Goal: Task Accomplishment & Management: Complete application form

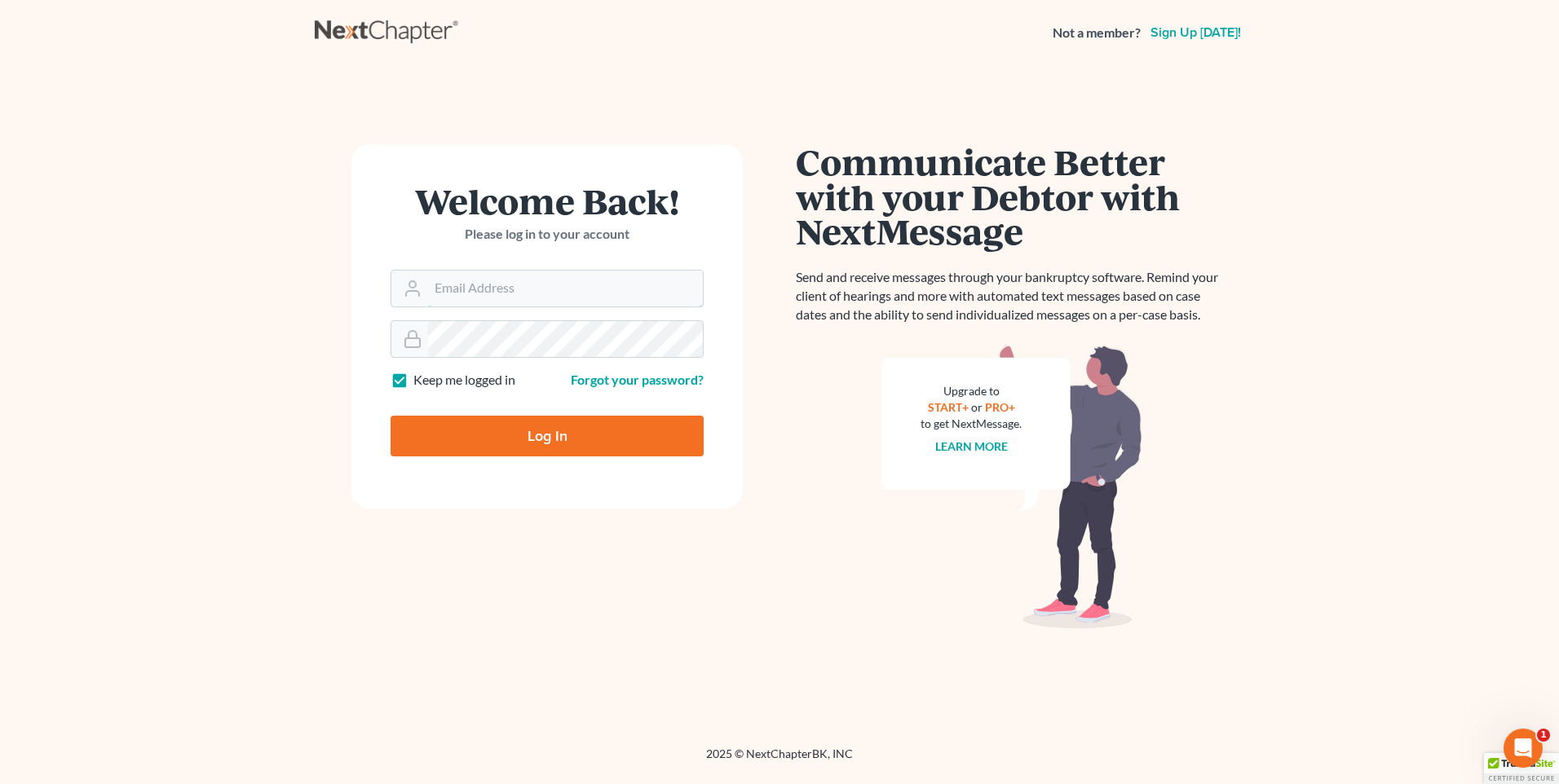
type input "[PERSON_NAME][EMAIL_ADDRESS][DOMAIN_NAME]"
click at [506, 433] on input "Log In" at bounding box center [547, 435] width 313 height 40
type input "Thinking..."
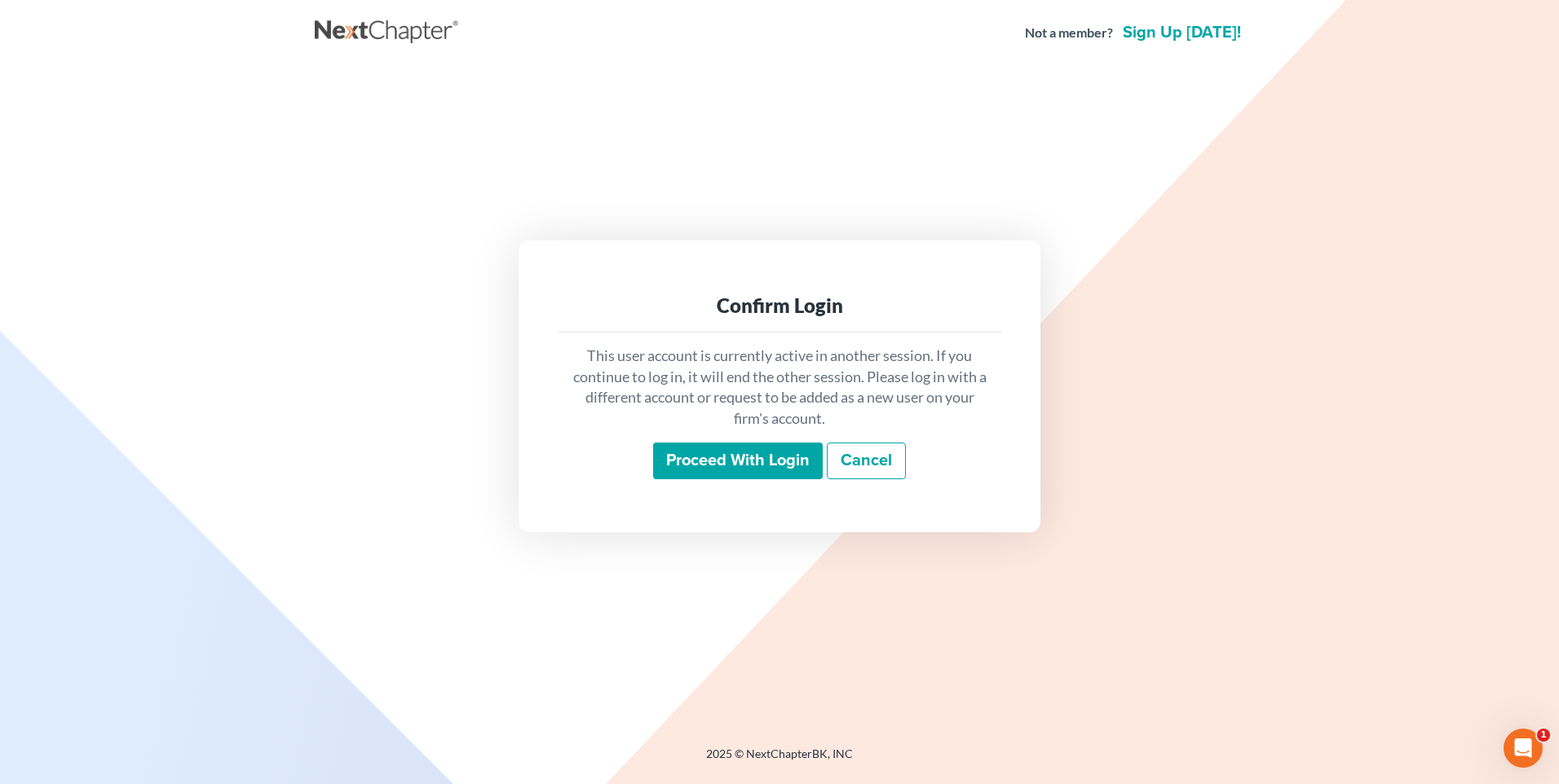
click at [709, 463] on input "Proceed with login" at bounding box center [738, 461] width 170 height 38
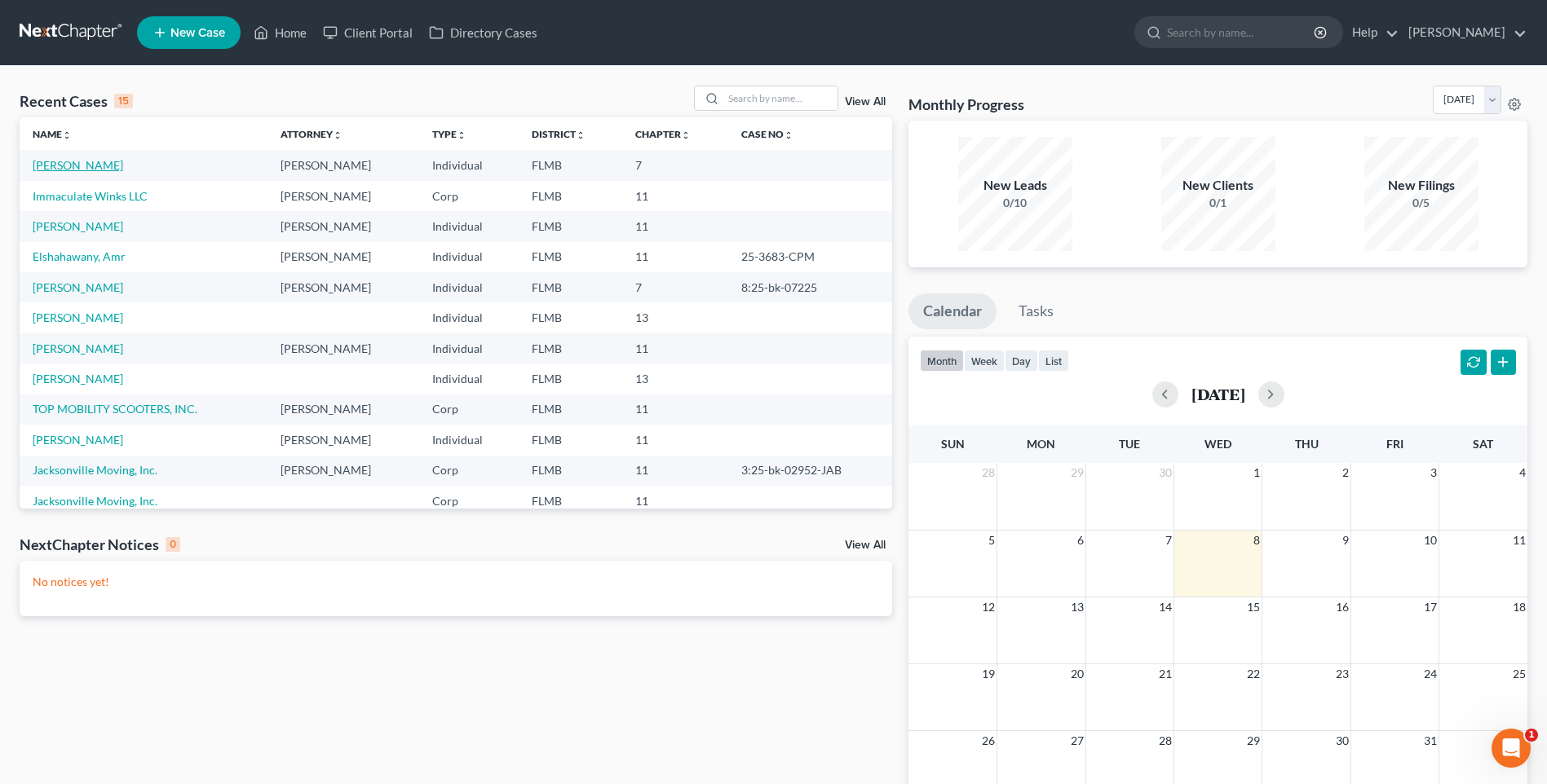
click at [61, 165] on link "Schittino, Frank" at bounding box center [77, 165] width 91 height 13
select select "1"
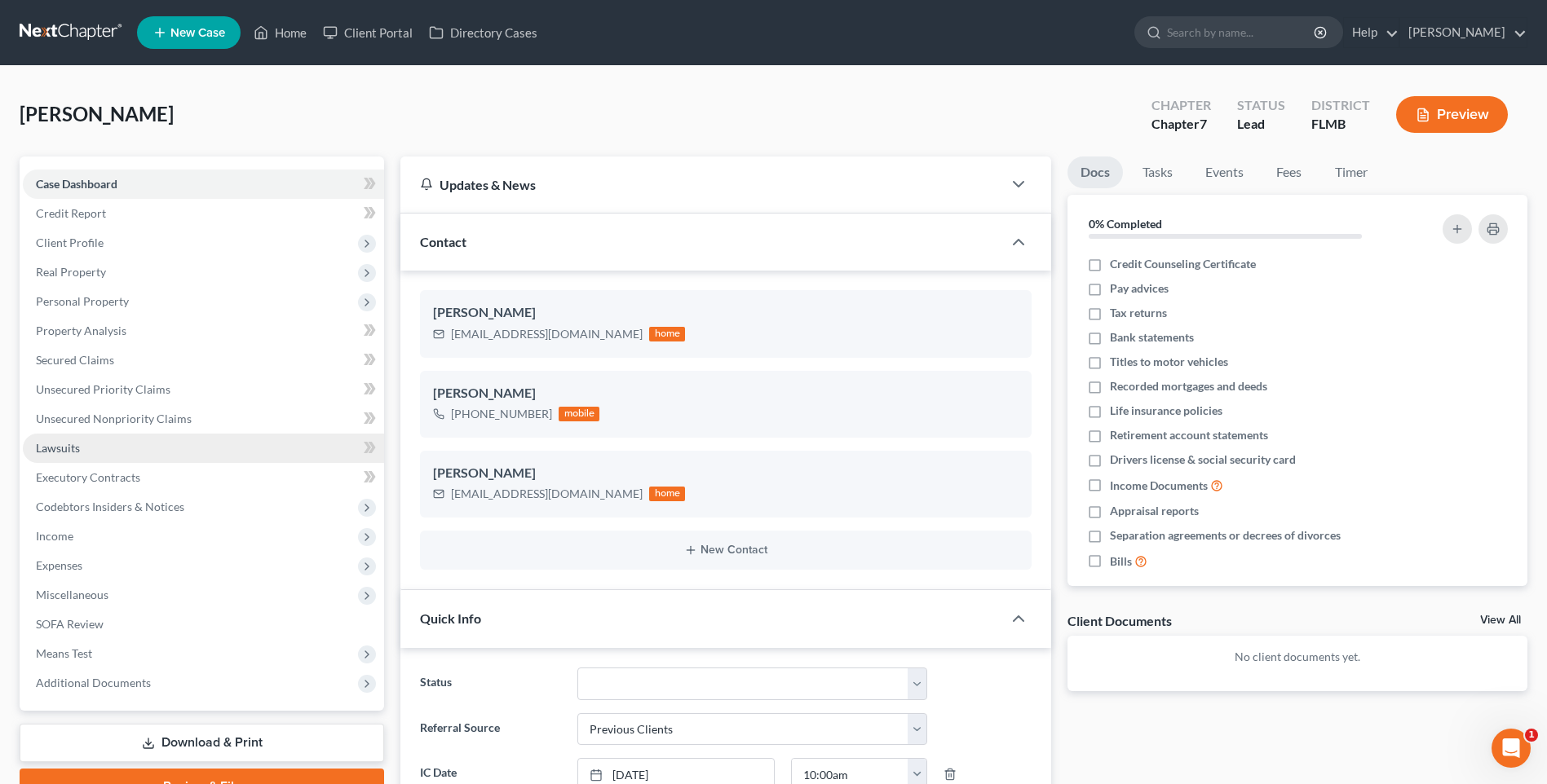
scroll to position [283, 0]
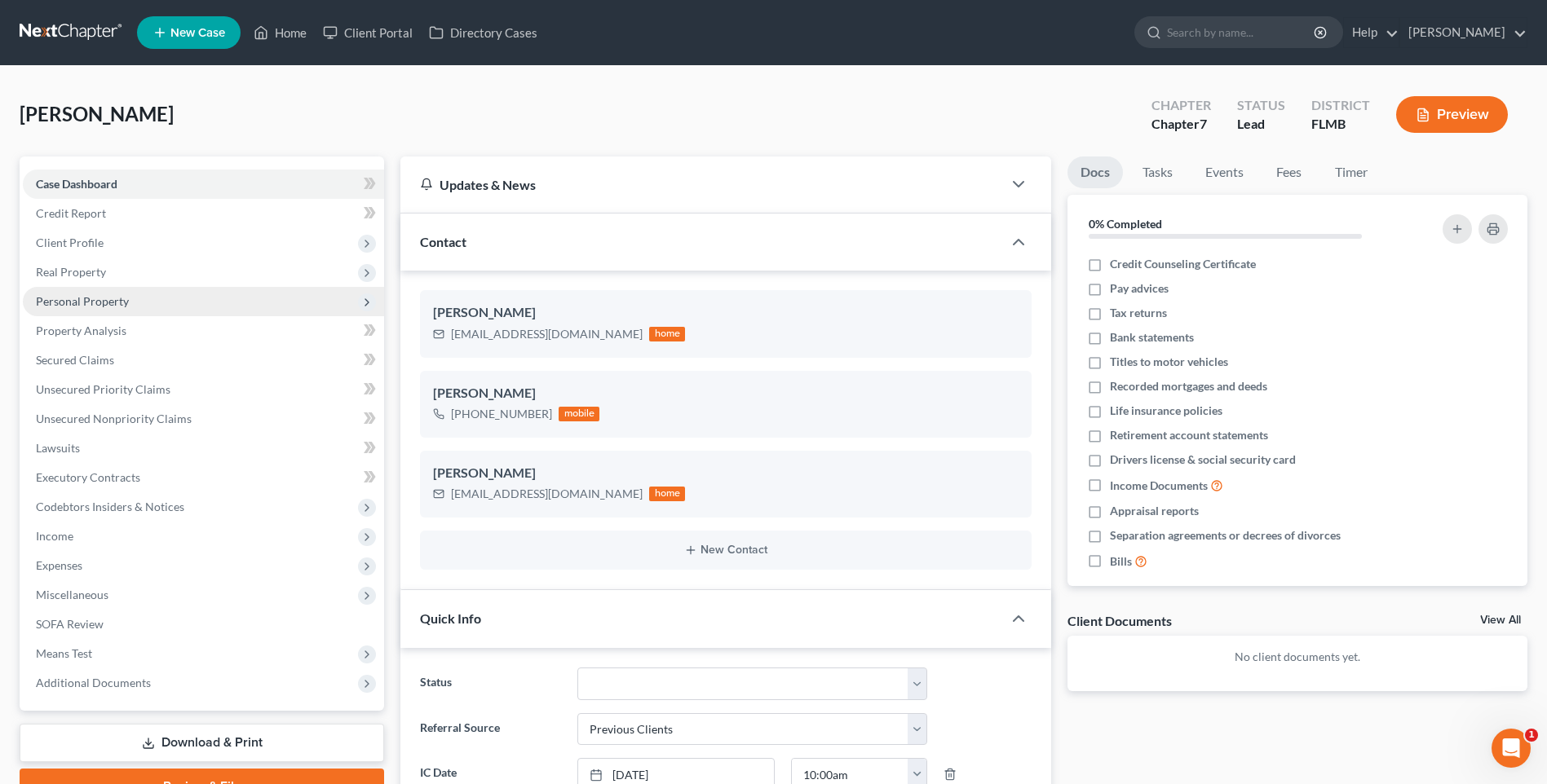
click at [53, 304] on span "Personal Property" at bounding box center [82, 300] width 93 height 13
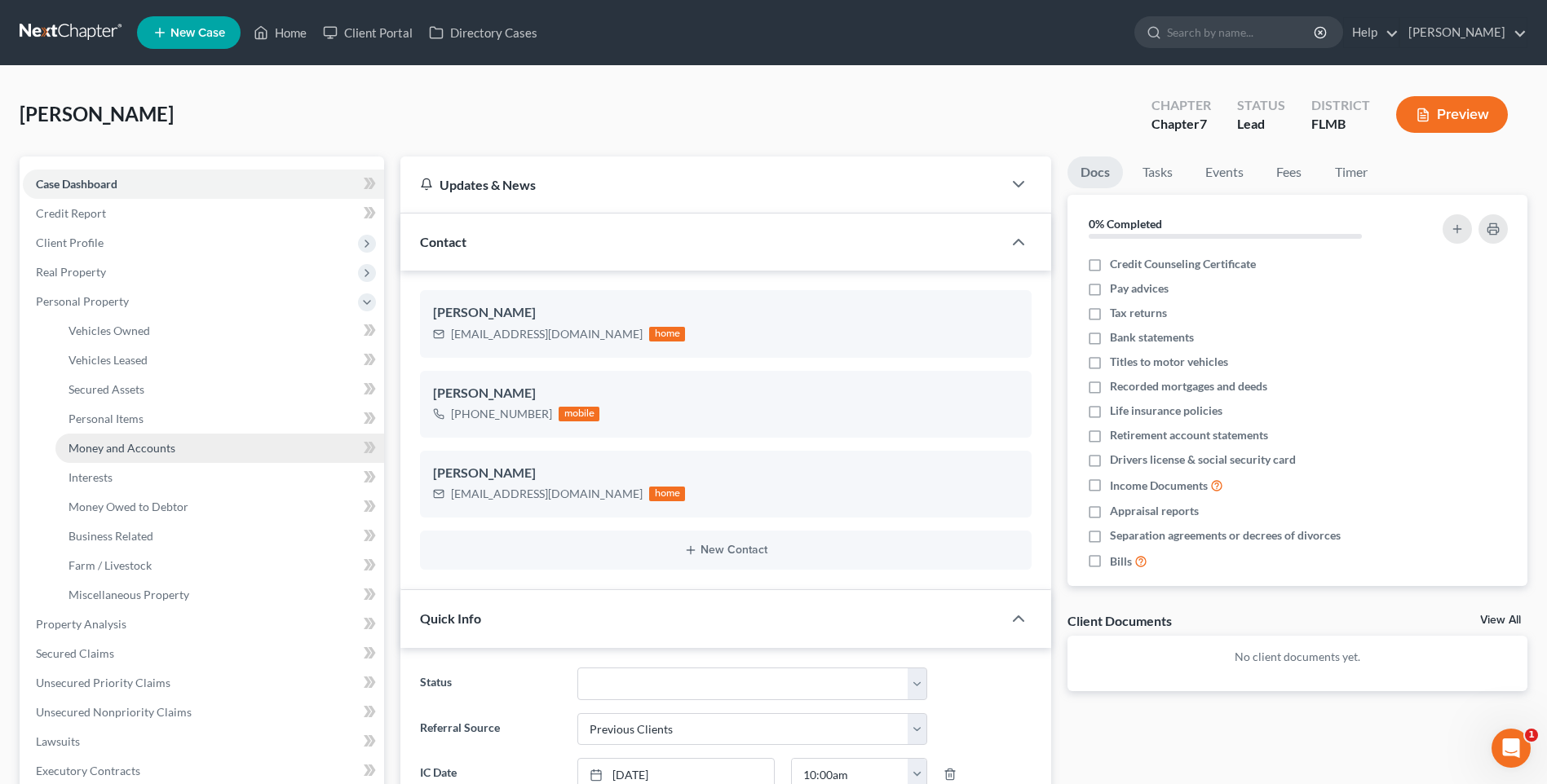
click at [104, 443] on span "Money and Accounts" at bounding box center [121, 447] width 107 height 13
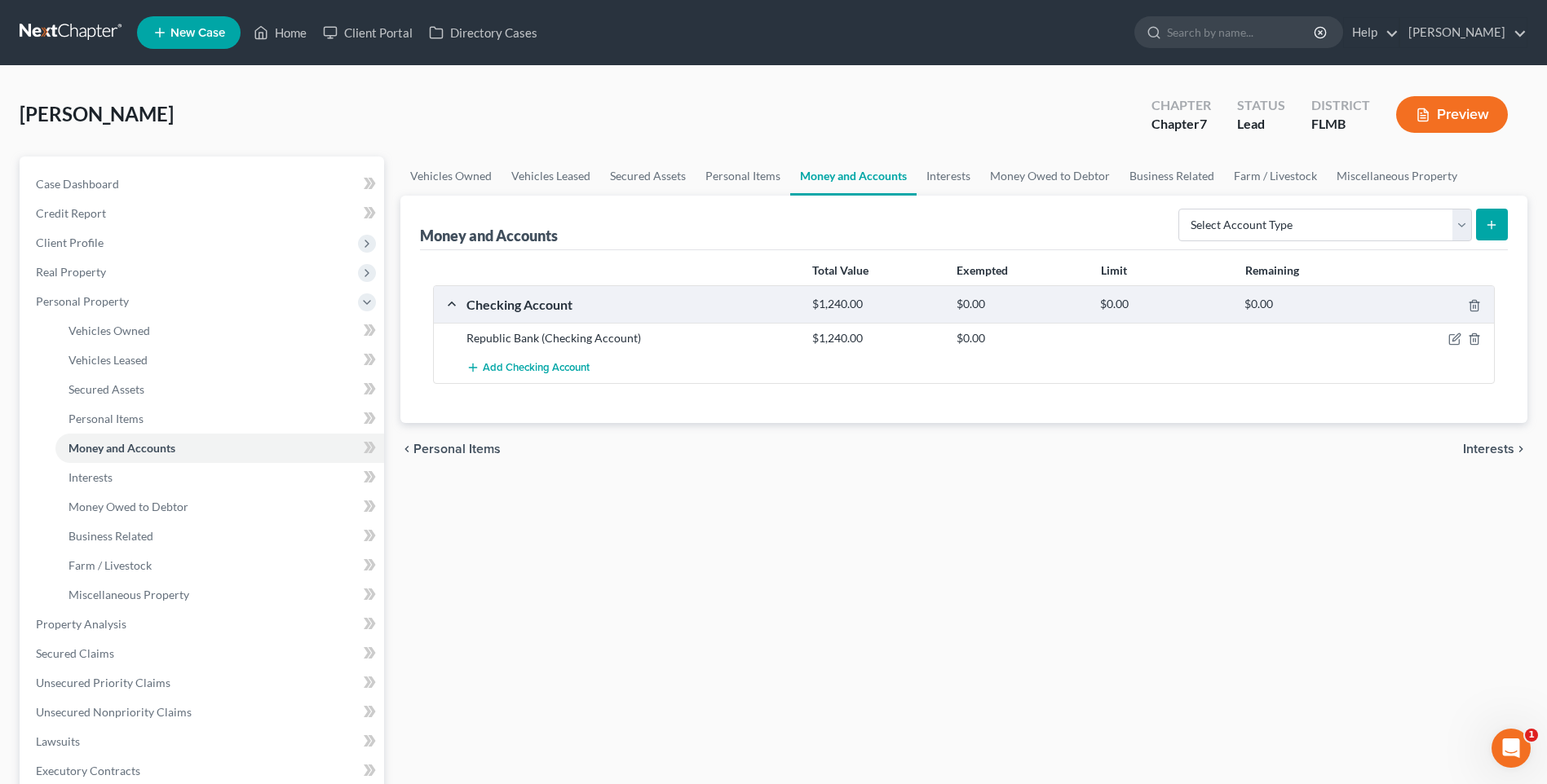
click at [841, 337] on div "$1,240.00" at bounding box center [876, 338] width 144 height 16
click at [1452, 340] on icon "button" at bounding box center [1454, 339] width 13 height 13
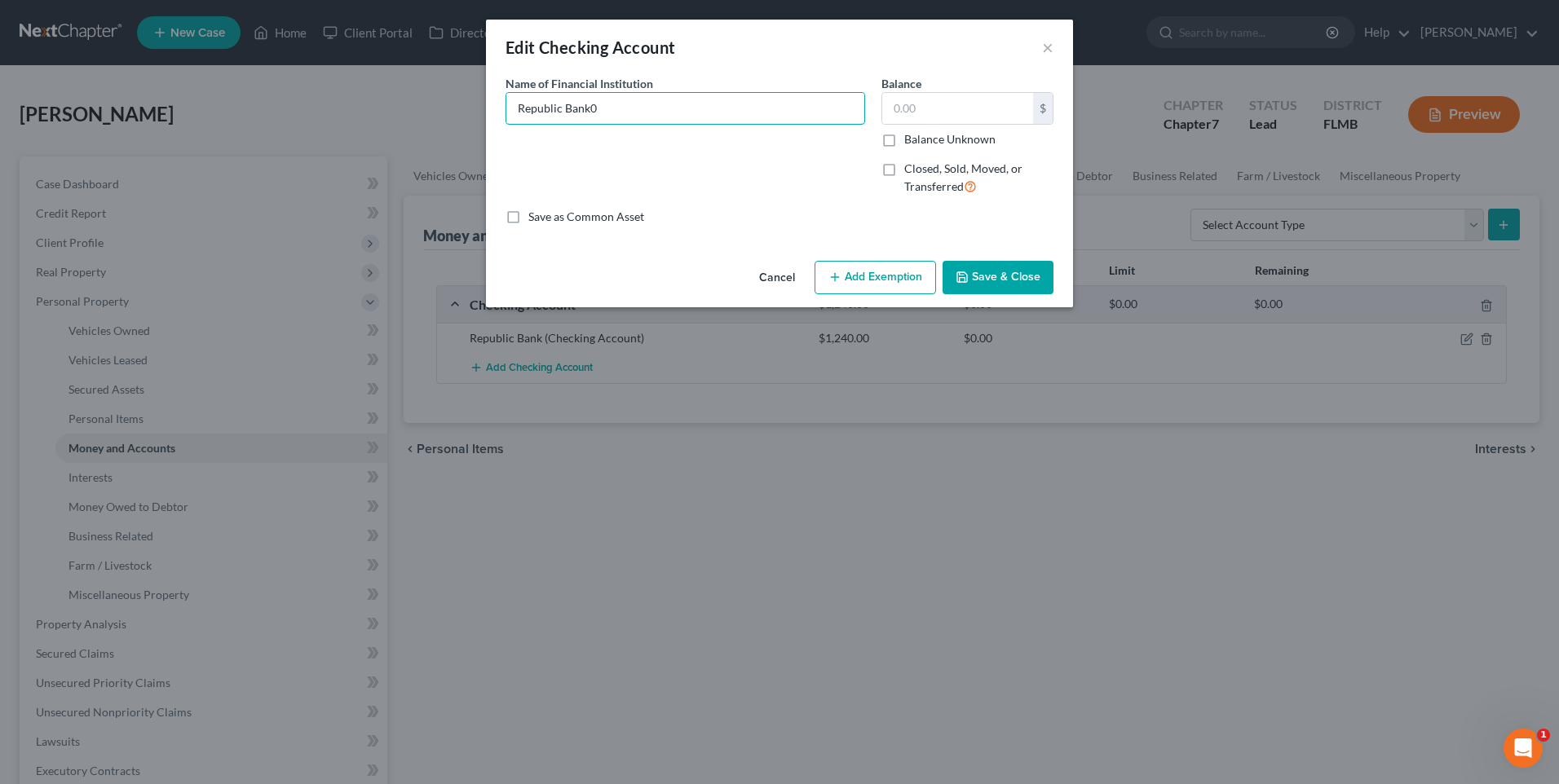
type input "Republic Bank"
click at [936, 102] on input "text" at bounding box center [958, 108] width 151 height 31
type input "1"
type input "0.00"
click at [996, 279] on button "Save & Close" at bounding box center [998, 278] width 111 height 34
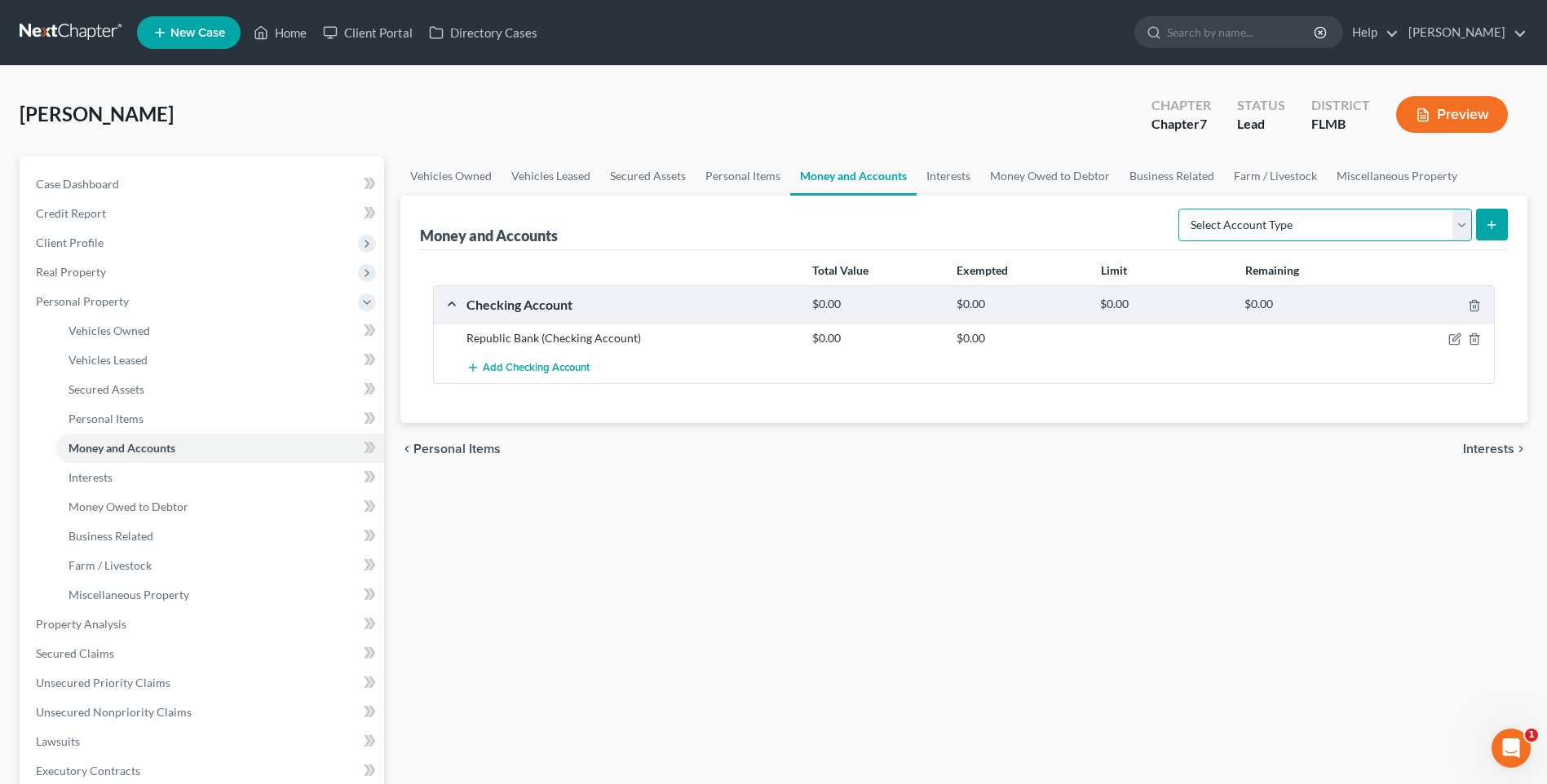
click at [1461, 224] on select "Select Account Type Brokerage Cash on Hand Certificates of Deposit Checking Acc…" at bounding box center [1325, 225] width 293 height 32
select select "checking"
click at [1182, 209] on select "Select Account Type Brokerage Cash on Hand Certificates of Deposit Checking Acc…" at bounding box center [1325, 225] width 293 height 32
click at [1489, 224] on icon "submit" at bounding box center [1491, 225] width 13 height 13
click at [537, 365] on span "Add Checking Account" at bounding box center [536, 369] width 107 height 13
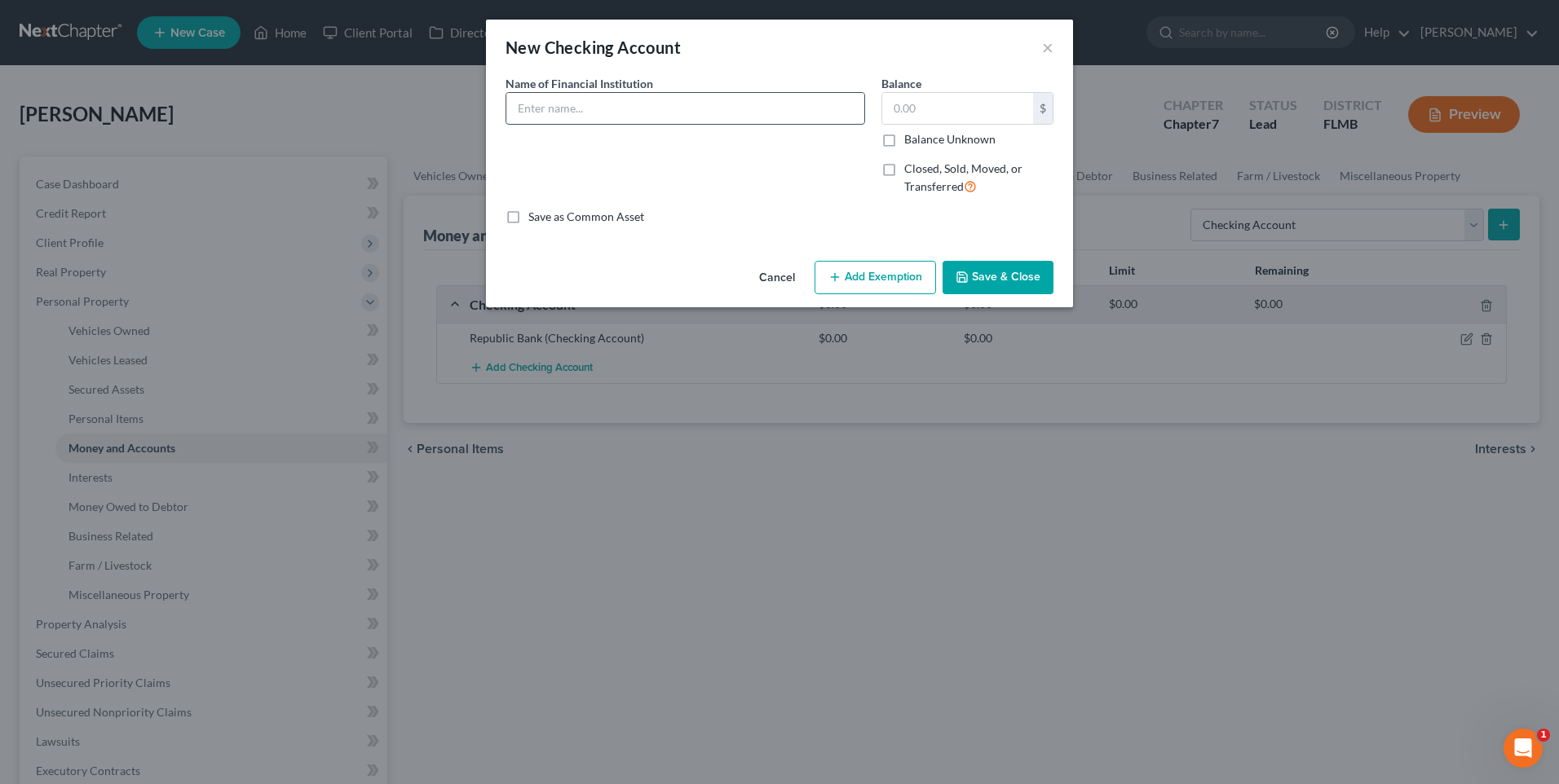
drag, startPoint x: 624, startPoint y: 113, endPoint x: 634, endPoint y: 103, distance: 14.1
click at [624, 113] on input "text" at bounding box center [685, 108] width 358 height 31
click at [565, 111] on input "Ach" at bounding box center [685, 108] width 358 height 31
type input "Achieva Credit Union #"
click at [984, 274] on button "Save & Close" at bounding box center [998, 278] width 111 height 34
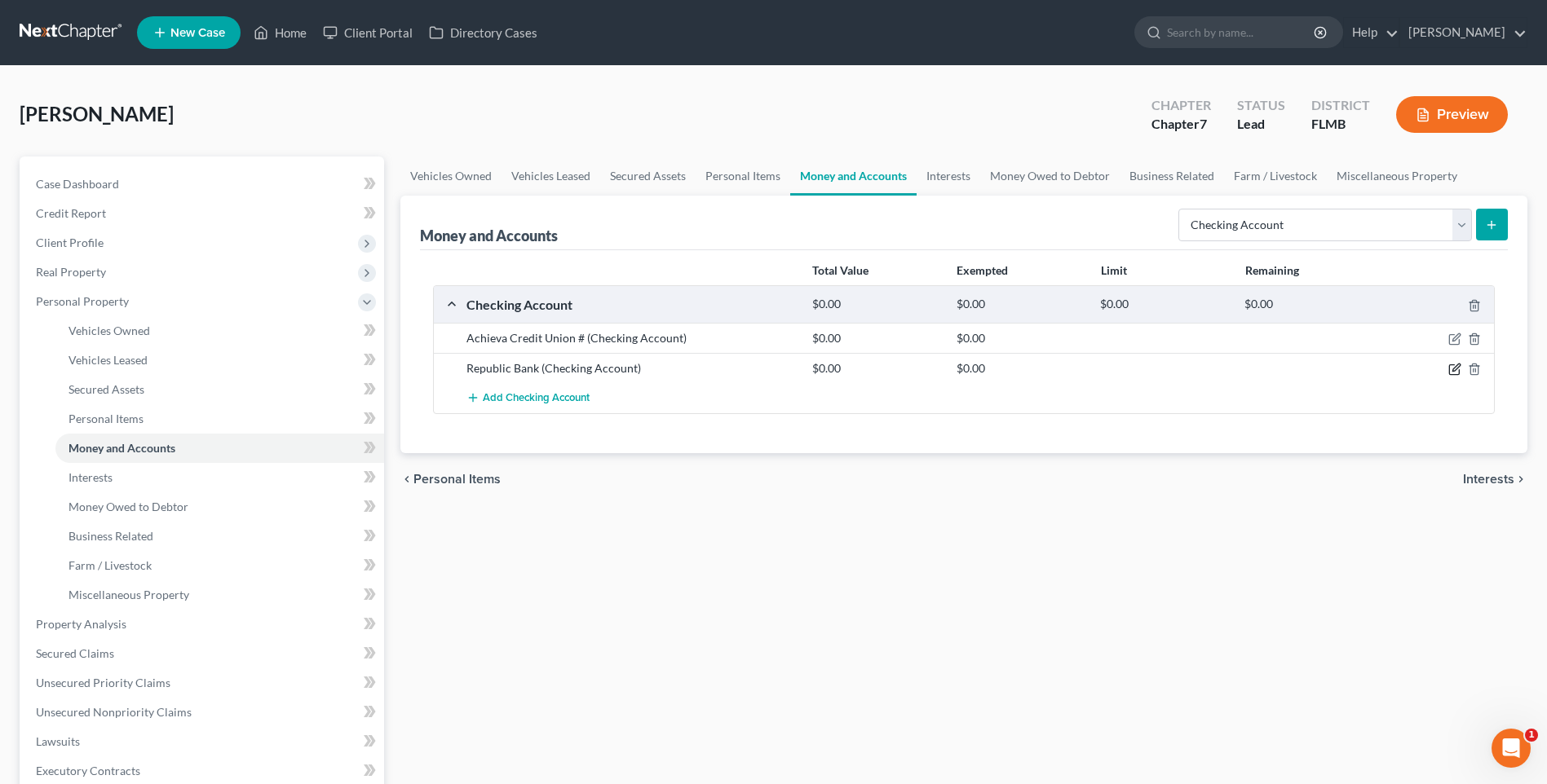
click at [1460, 369] on icon "button" at bounding box center [1454, 369] width 13 height 13
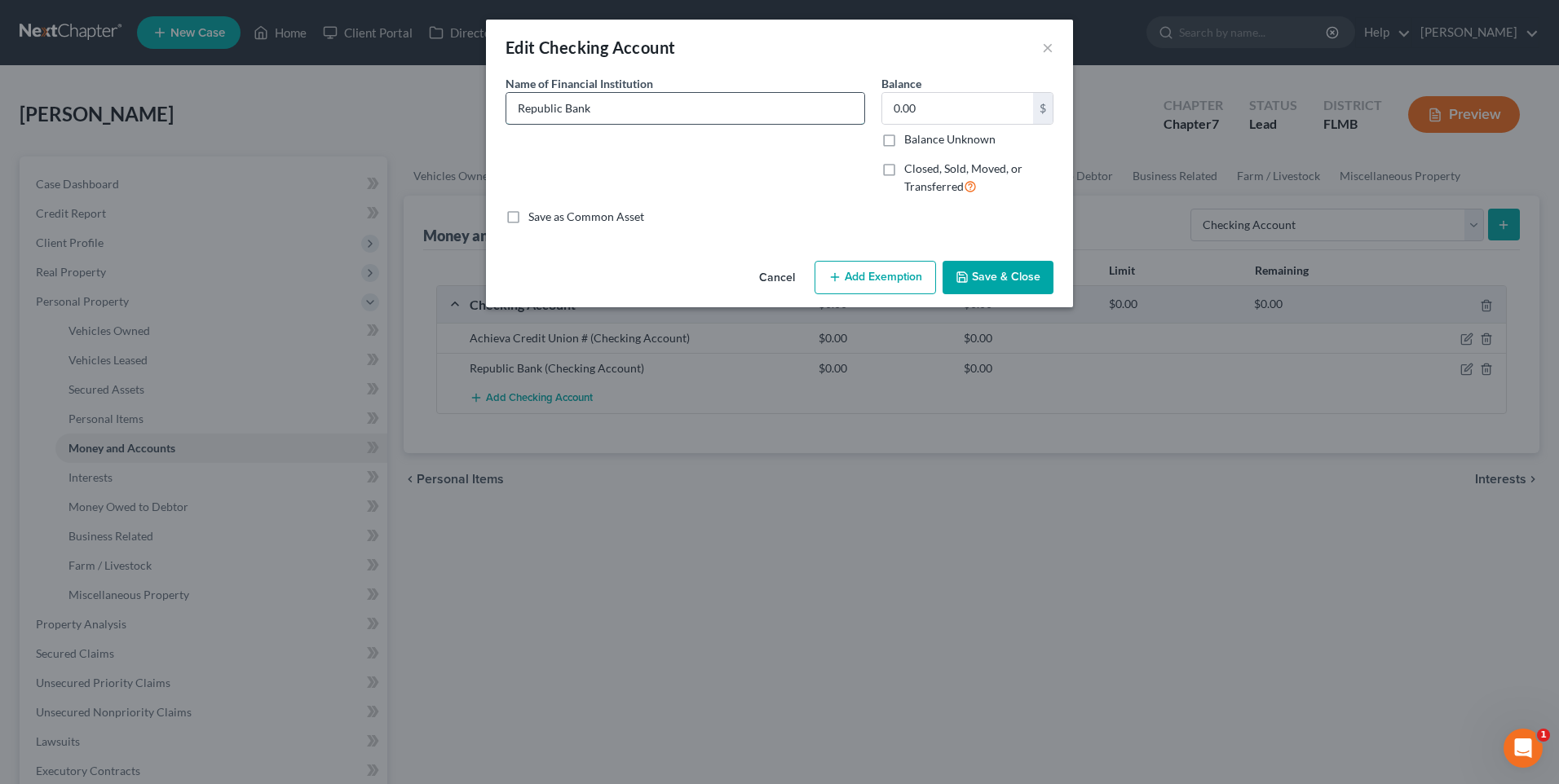
click at [621, 110] on input "Republic Bank" at bounding box center [685, 108] width 358 height 31
type input "Republic Bank #"
click at [993, 281] on button "Save & Close" at bounding box center [998, 278] width 111 height 34
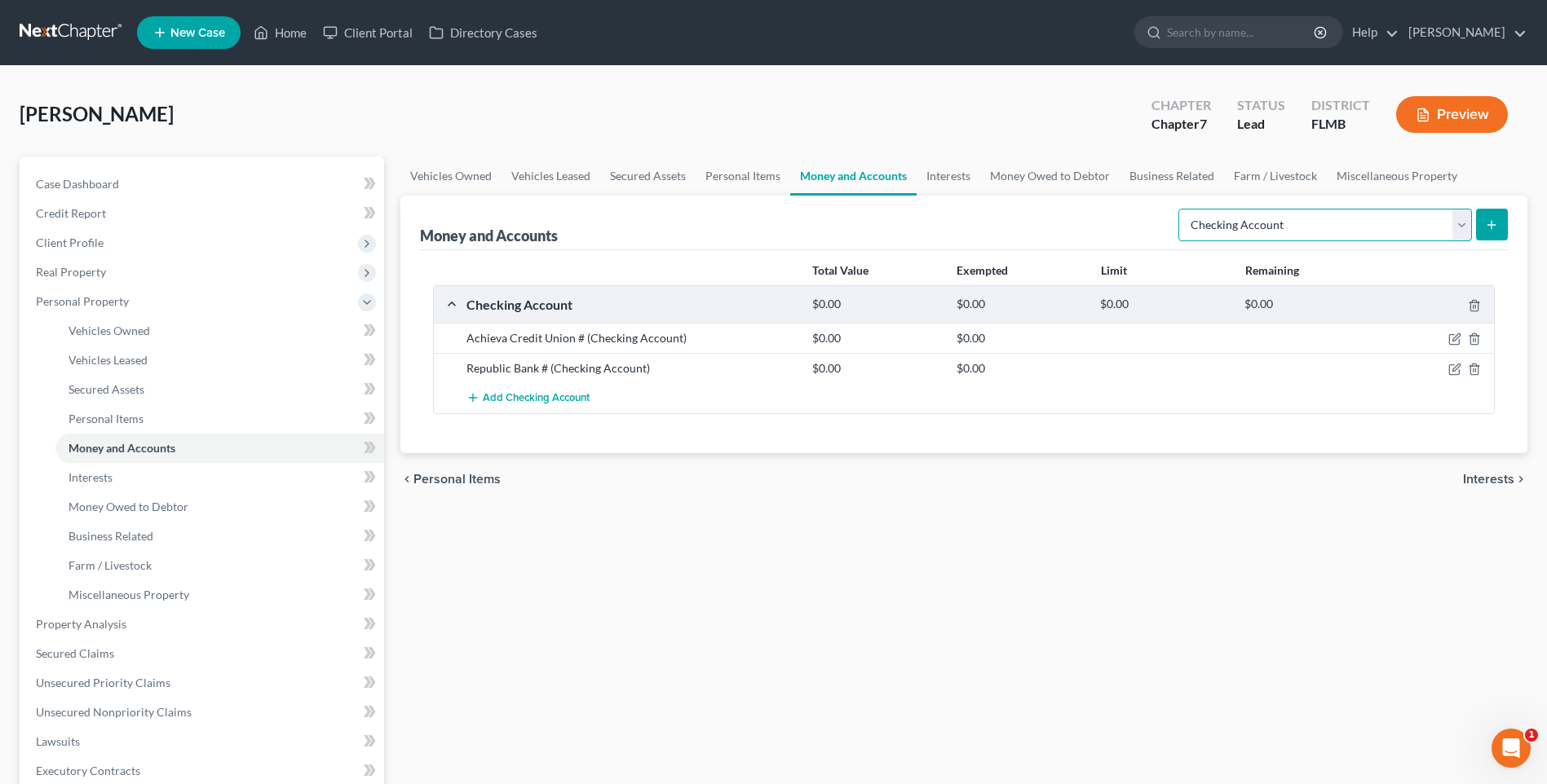
click at [1465, 222] on select "Select Account Type Brokerage Cash on Hand Certificates of Deposit Checking Acc…" at bounding box center [1325, 225] width 293 height 32
click at [1468, 221] on select "Select Account Type Brokerage Cash on Hand Certificates of Deposit Checking Acc…" at bounding box center [1325, 225] width 293 height 32
select select "brokerage"
click at [1182, 209] on select "Select Account Type Brokerage Cash on Hand Certificates of Deposit Checking Acc…" at bounding box center [1325, 225] width 293 height 32
click at [502, 393] on span "Add Checking Account" at bounding box center [536, 398] width 107 height 13
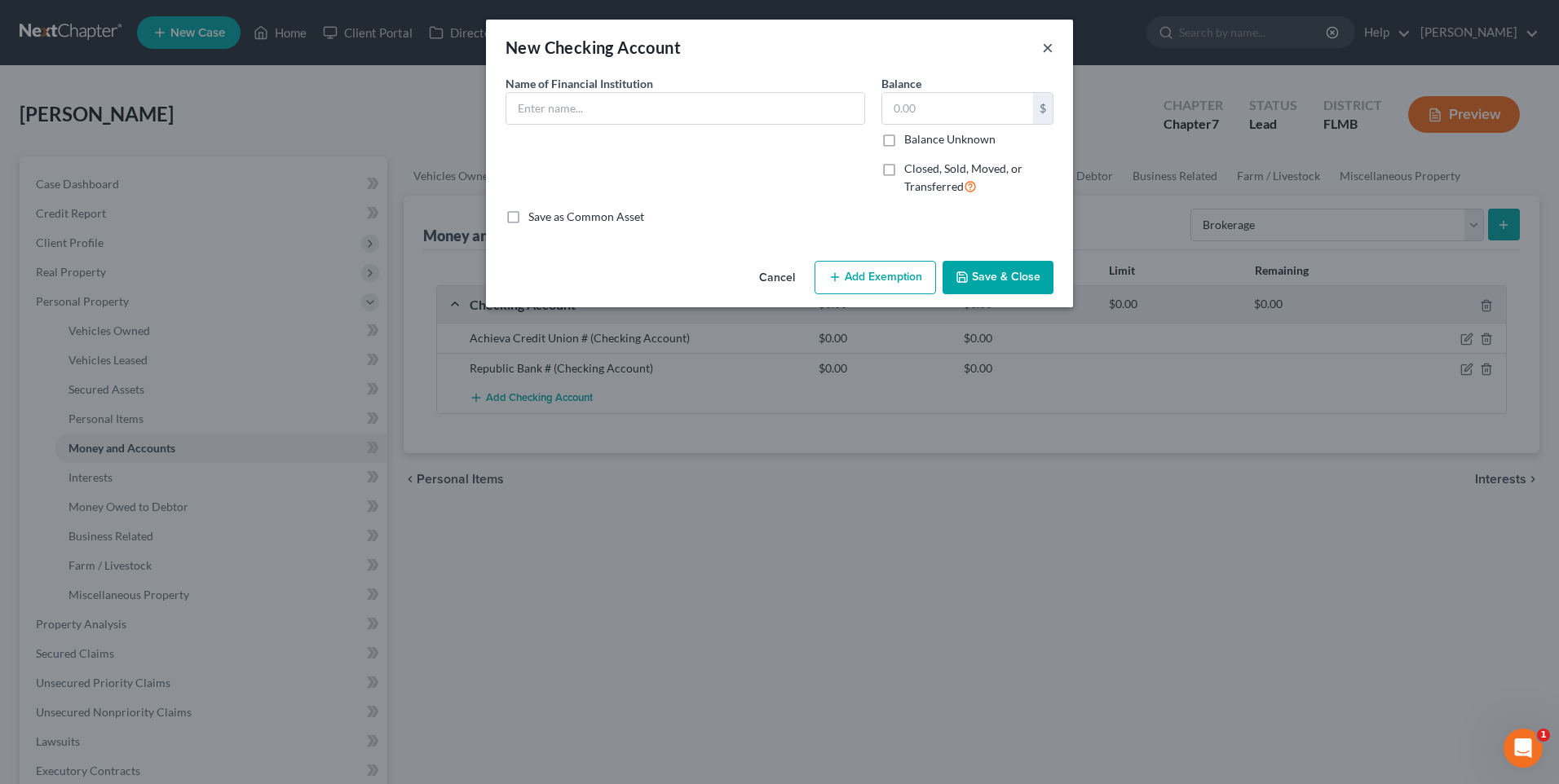
click at [1052, 46] on button "×" at bounding box center [1048, 48] width 12 height 20
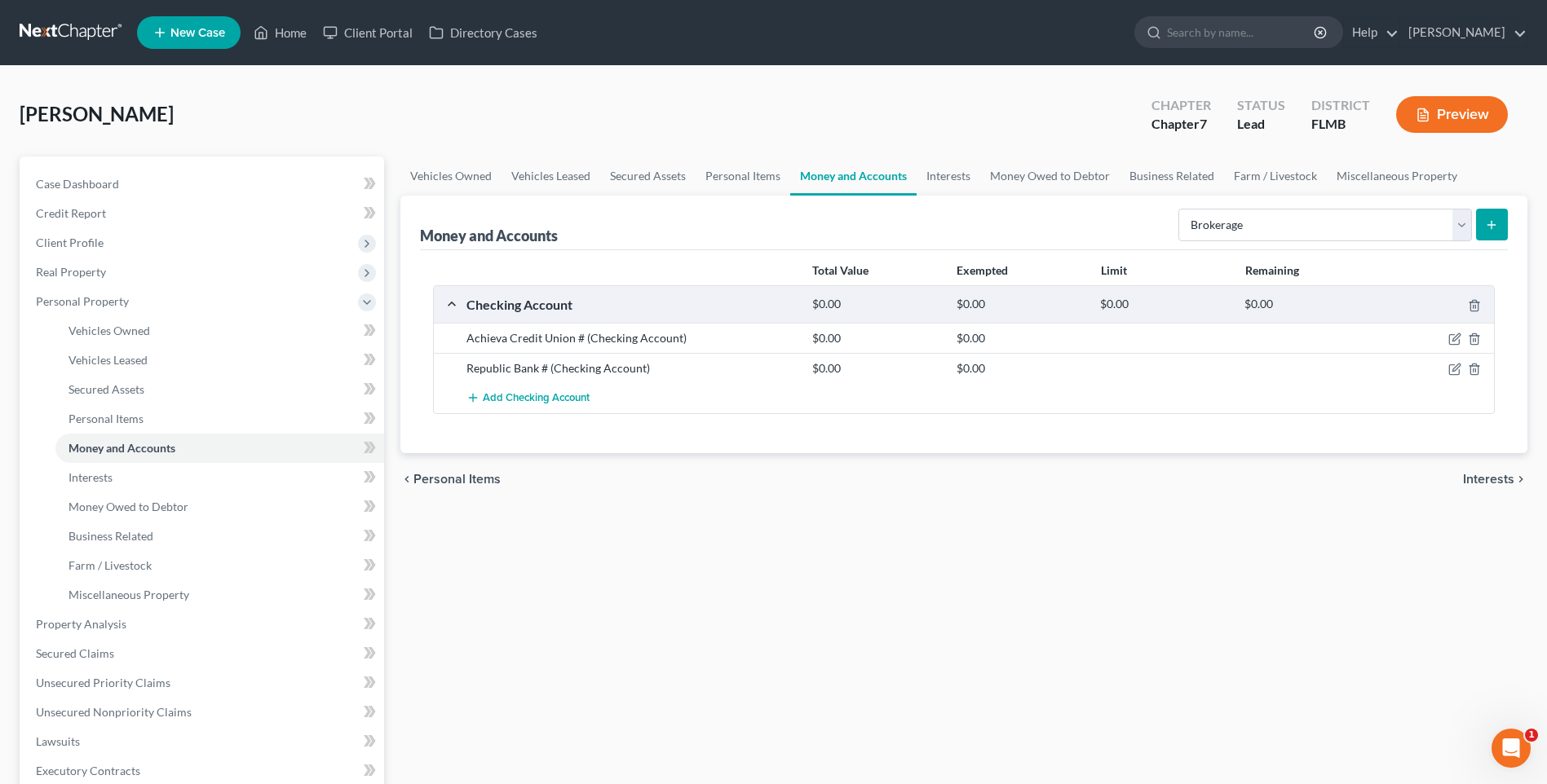
click at [1498, 224] on icon "submit" at bounding box center [1491, 225] width 13 height 13
click at [1491, 221] on line "submit" at bounding box center [1491, 225] width 0 height 7
click at [1489, 227] on icon "submit" at bounding box center [1491, 225] width 13 height 13
click at [1495, 223] on icon "submit" at bounding box center [1491, 225] width 13 height 13
click at [1494, 224] on icon "submit" at bounding box center [1491, 225] width 13 height 13
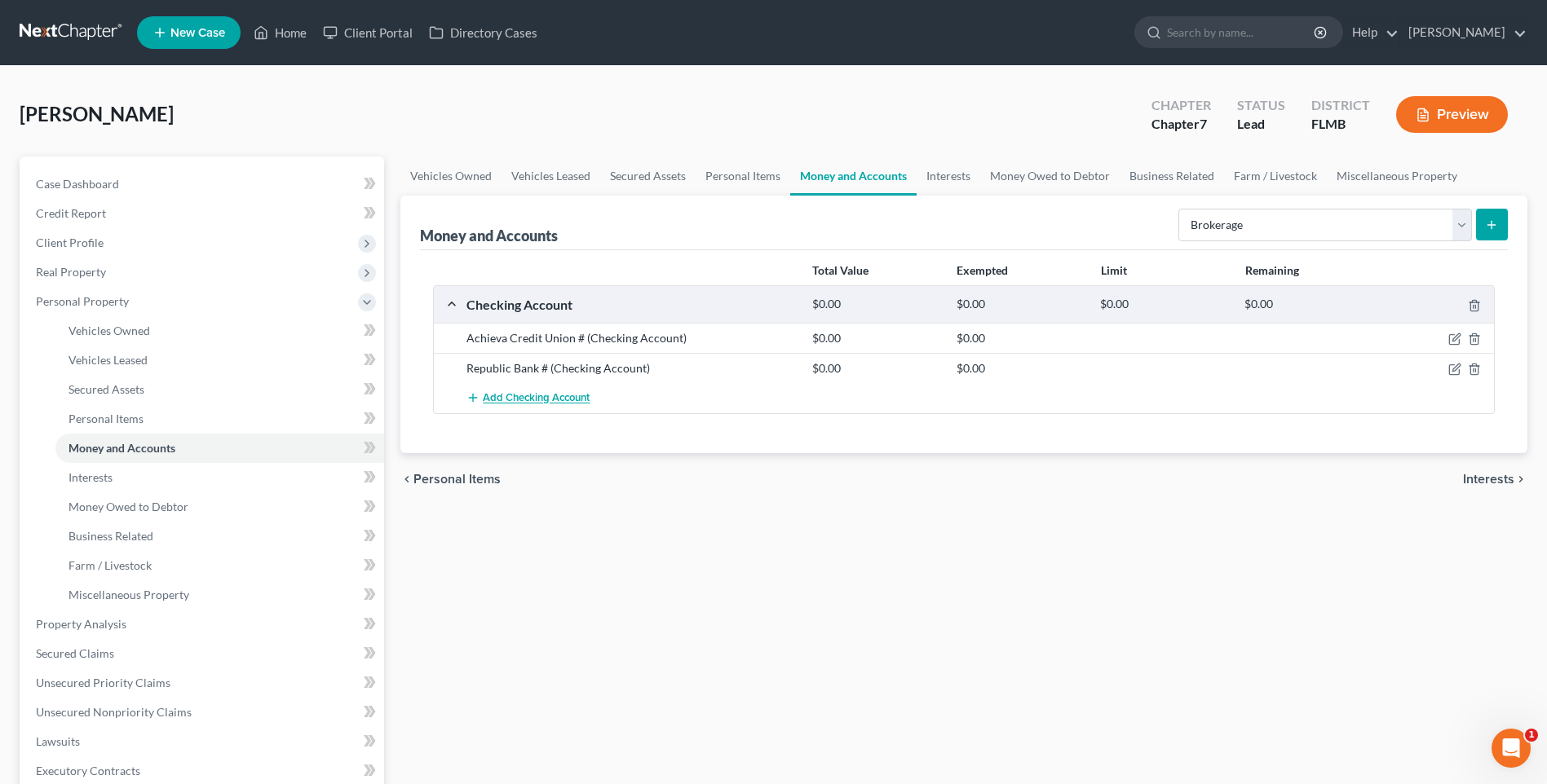
click at [511, 389] on button "Add Checking Account" at bounding box center [528, 398] width 123 height 31
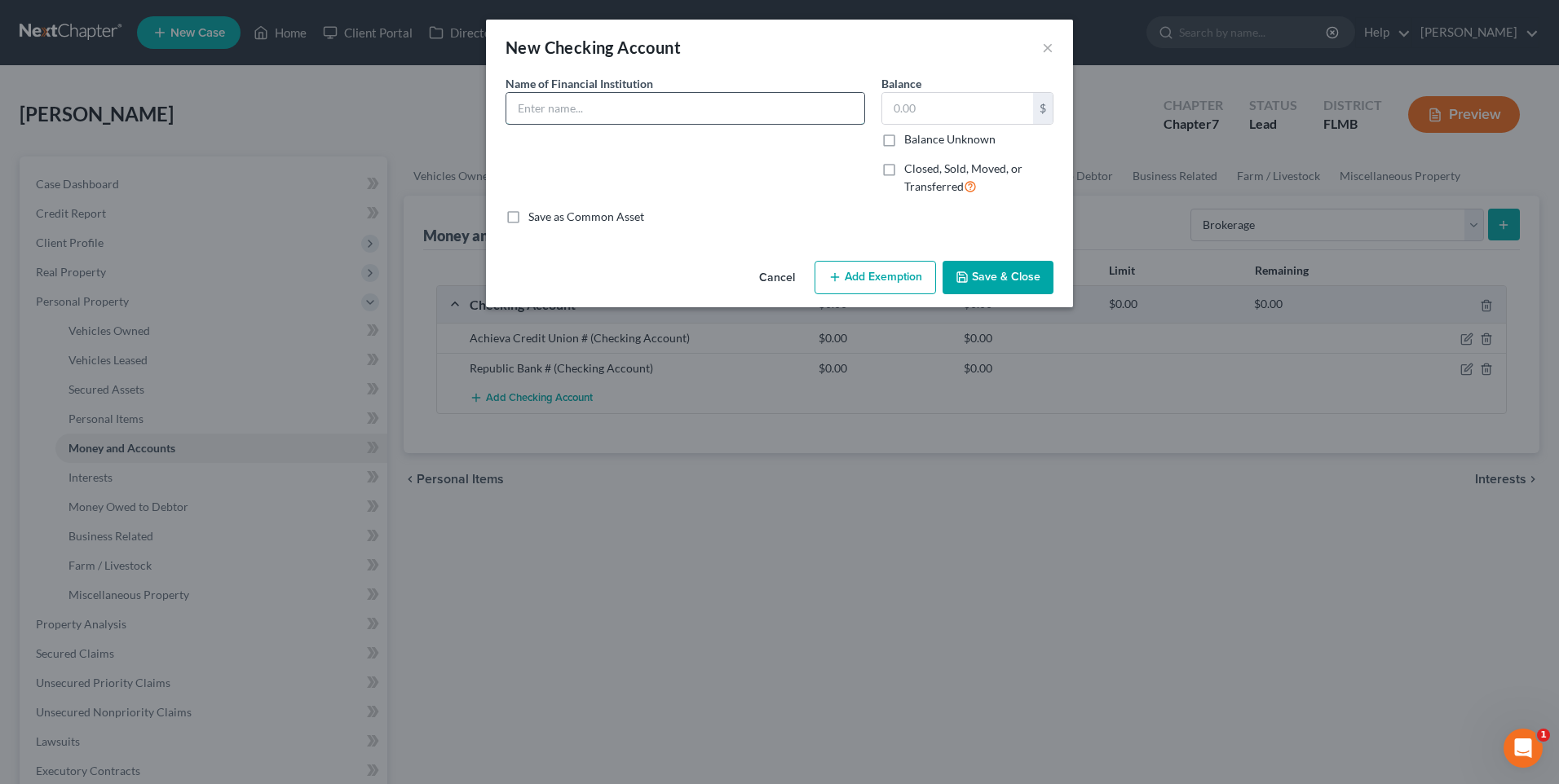
click at [606, 116] on input "text" at bounding box center [685, 108] width 358 height 31
click at [572, 113] on input "text" at bounding box center [685, 108] width 358 height 31
type input "Robinhood Brokerage Account"
click at [930, 97] on input "250" at bounding box center [958, 108] width 151 height 31
type input "250.00"
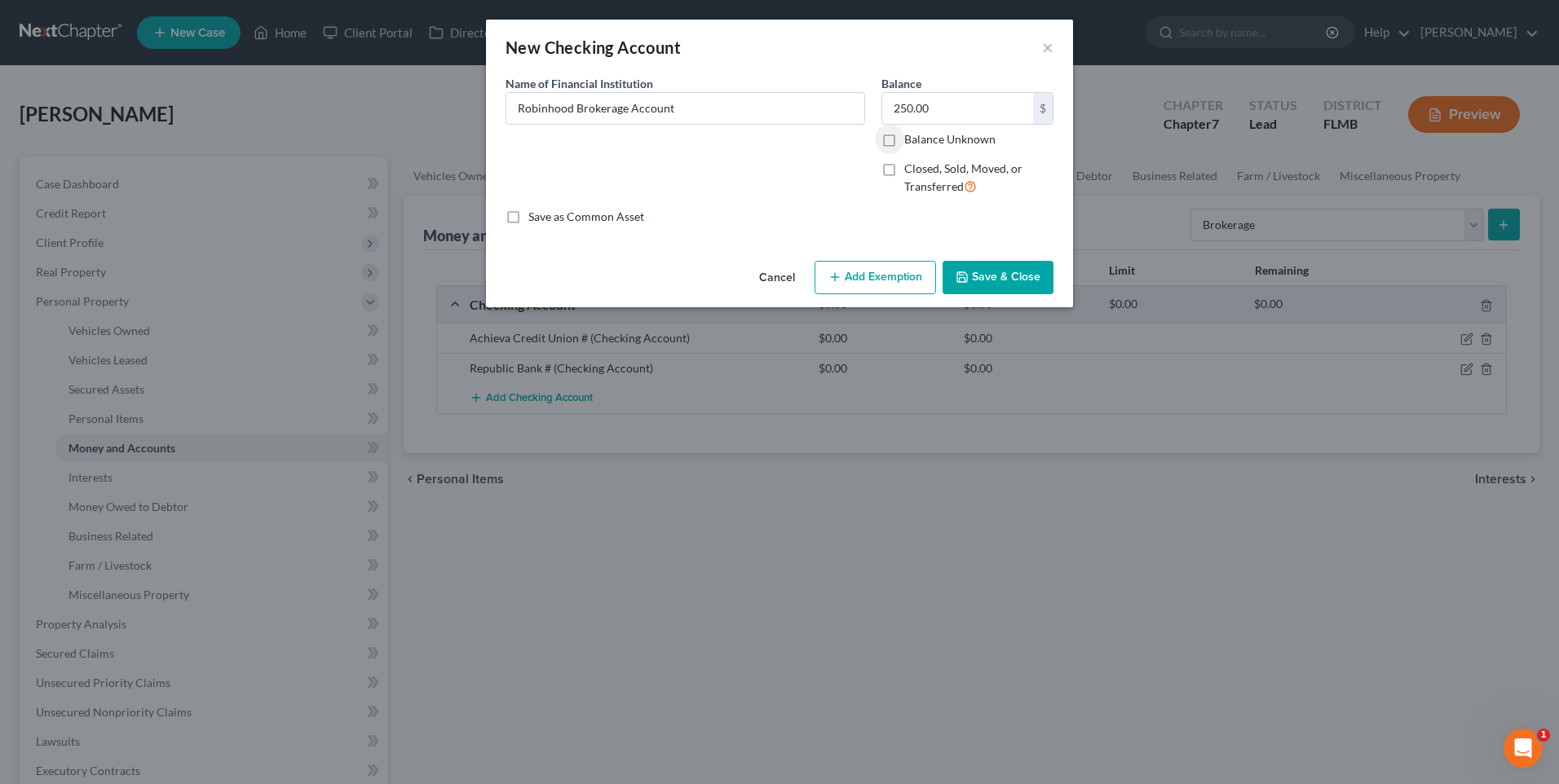
click at [1006, 293] on button "Save & Close" at bounding box center [998, 278] width 111 height 34
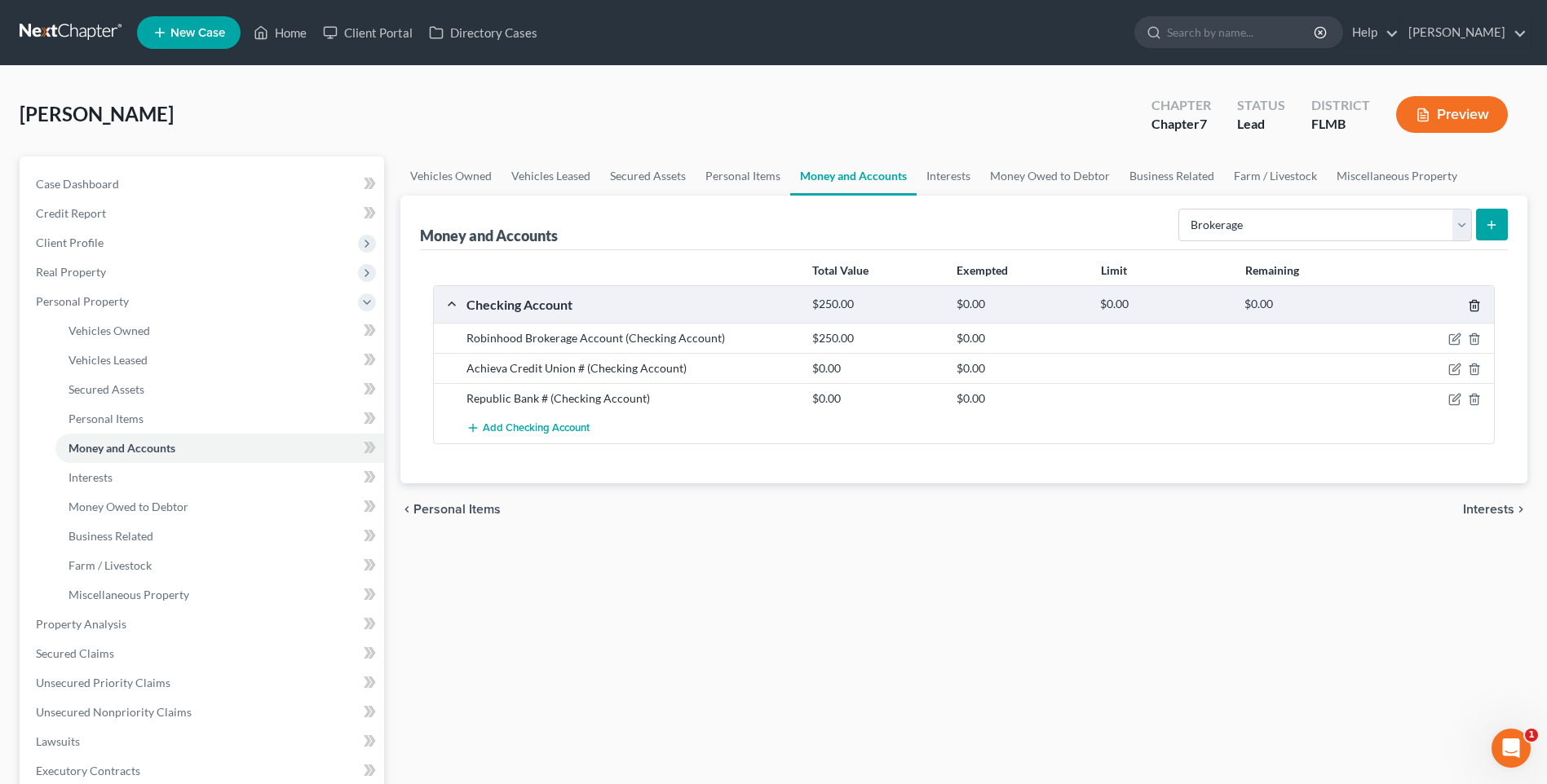
click at [1478, 303] on icon "button" at bounding box center [1474, 307] width 7 height 11
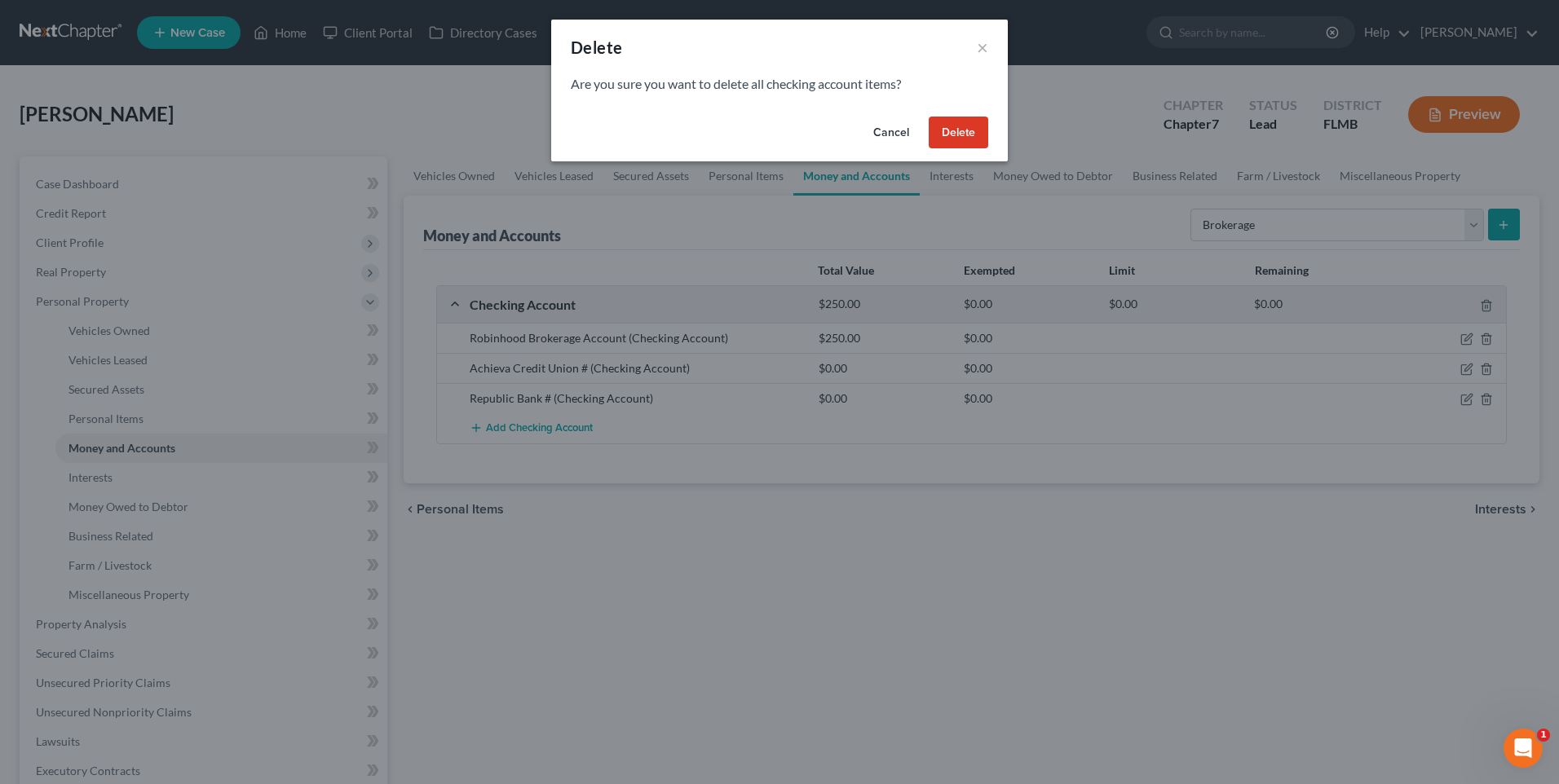
click at [894, 132] on button "Cancel" at bounding box center [891, 133] width 62 height 32
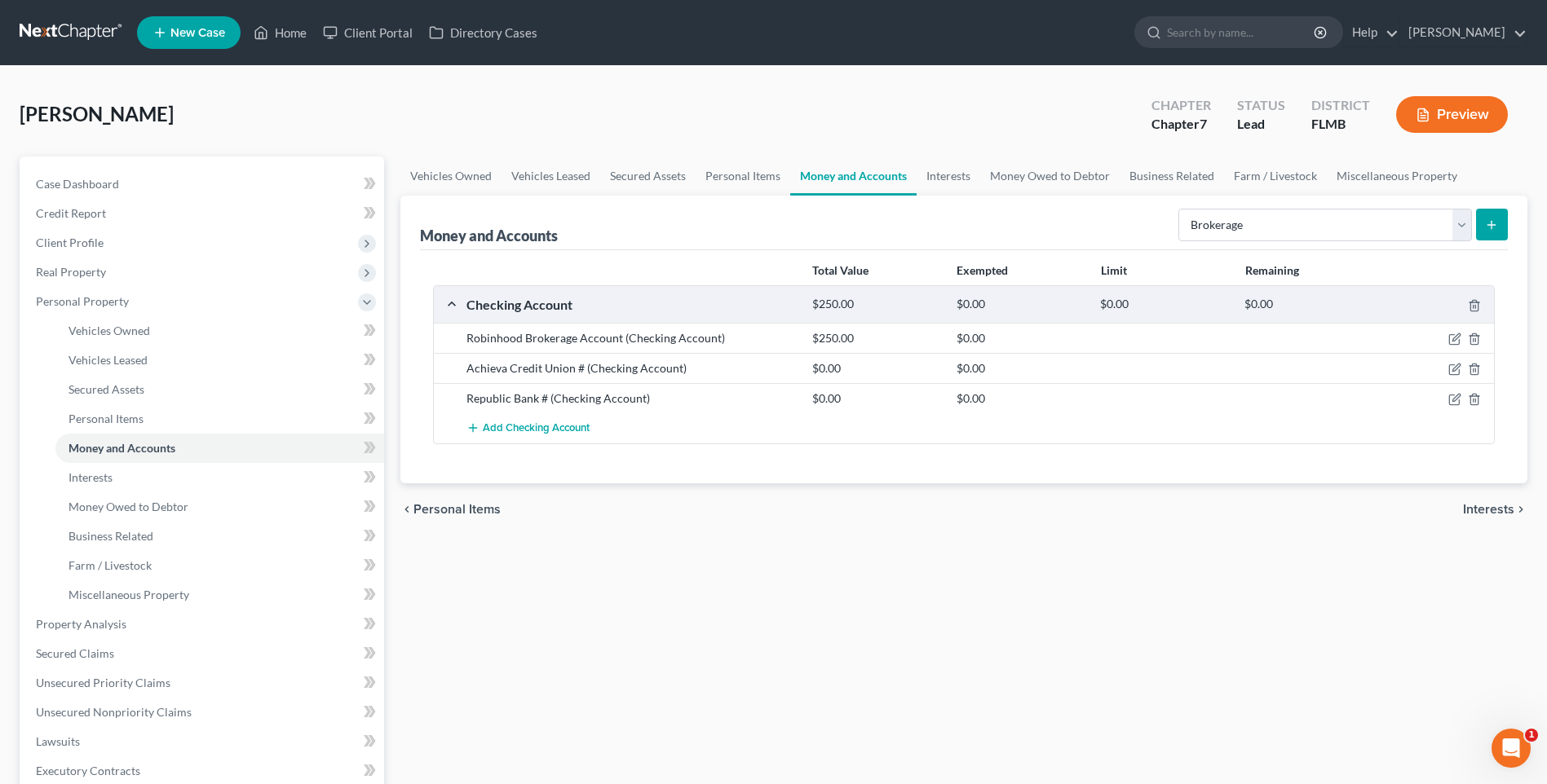
click at [657, 340] on div "Robinhood Brokerage Account (Checking Account)" at bounding box center [631, 338] width 345 height 16
click at [827, 300] on div "$250.00" at bounding box center [876, 304] width 144 height 15
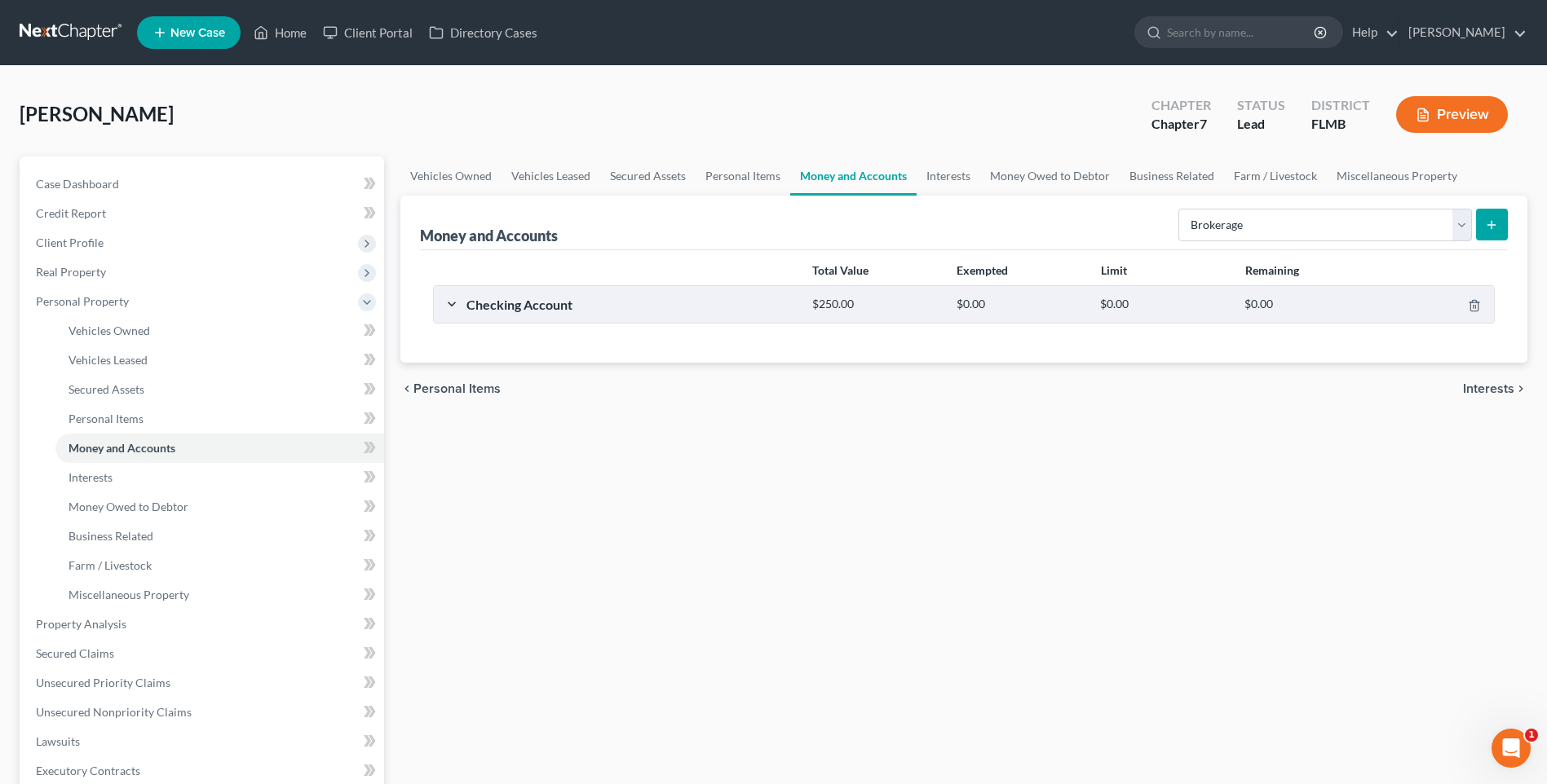
click at [850, 300] on div "$250.00" at bounding box center [876, 304] width 144 height 15
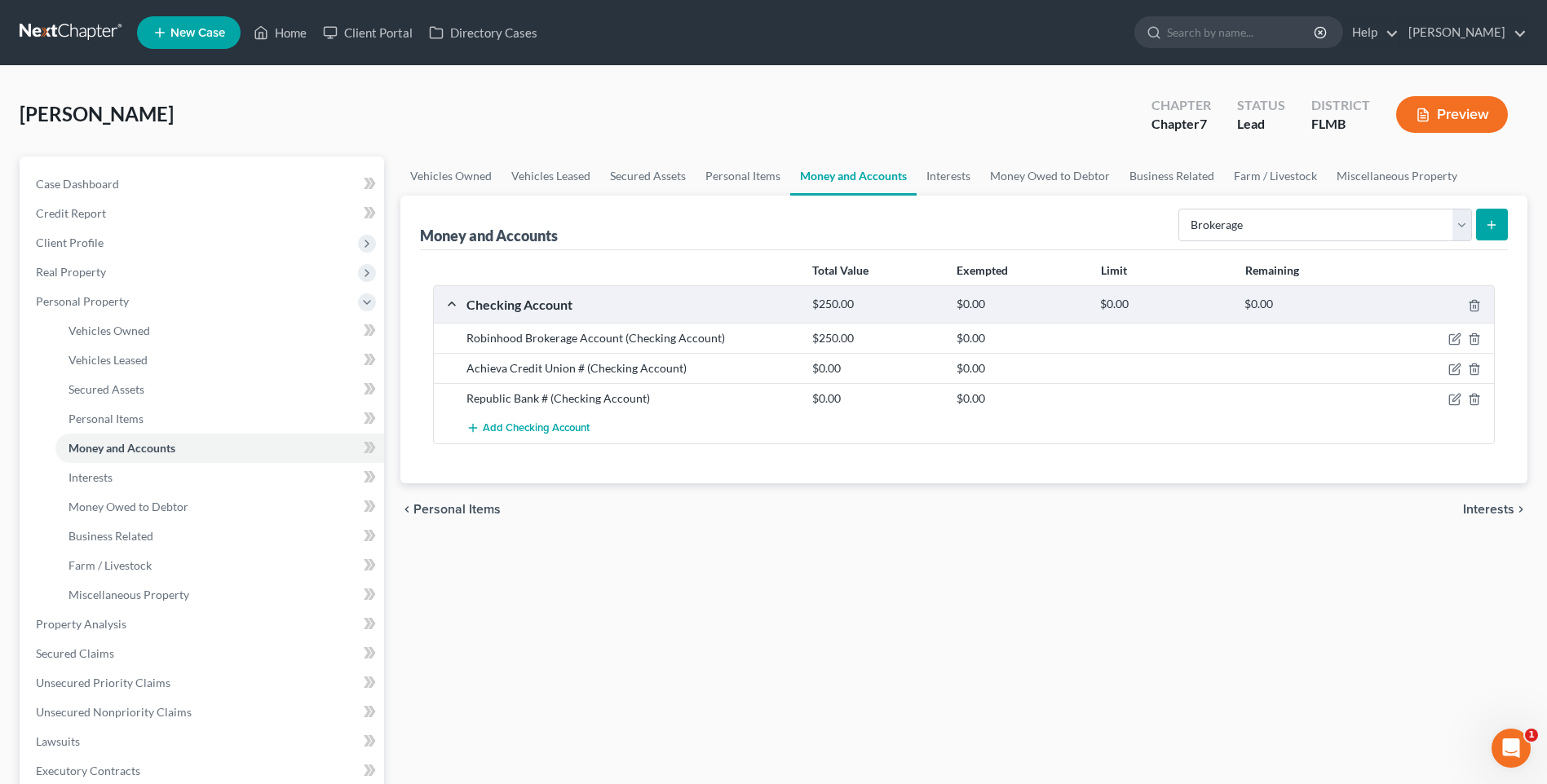
click at [850, 300] on div "$250.00" at bounding box center [876, 304] width 144 height 15
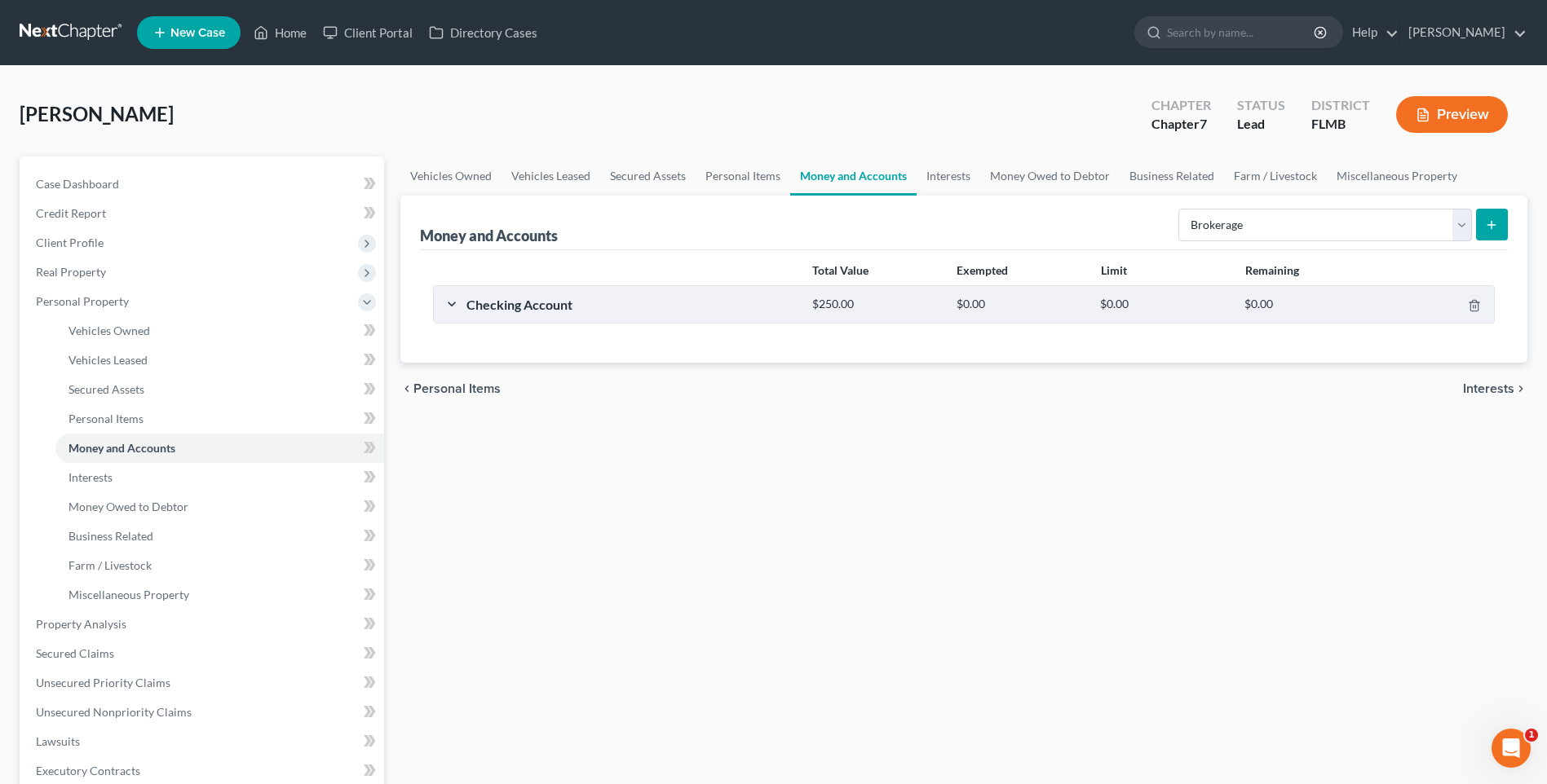
click at [1494, 306] on div at bounding box center [1438, 304] width 115 height 17
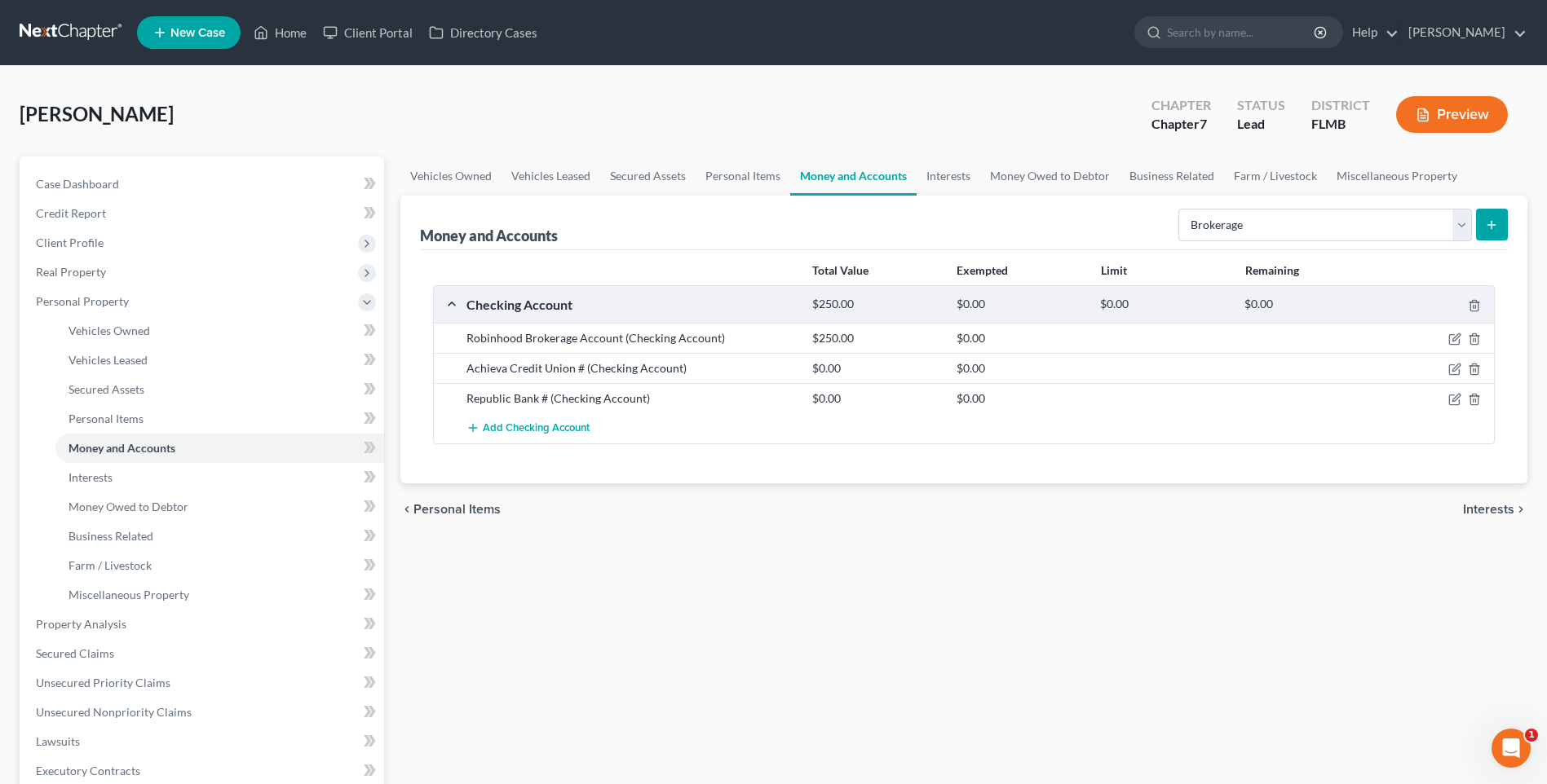
click at [502, 347] on div "Robinhood Brokerage Account (Checking Account) $250.00 $0.00" at bounding box center [963, 338] width 1060 height 31
click at [519, 333] on div "Robinhood Brokerage Account (Checking Account)" at bounding box center [631, 338] width 345 height 16
click at [1449, 339] on icon "button" at bounding box center [1454, 339] width 13 height 13
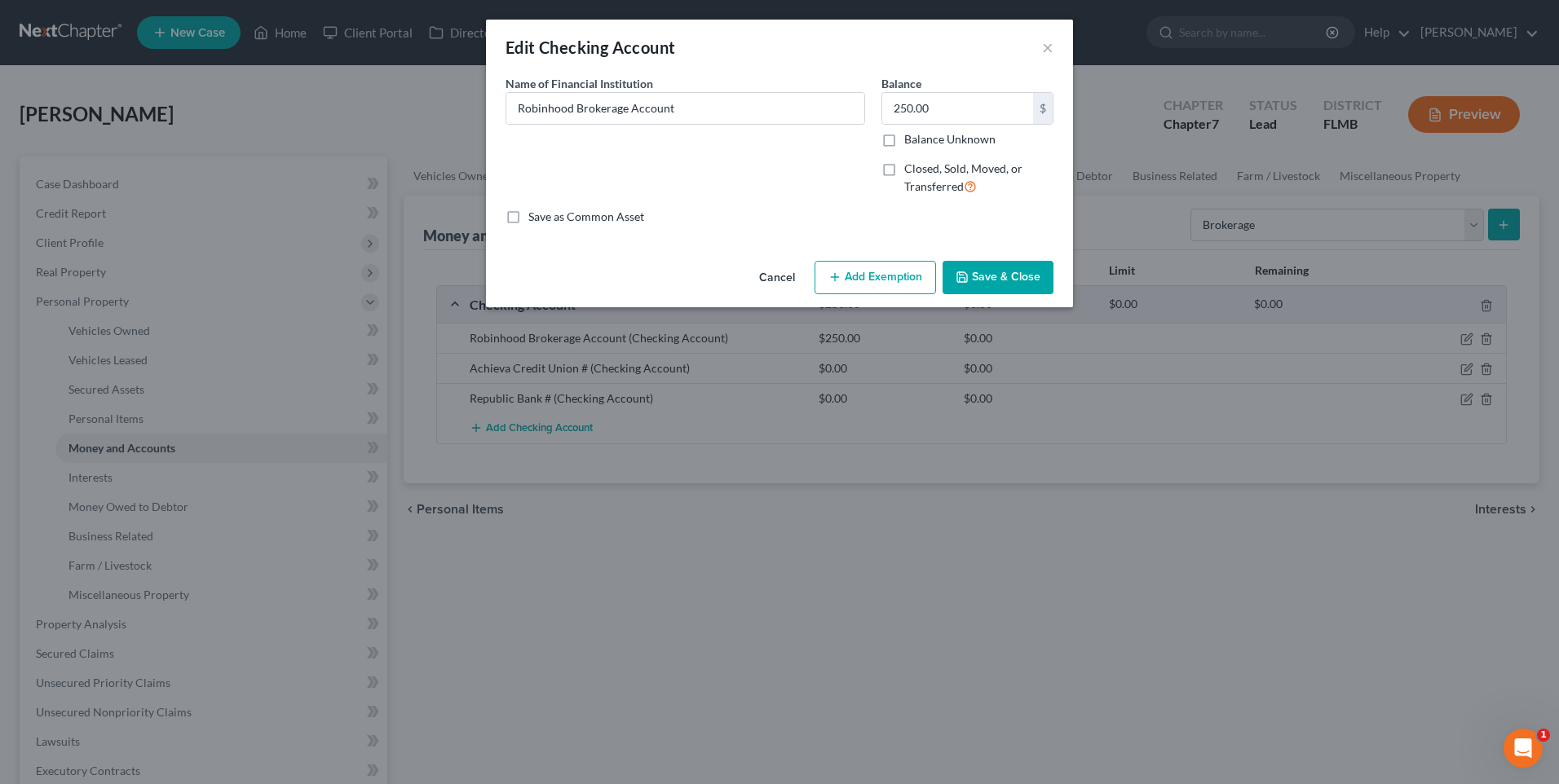
click at [789, 275] on button "Cancel" at bounding box center [777, 279] width 62 height 32
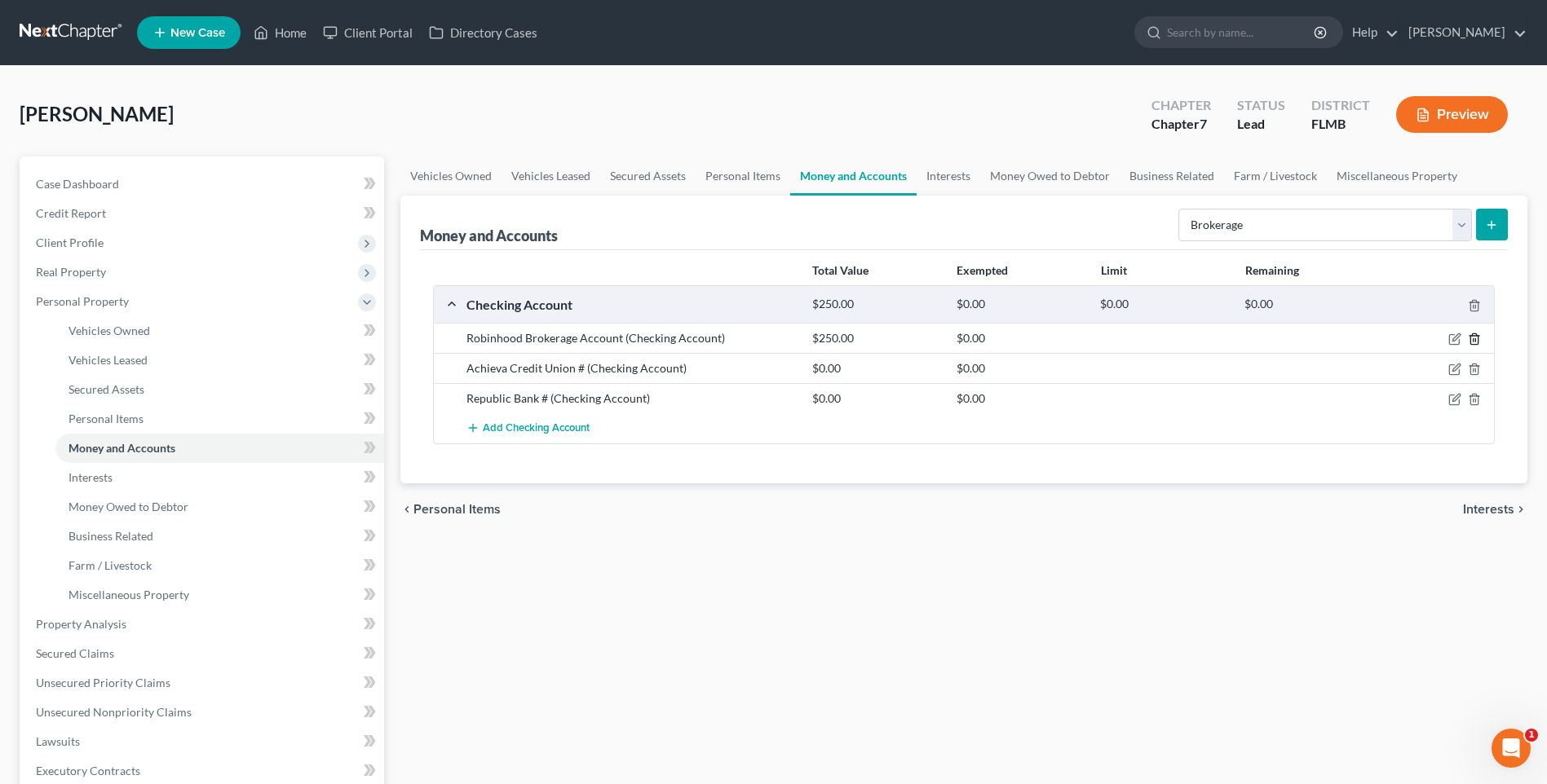
click at [1475, 339] on line "button" at bounding box center [1475, 341] width 0 height 4
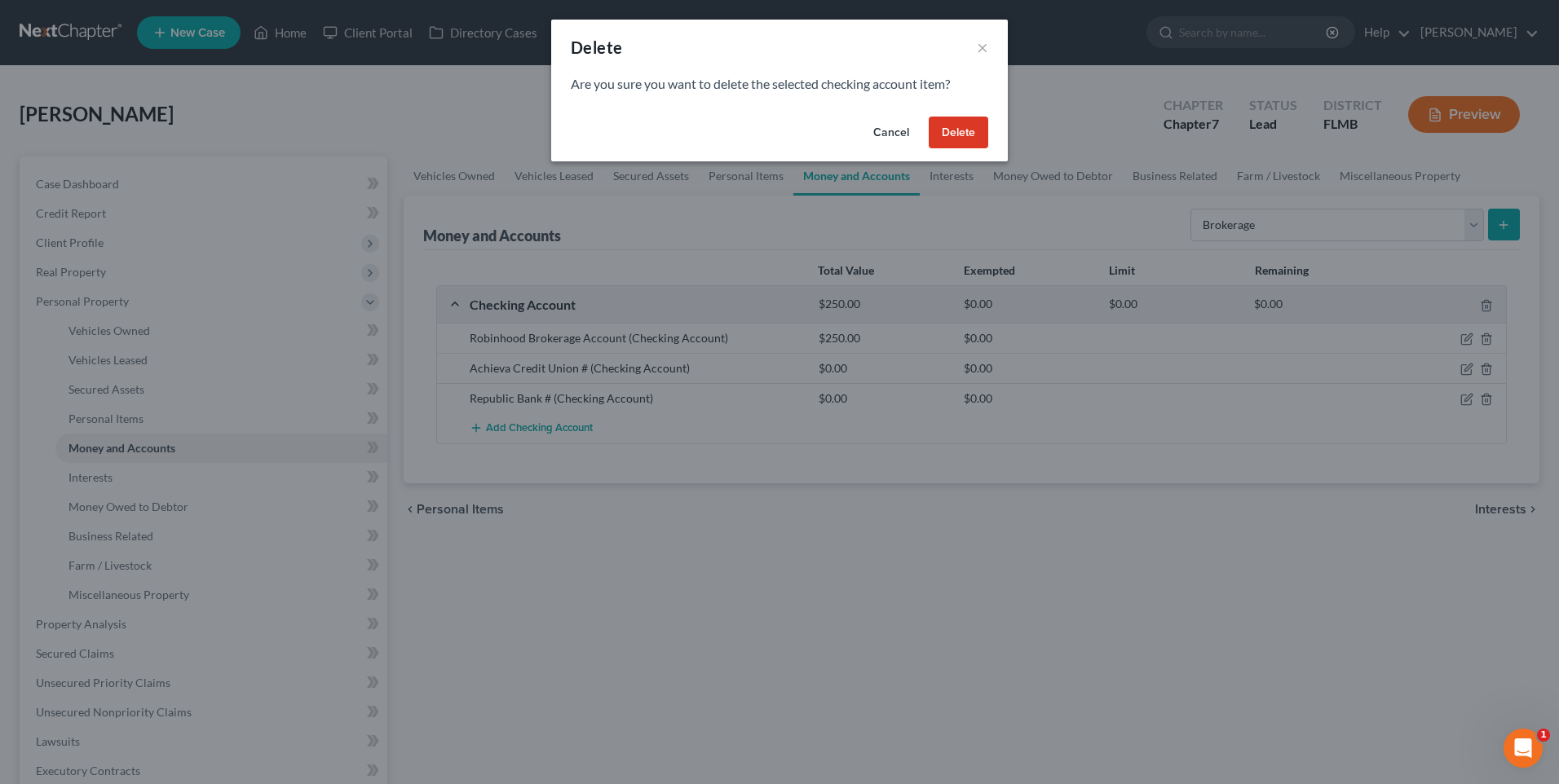
click at [953, 138] on button "Delete" at bounding box center [959, 133] width 59 height 32
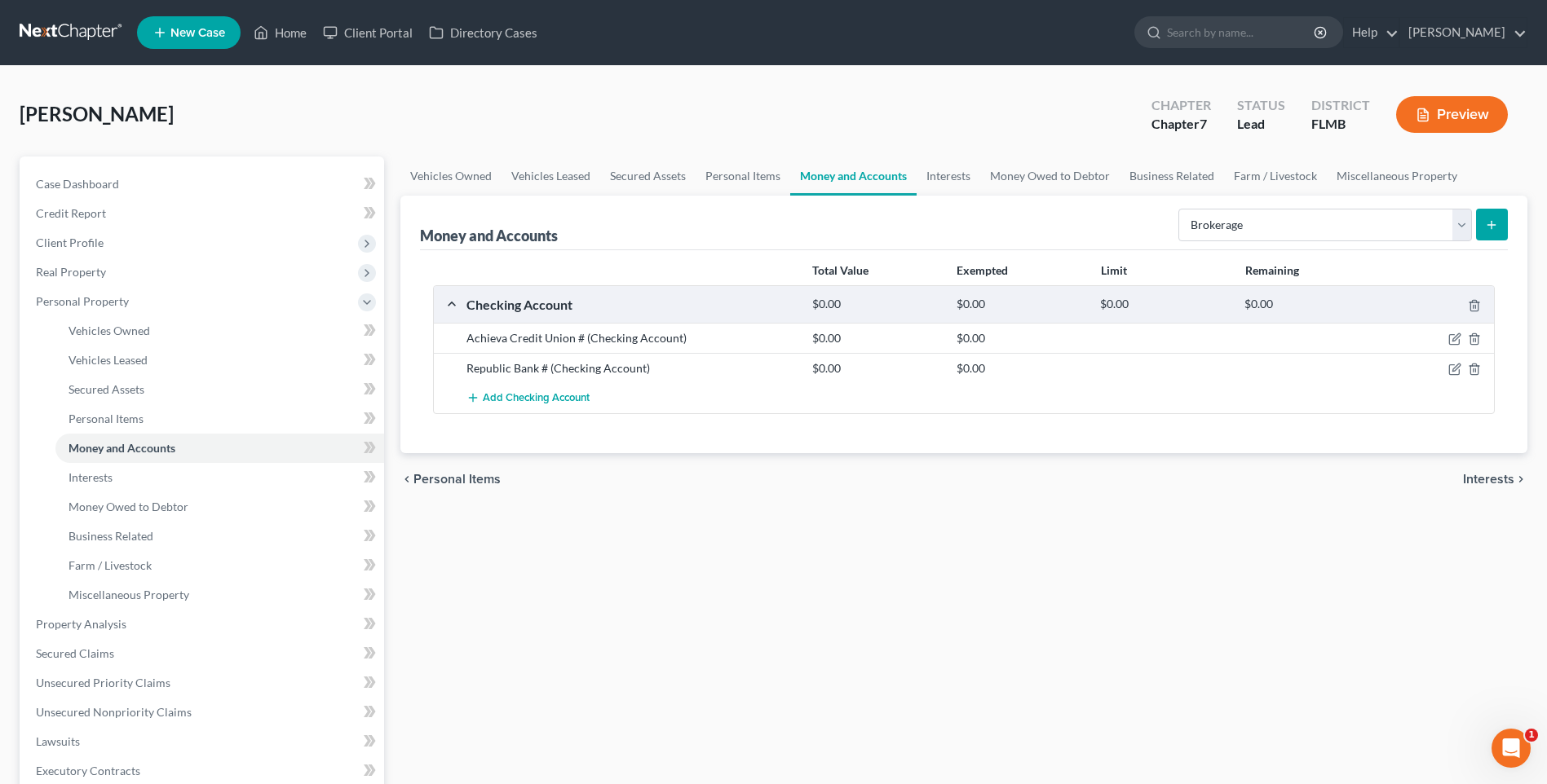
click at [1485, 223] on icon "submit" at bounding box center [1491, 225] width 13 height 13
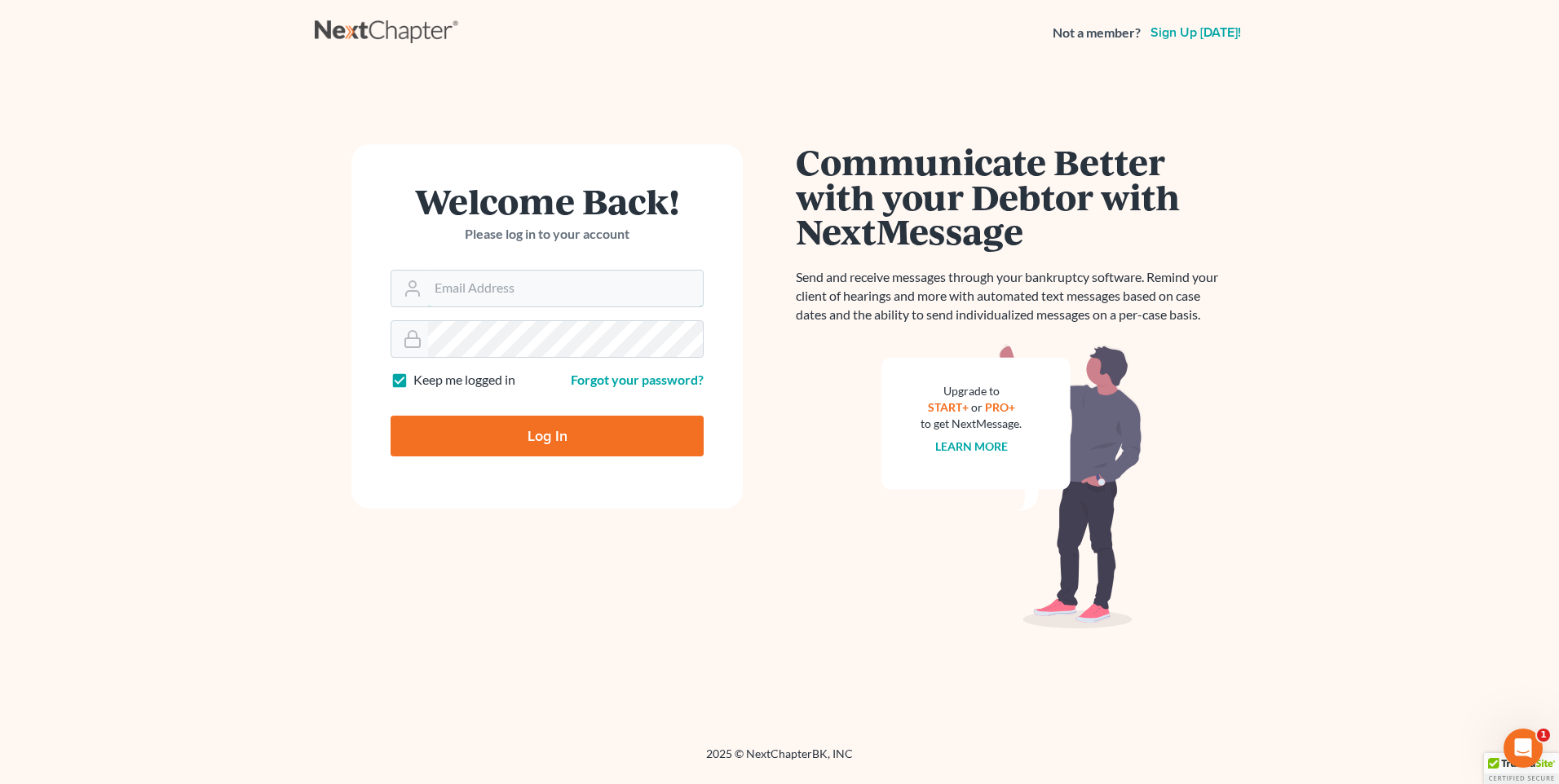
type input "[PERSON_NAME][EMAIL_ADDRESS][DOMAIN_NAME]"
click at [538, 316] on input "Log In" at bounding box center [547, 435] width 313 height 40
type input "Thinking..."
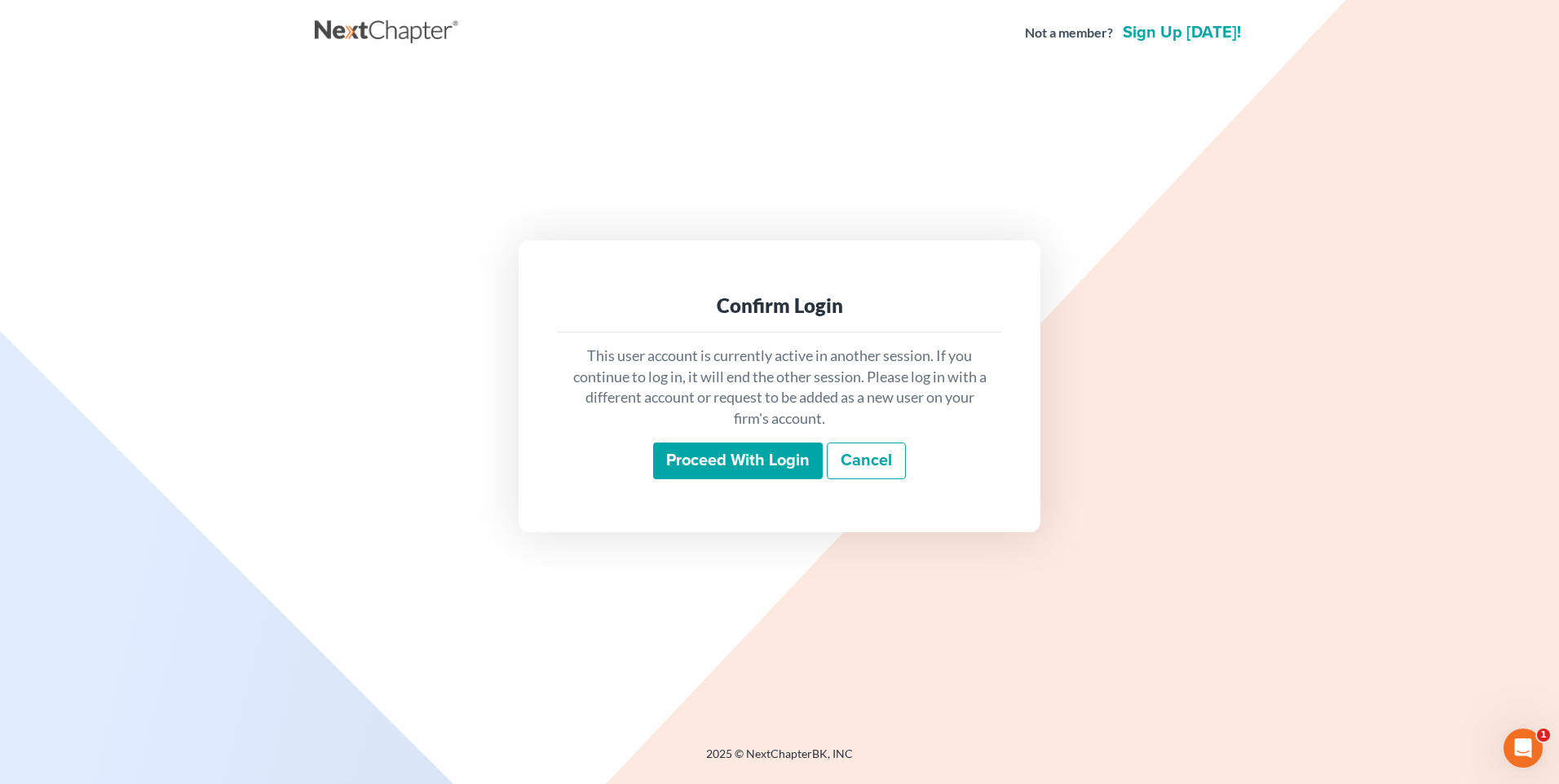
click at [729, 456] on input "Proceed with login" at bounding box center [738, 461] width 170 height 38
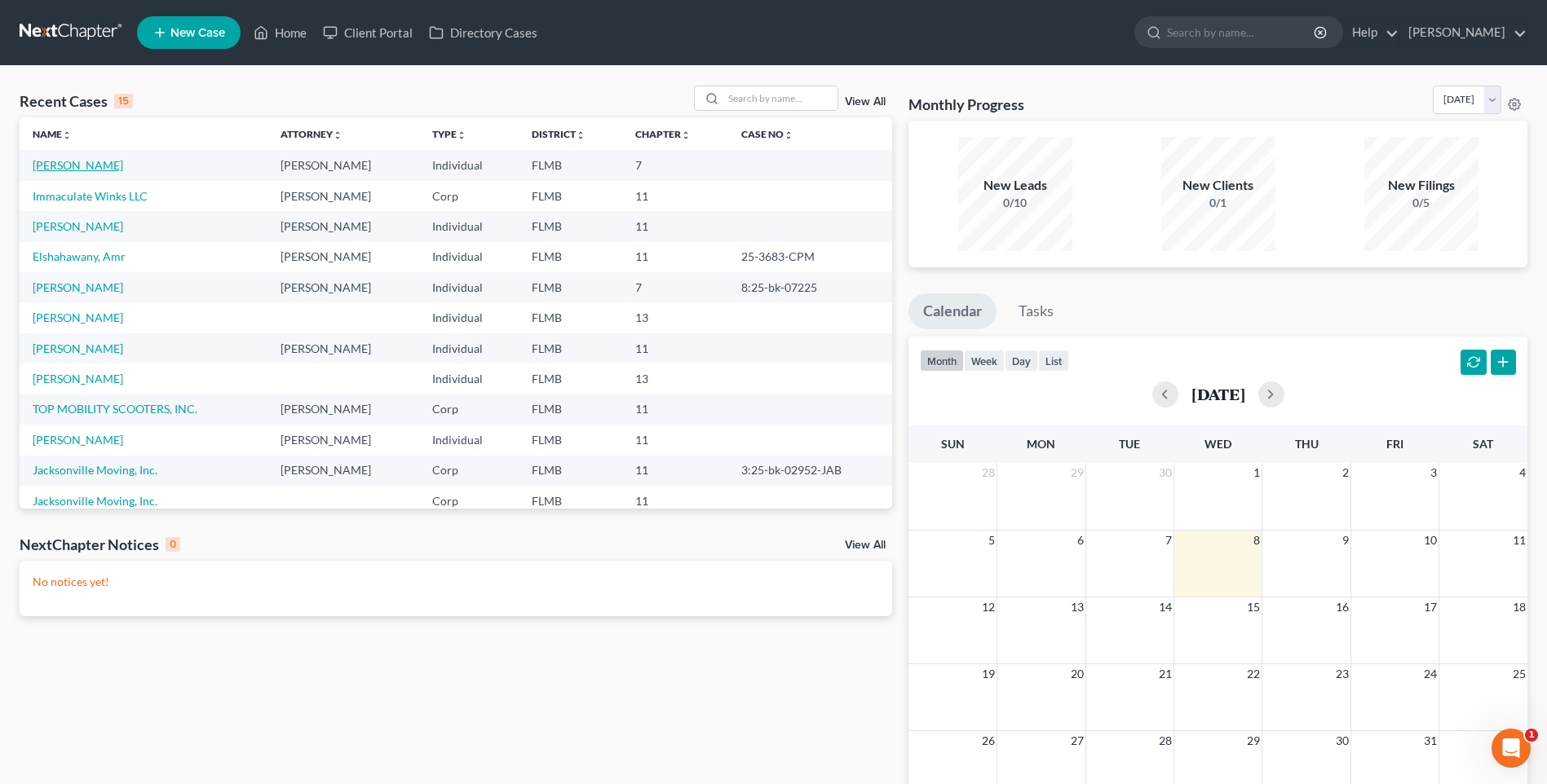
click at [66, 163] on link "[PERSON_NAME]" at bounding box center [77, 165] width 91 height 13
select select "1"
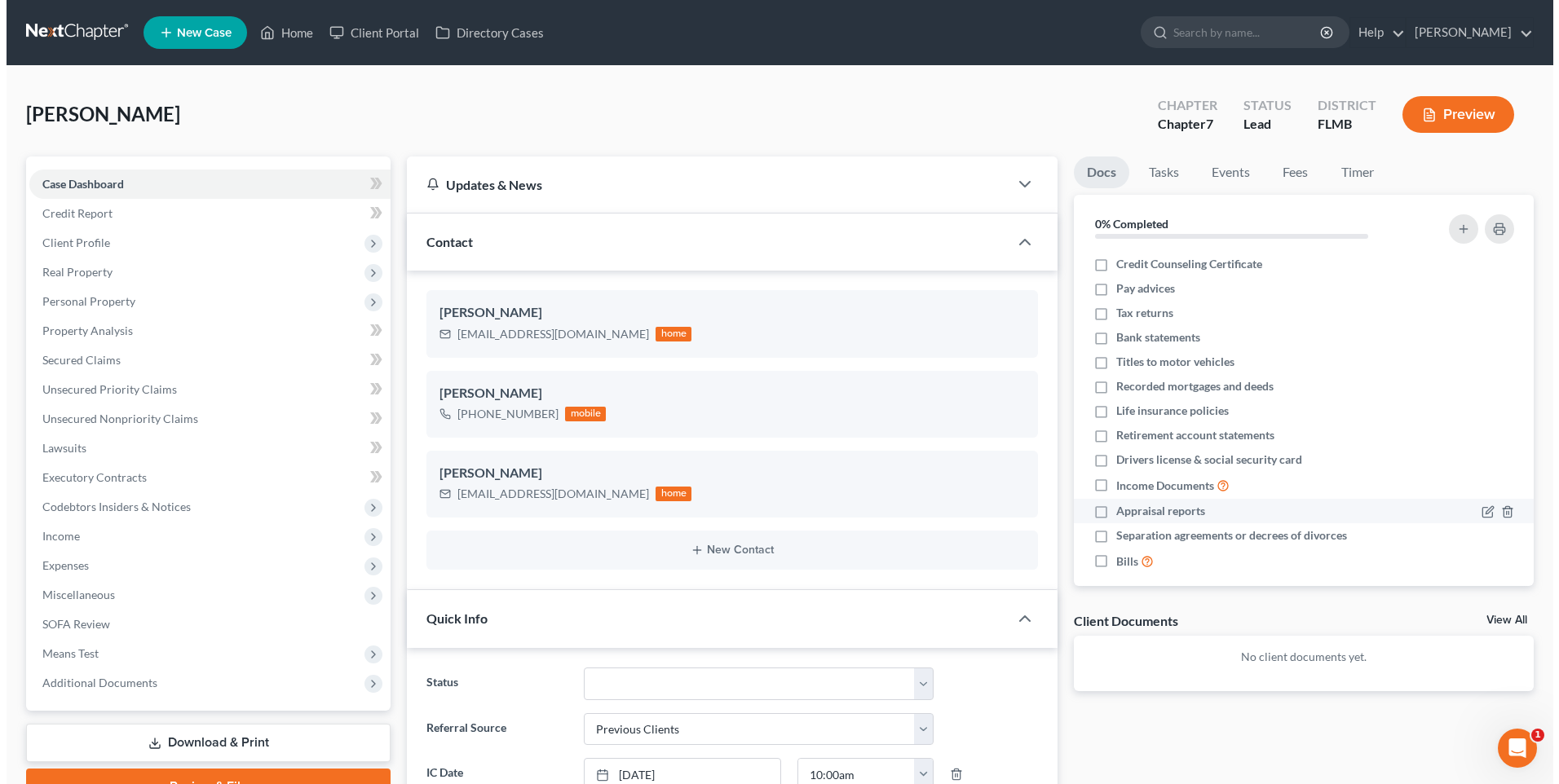
scroll to position [283, 0]
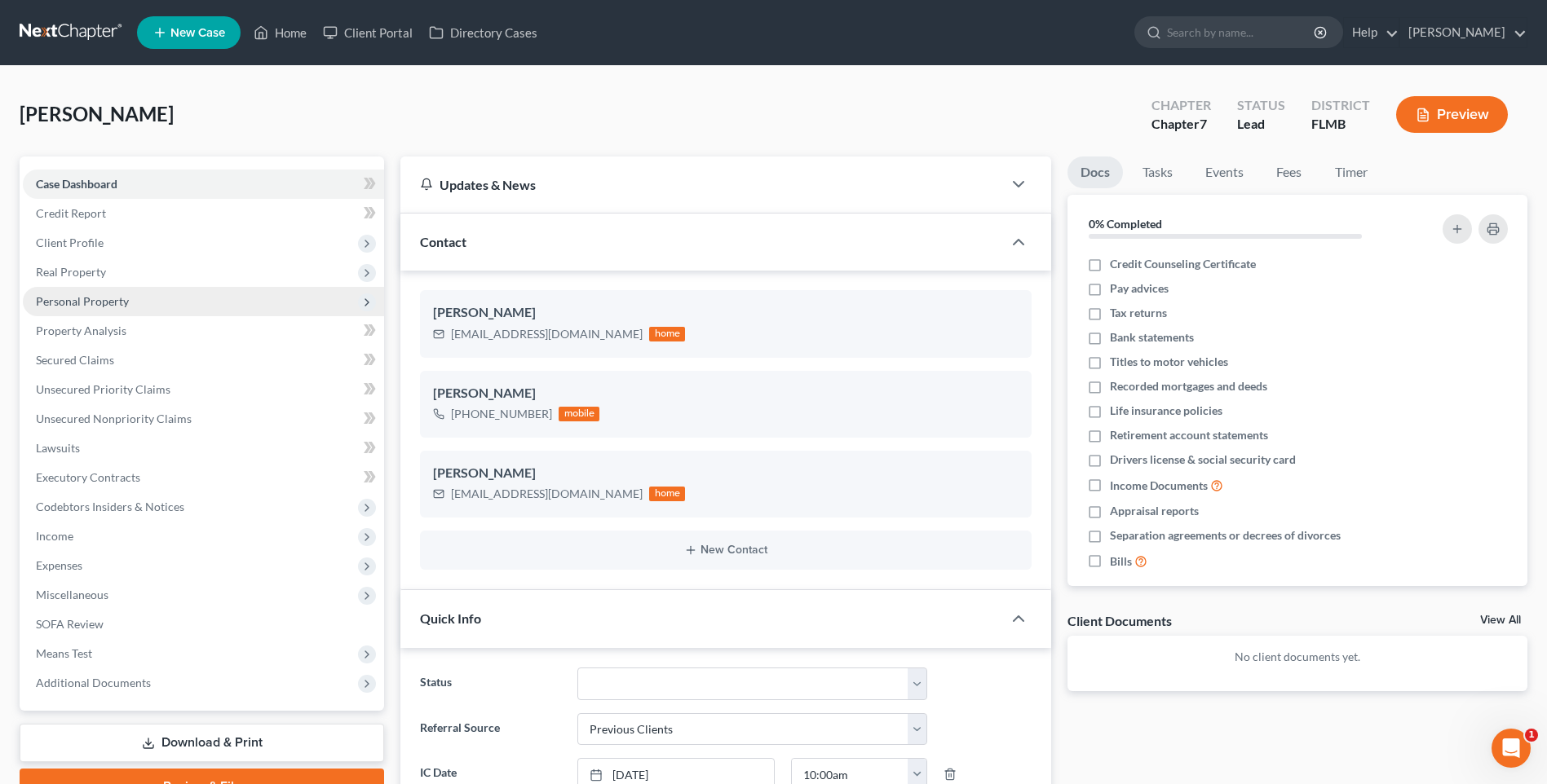
click at [61, 306] on span "Personal Property" at bounding box center [82, 300] width 93 height 13
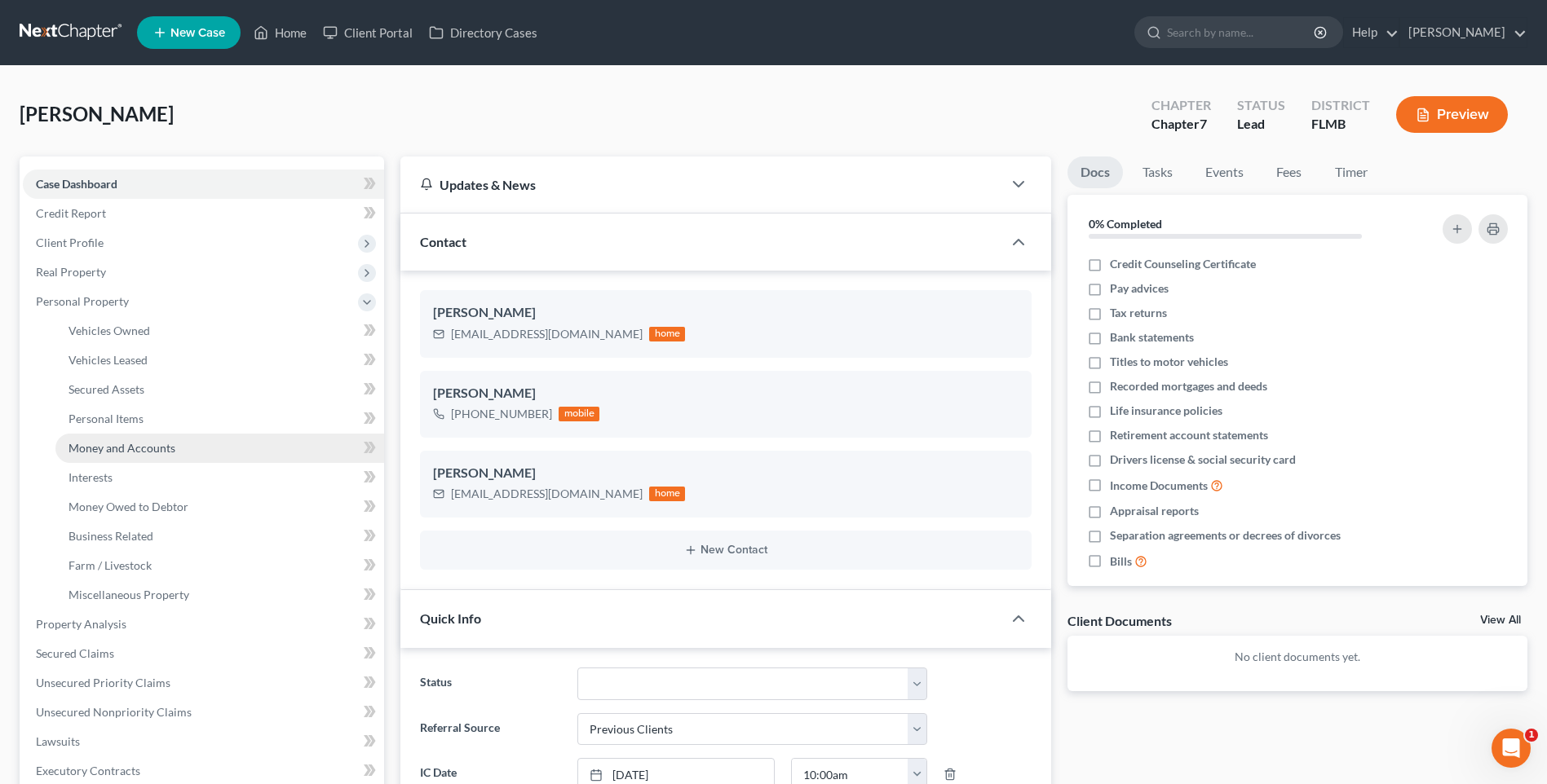
click at [101, 453] on span "Money and Accounts" at bounding box center [121, 447] width 107 height 13
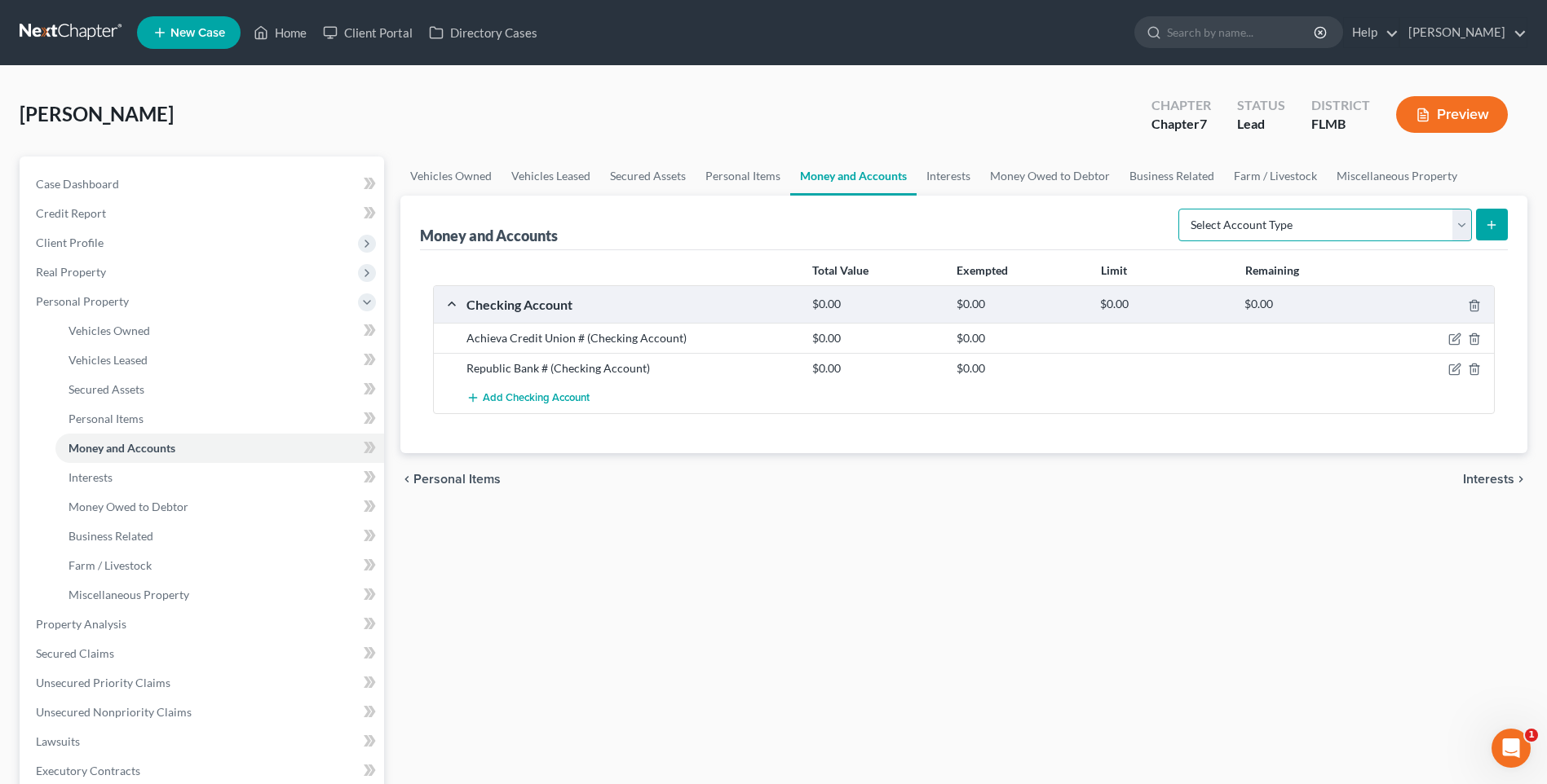
click at [1466, 227] on select "Select Account Type Brokerage Cash on Hand Certificates of Deposit Checking Acc…" at bounding box center [1325, 225] width 293 height 32
select select "brokerage"
click at [1182, 209] on select "Select Account Type Brokerage Cash on Hand Certificates of Deposit Checking Acc…" at bounding box center [1325, 225] width 293 height 32
click at [1489, 223] on icon "submit" at bounding box center [1491, 225] width 13 height 13
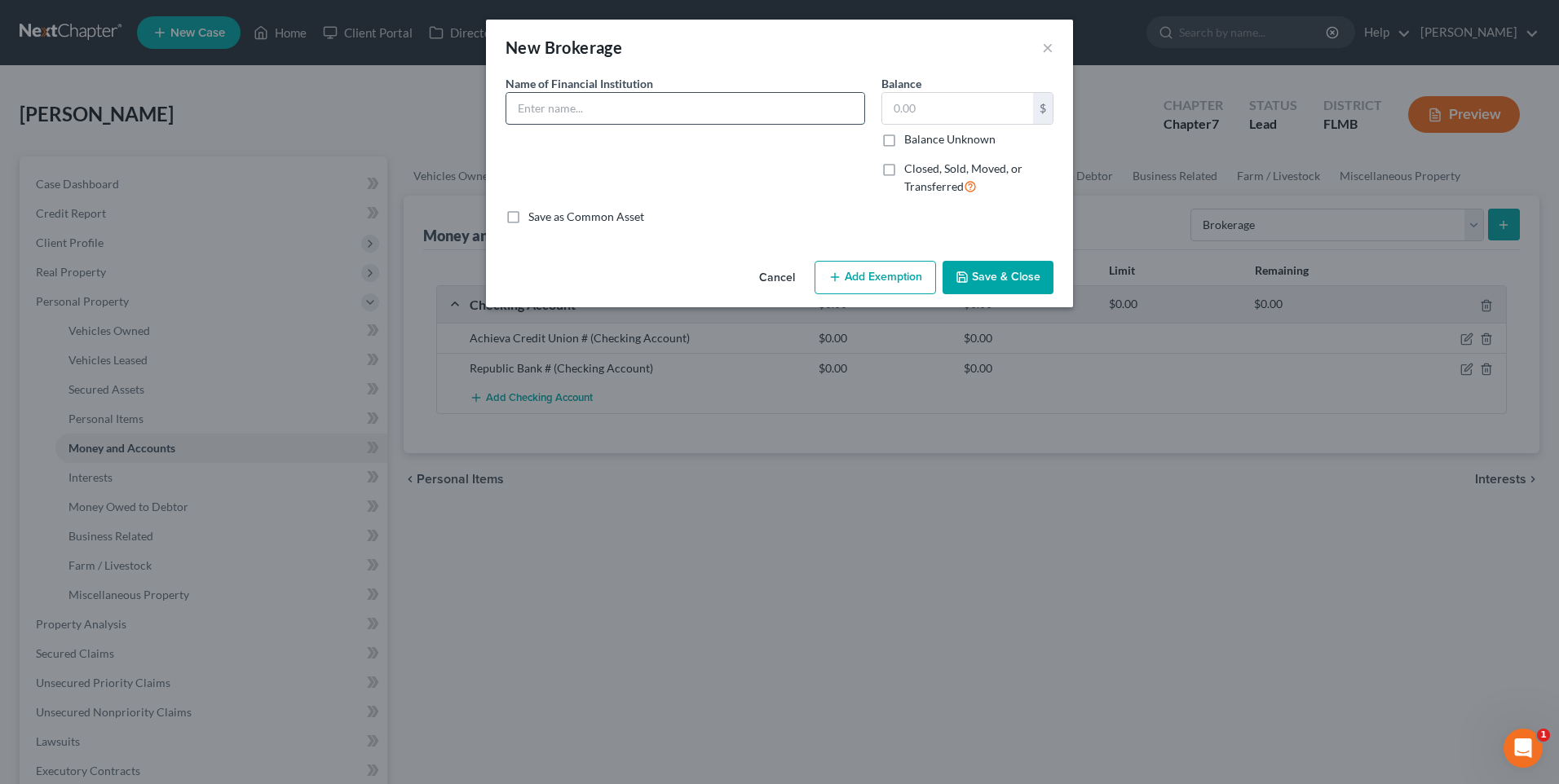
click at [574, 104] on input "text" at bounding box center [685, 108] width 358 height 31
type input "Robinhood Brokerage Account"
type input "250.00"
click at [983, 285] on button "Save & Close" at bounding box center [998, 278] width 111 height 34
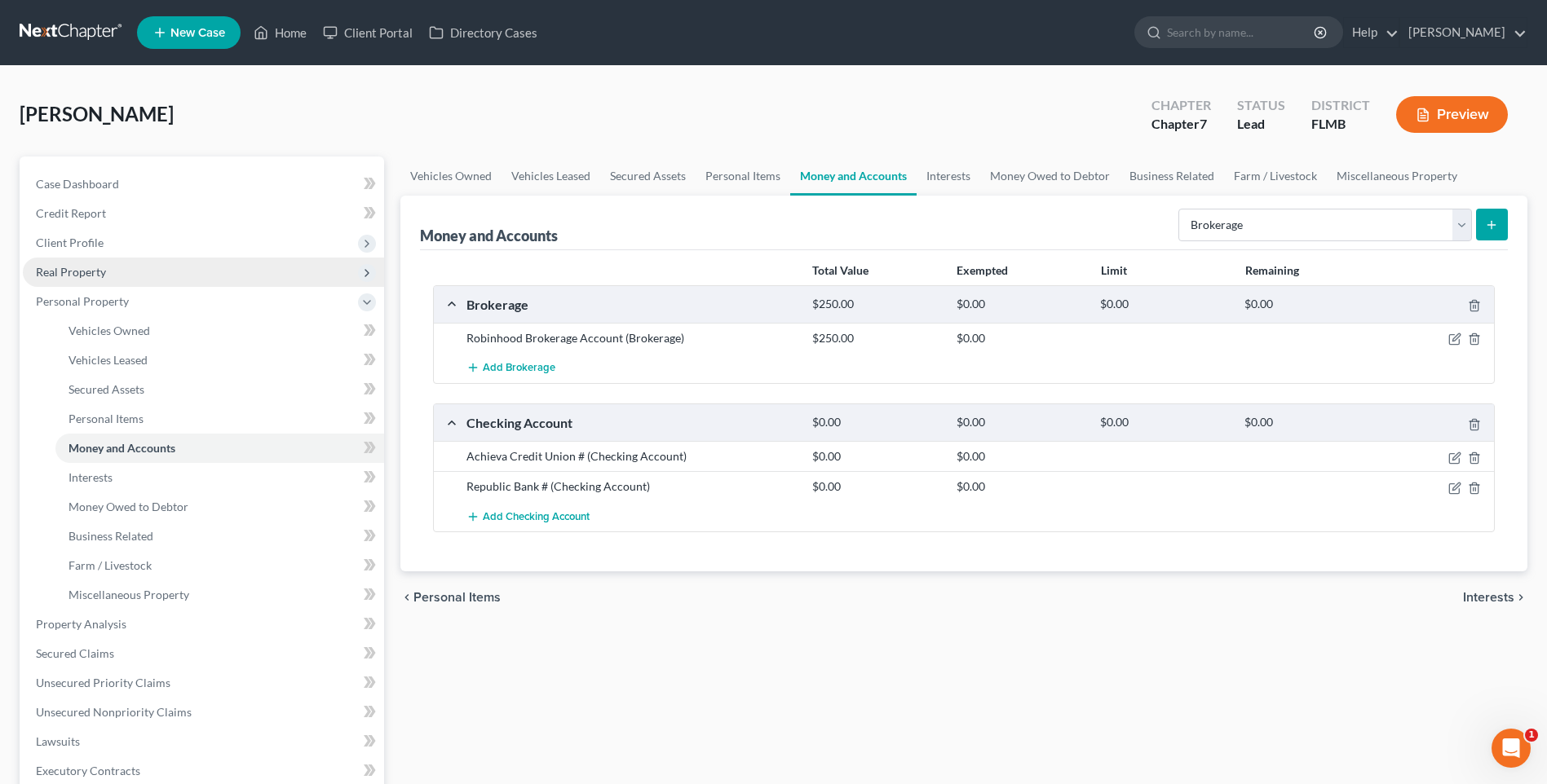
click at [74, 277] on span "Real Property" at bounding box center [71, 272] width 70 height 13
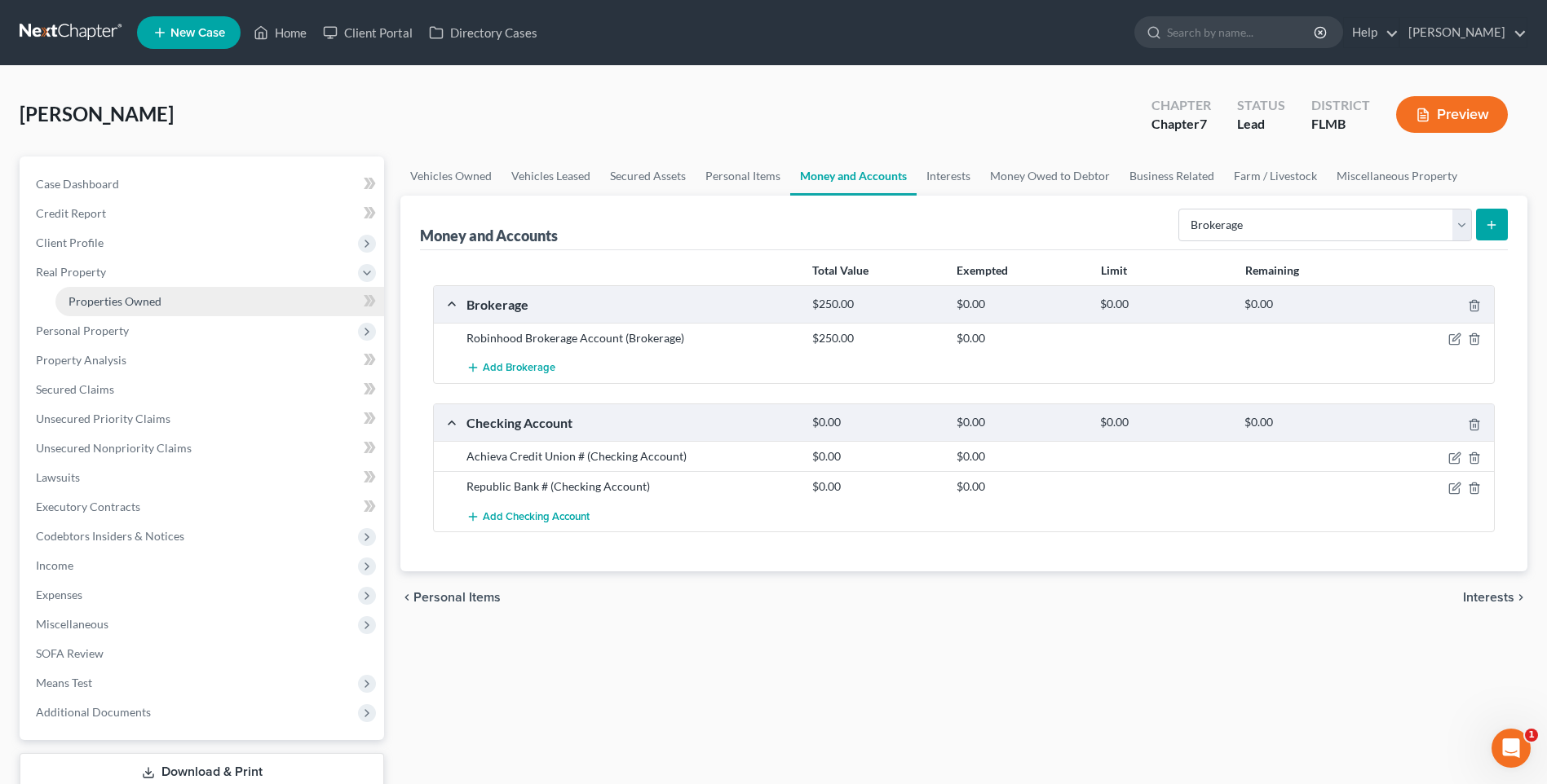
click at [112, 296] on span "Properties Owned" at bounding box center [114, 300] width 93 height 13
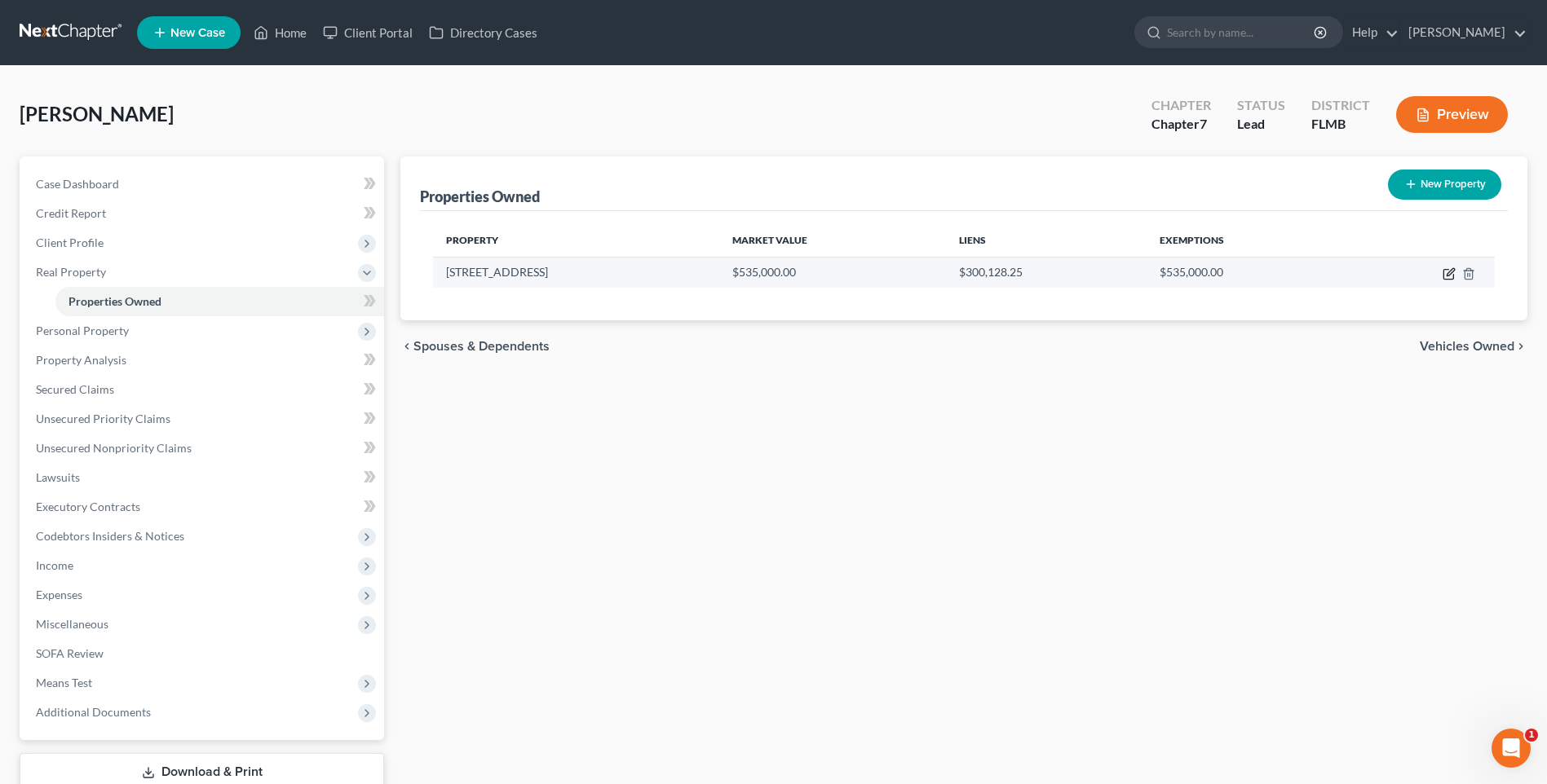
click at [1448, 268] on icon "button" at bounding box center [1449, 273] width 13 height 13
select select "9"
select select "0"
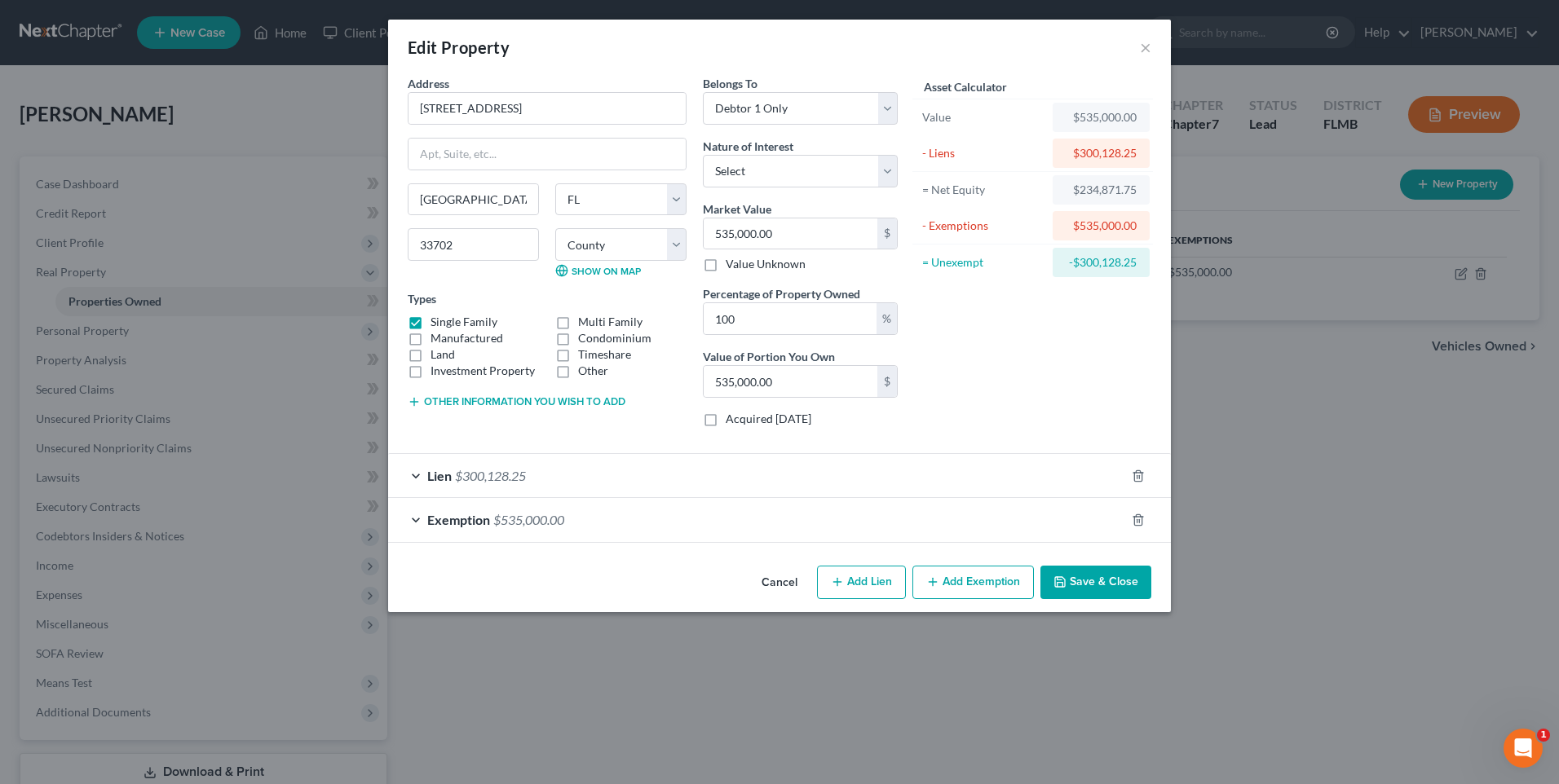
click at [421, 472] on div "Lien $300,128.25" at bounding box center [757, 476] width 738 height 43
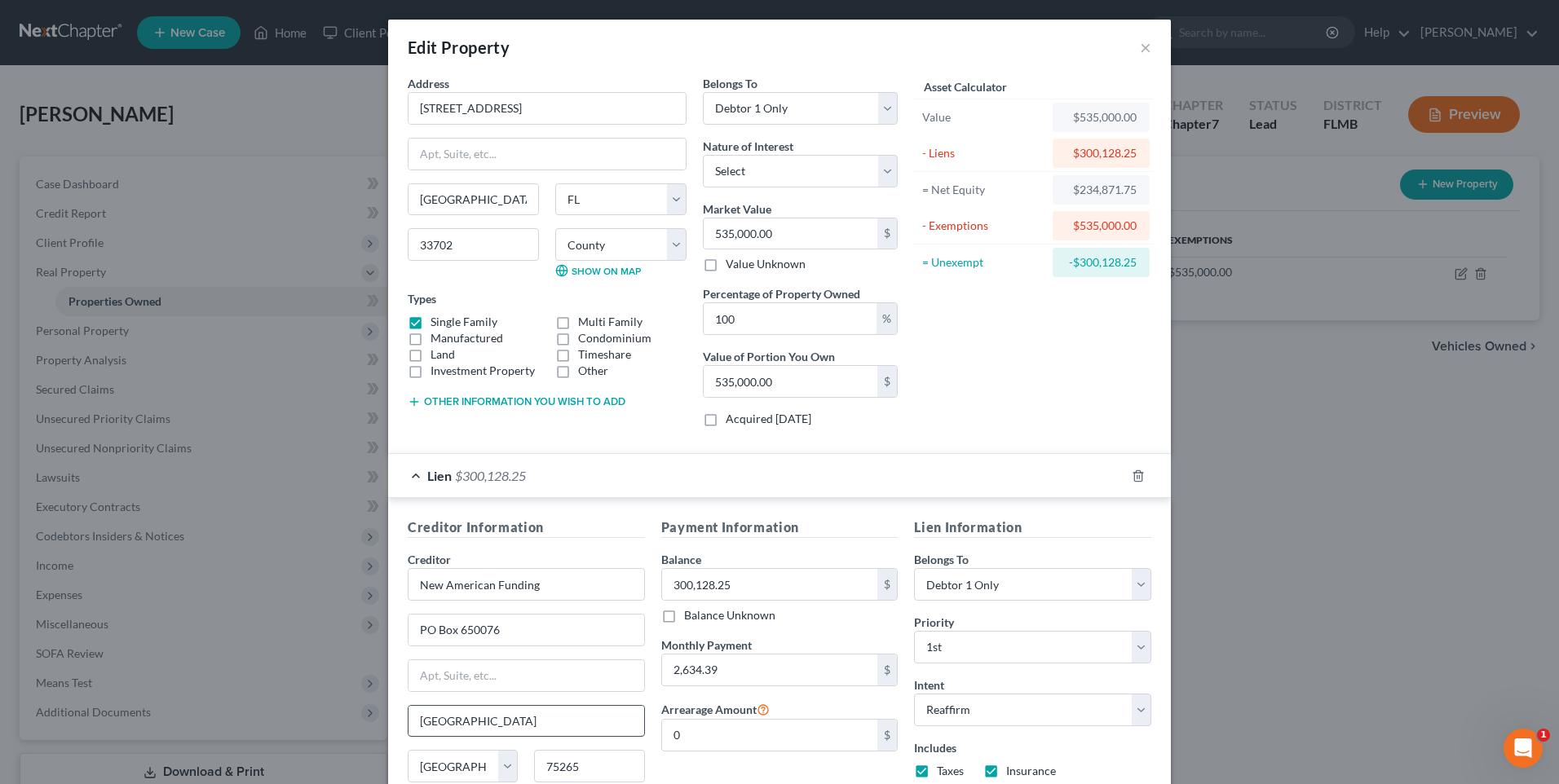
scroll to position [188, 0]
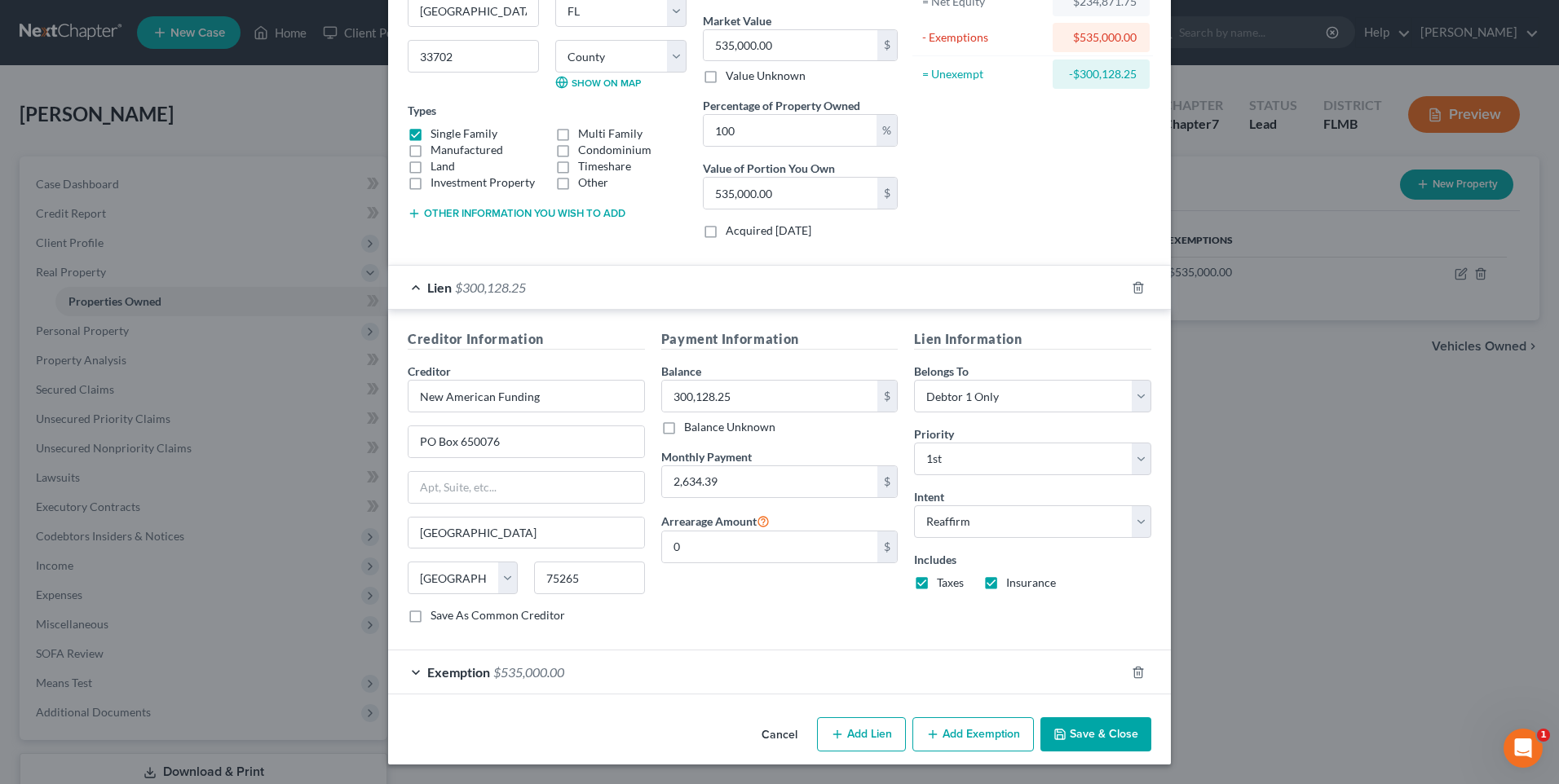
click at [856, 732] on button "Add Lien" at bounding box center [861, 735] width 89 height 34
select select "0"
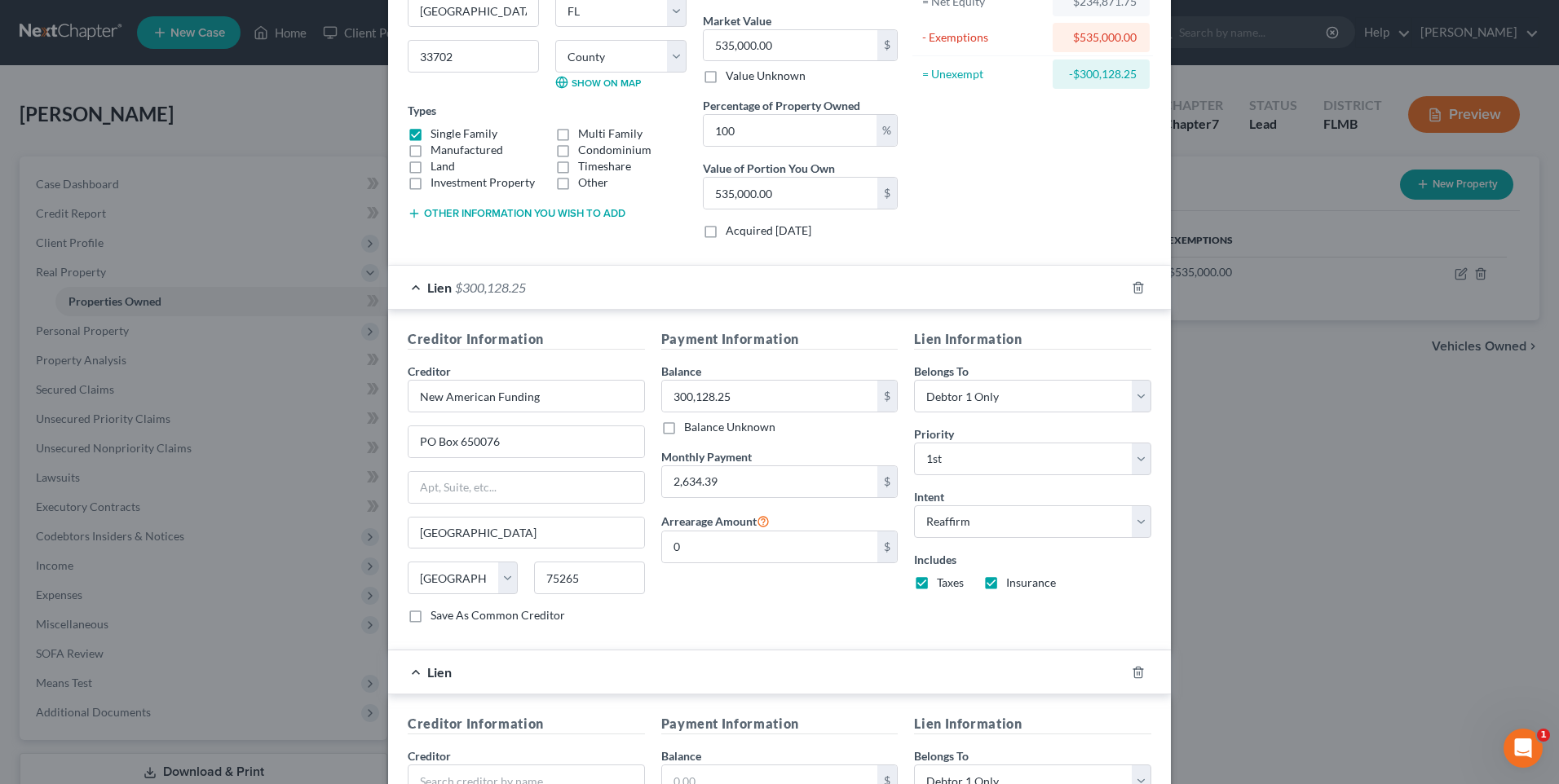
scroll to position [573, 0]
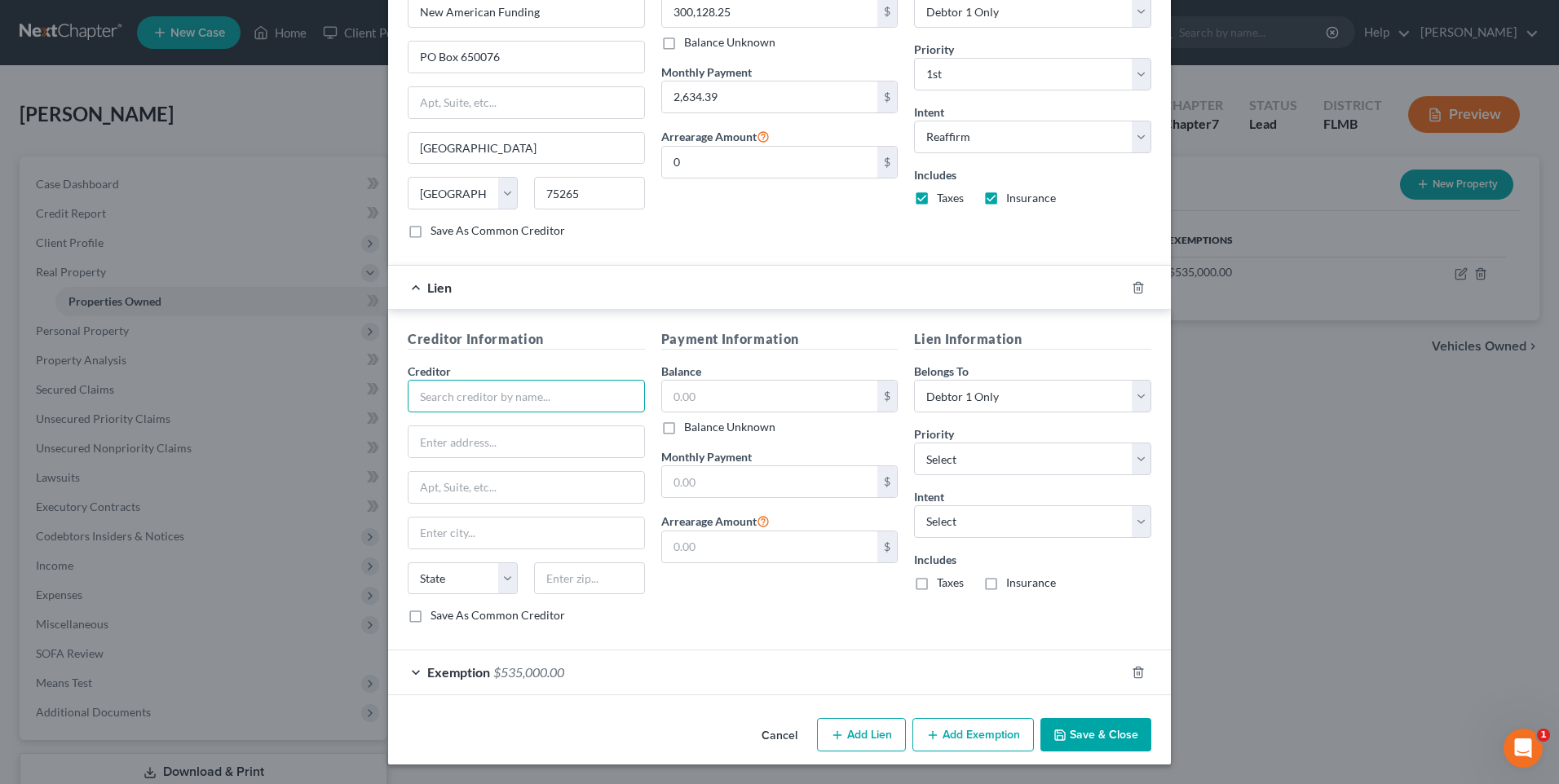
click at [578, 397] on input "text" at bounding box center [526, 396] width 237 height 32
type input "Sofi Lending Corp"
type input "PO Box 654158"
type input "[GEOGRAPHIC_DATA]"
select select "45"
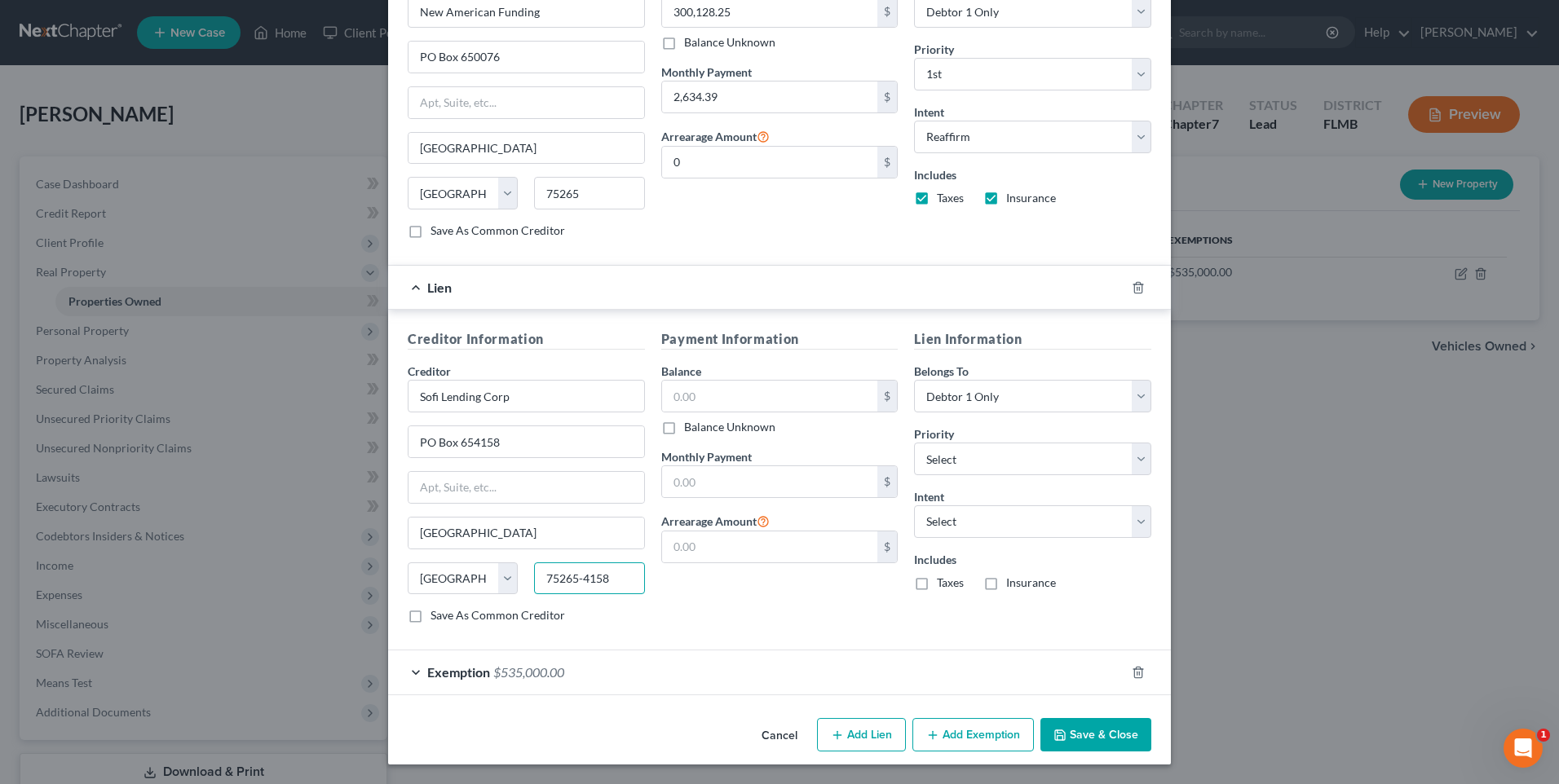
type input "75265-4158"
click at [694, 379] on label "Balance" at bounding box center [681, 370] width 40 height 17
click at [706, 382] on input "text" at bounding box center [770, 396] width 216 height 31
type input "44,794.72"
click at [767, 470] on input "text" at bounding box center [770, 482] width 216 height 31
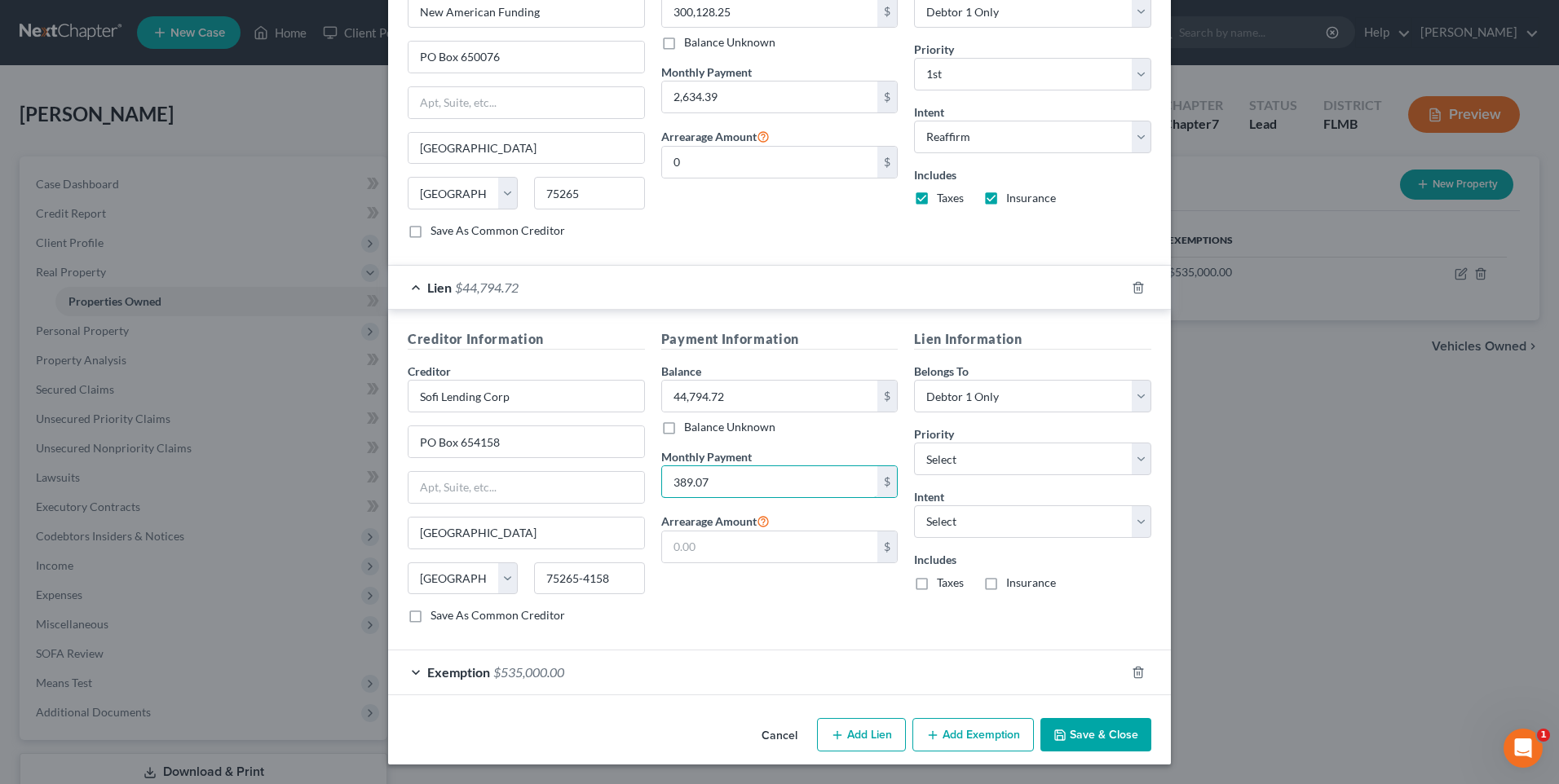
type input "389.07"
click at [1115, 736] on button "Save & Close" at bounding box center [1096, 735] width 111 height 34
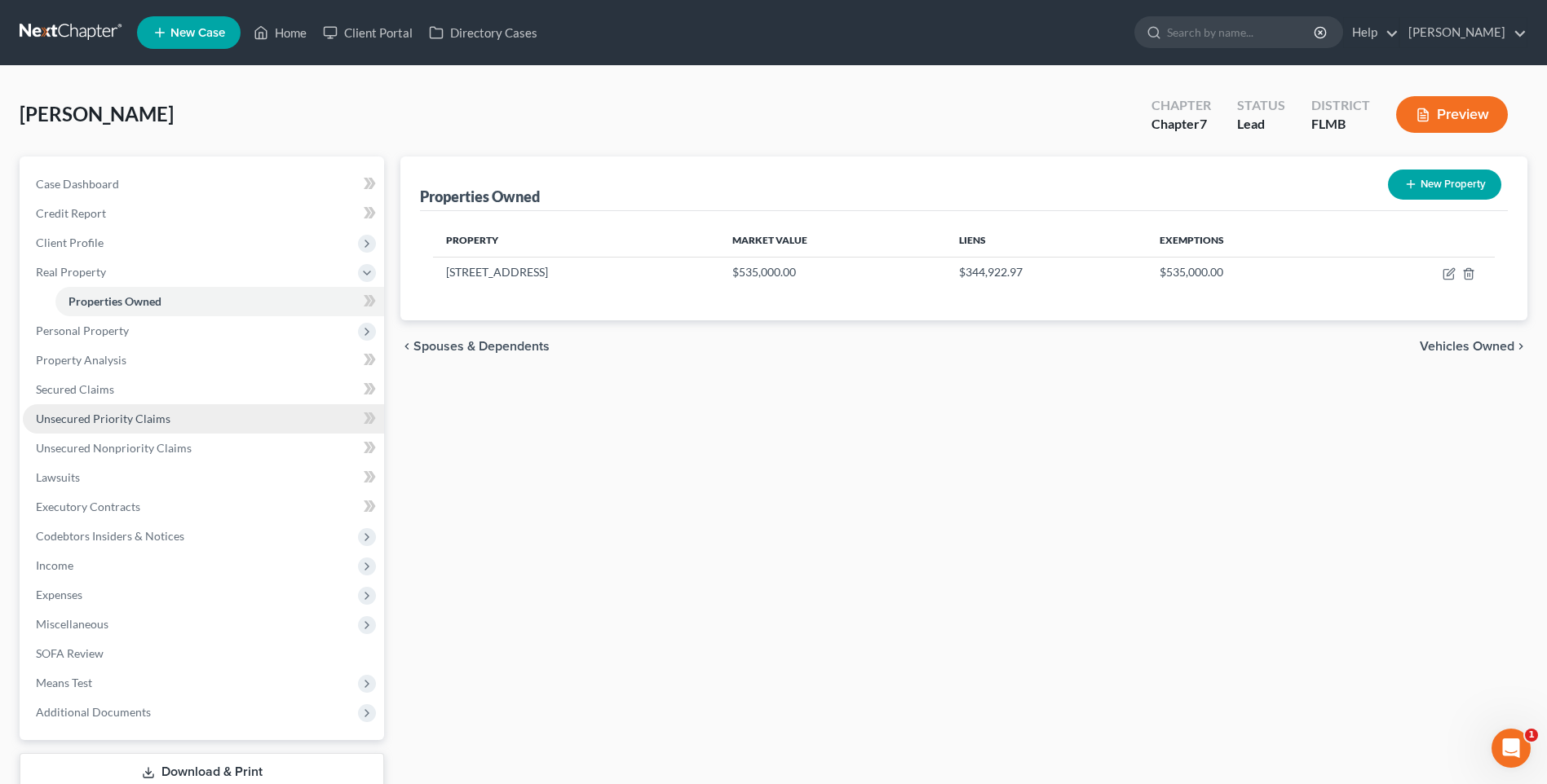
click at [85, 423] on span "Unsecured Priority Claims" at bounding box center [103, 418] width 135 height 13
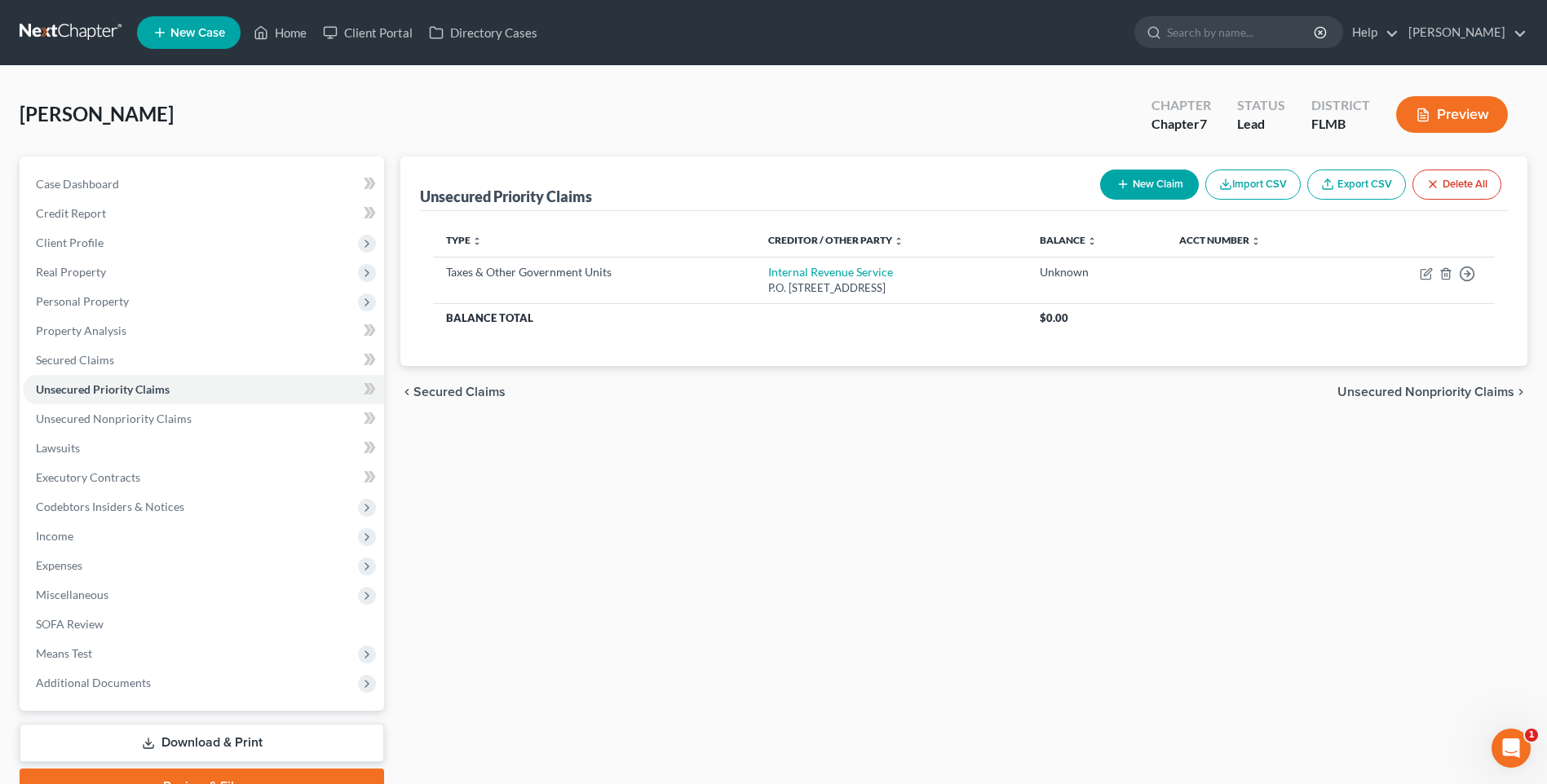
click at [1142, 191] on button "New Claim" at bounding box center [1149, 185] width 99 height 31
select select "0"
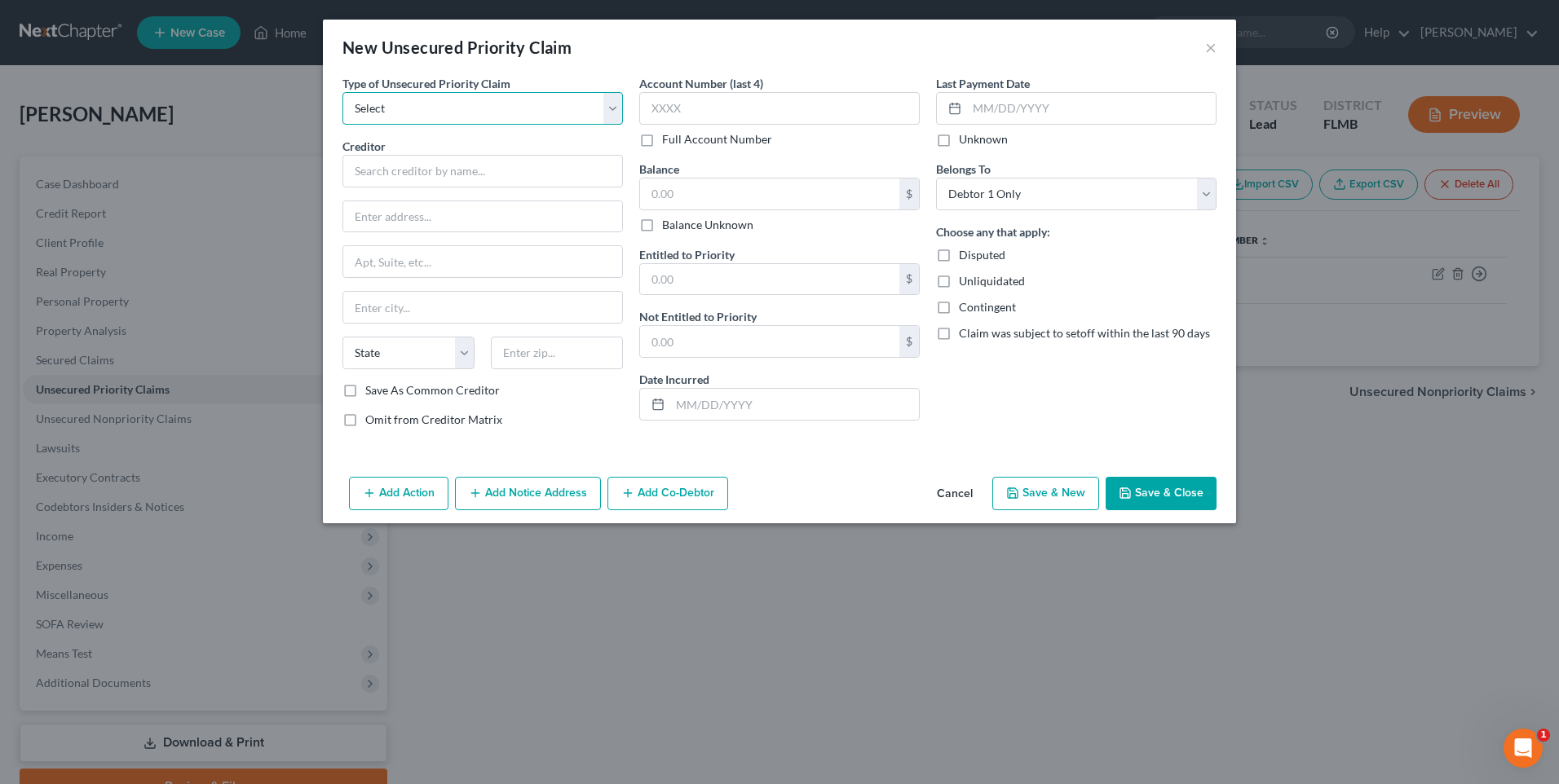
click at [610, 104] on select "Select Taxes & Other Government Units Domestic Support Obligations Extensions o…" at bounding box center [483, 108] width 281 height 32
select select "0"
click at [343, 92] on select "Select Taxes & Other Government Units Domestic Support Obligations Extensions o…" at bounding box center [483, 108] width 281 height 32
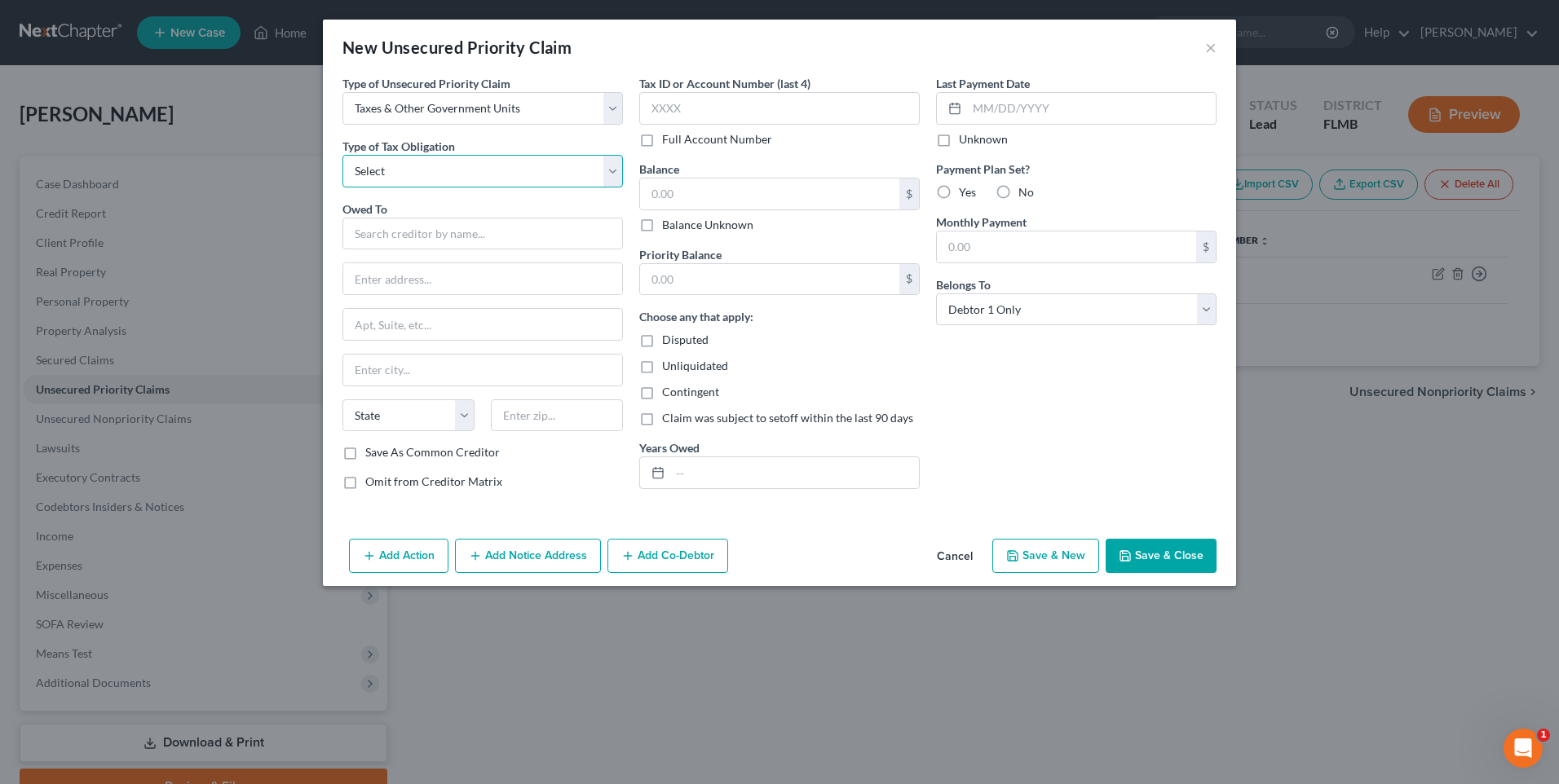
click at [490, 165] on select "Select Federal City State Franchise Tax Board Other" at bounding box center [483, 171] width 281 height 32
select select "2"
click at [343, 155] on select "Select Federal City State Franchise Tax Board Other" at bounding box center [483, 171] width 281 height 32
click at [444, 240] on input "text" at bounding box center [483, 234] width 281 height 32
type input "[US_STATE] Department of Revenue"
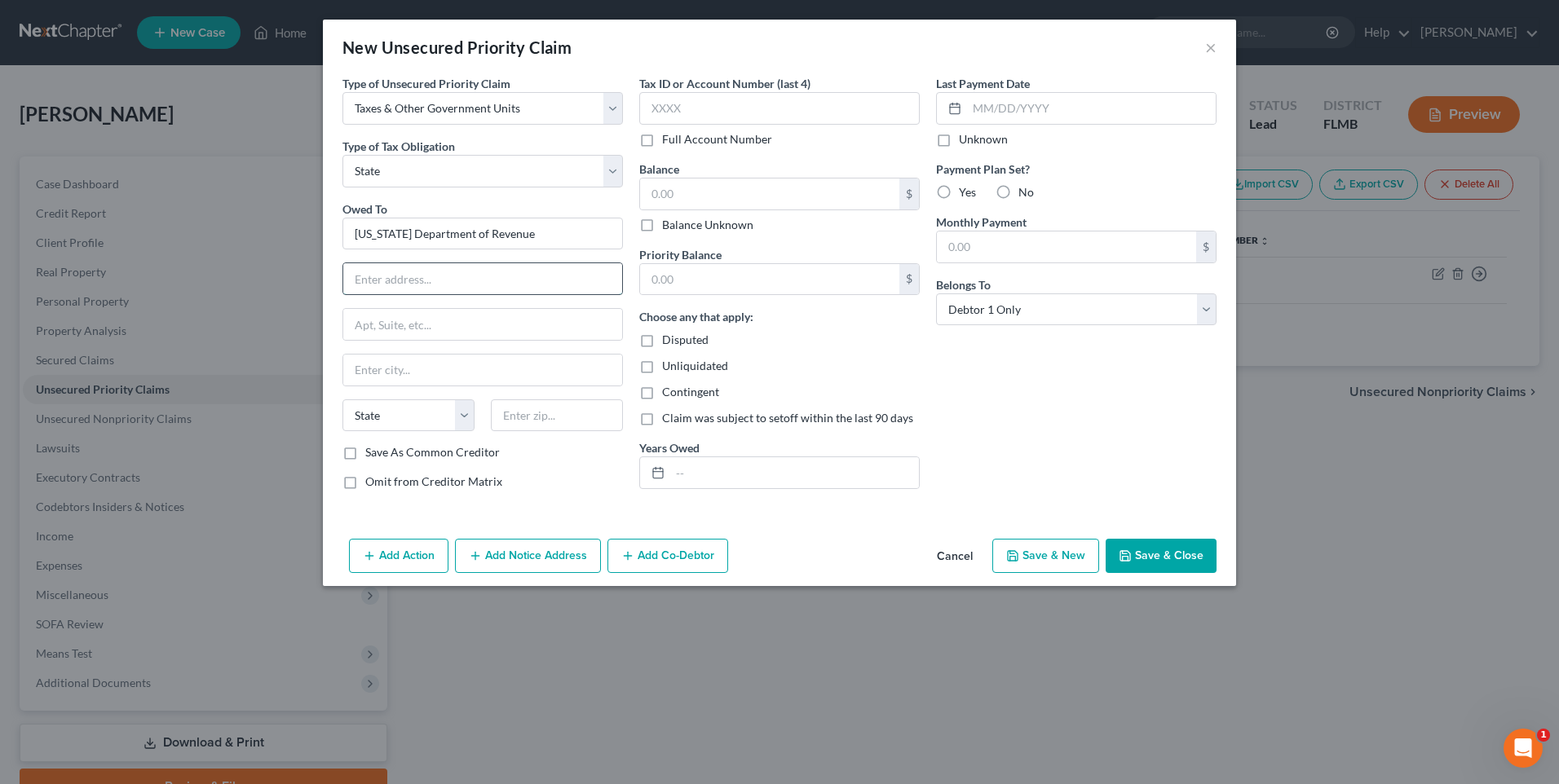
click at [423, 281] on input "text" at bounding box center [483, 279] width 279 height 31
type input "PO Box 6668"
type input "Tallahassee"
select select "9"
type input "32314-6668"
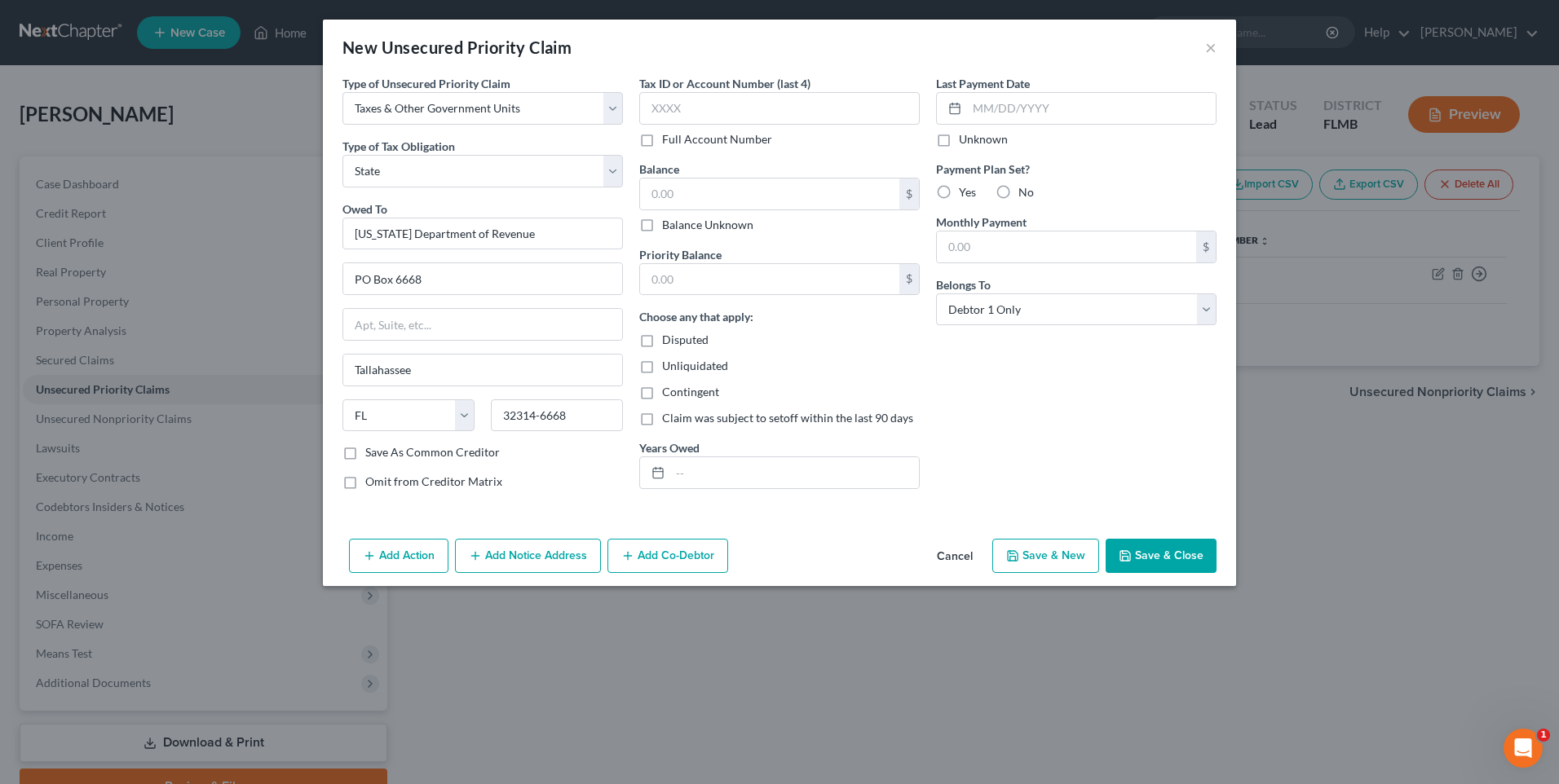
click at [702, 231] on label "Balance Unknown" at bounding box center [708, 225] width 92 height 16
click at [679, 227] on input "Balance Unknown" at bounding box center [674, 222] width 11 height 11
checkbox input "true"
type input "0.00"
click at [1201, 316] on select "Select Debtor 1 Only Debtor 2 Only Debtor 1 And Debtor 2 Only At Least One Of T…" at bounding box center [1077, 309] width 281 height 32
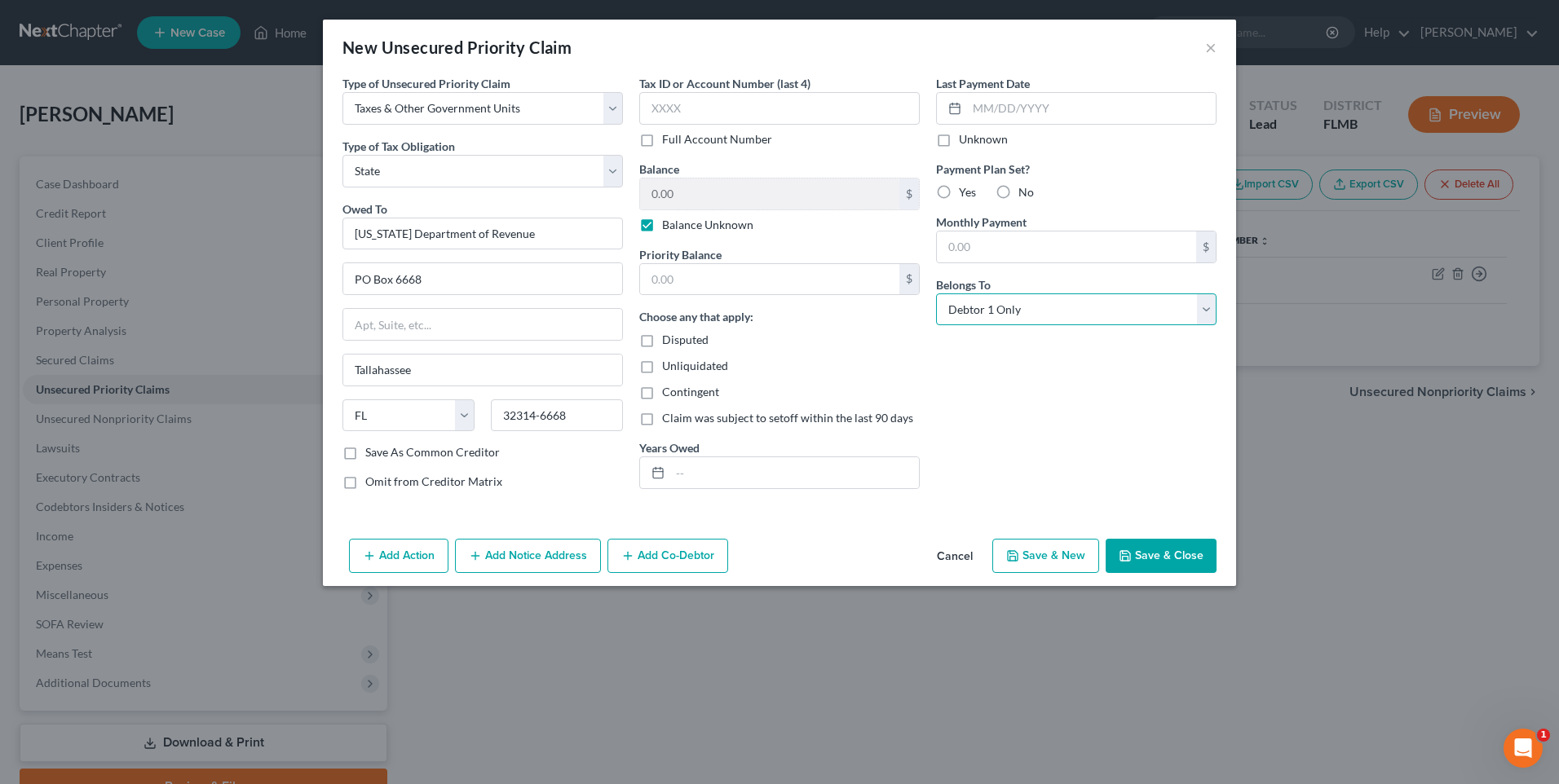
select select "3"
click at [936, 293] on select "Select Debtor 1 Only Debtor 2 Only Debtor 1 And Debtor 2 Only At Least One Of T…" at bounding box center [1077, 309] width 281 height 32
click at [1159, 556] on button "Save & Close" at bounding box center [1160, 556] width 111 height 34
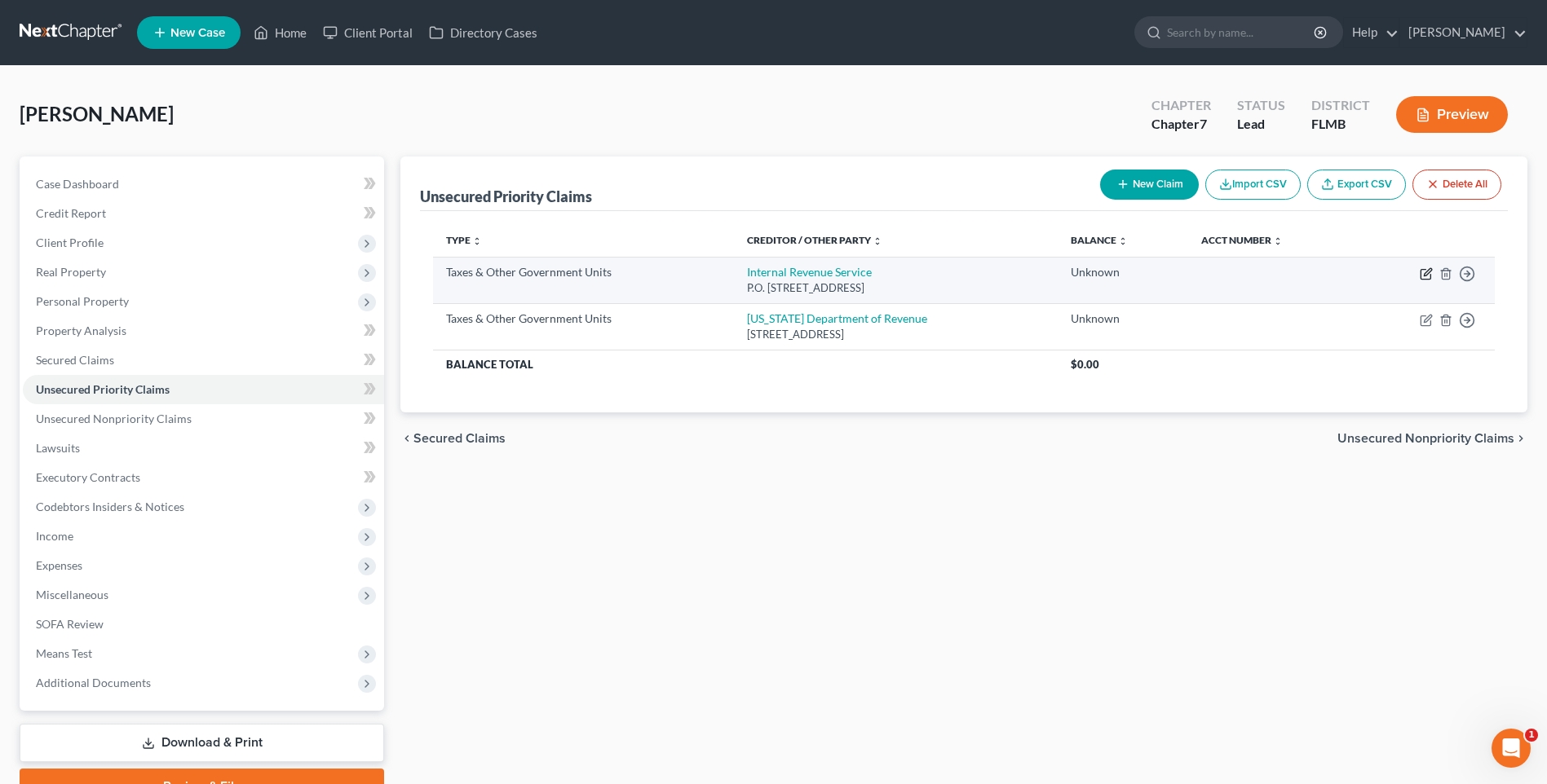
click at [1424, 274] on icon "button" at bounding box center [1426, 273] width 13 height 13
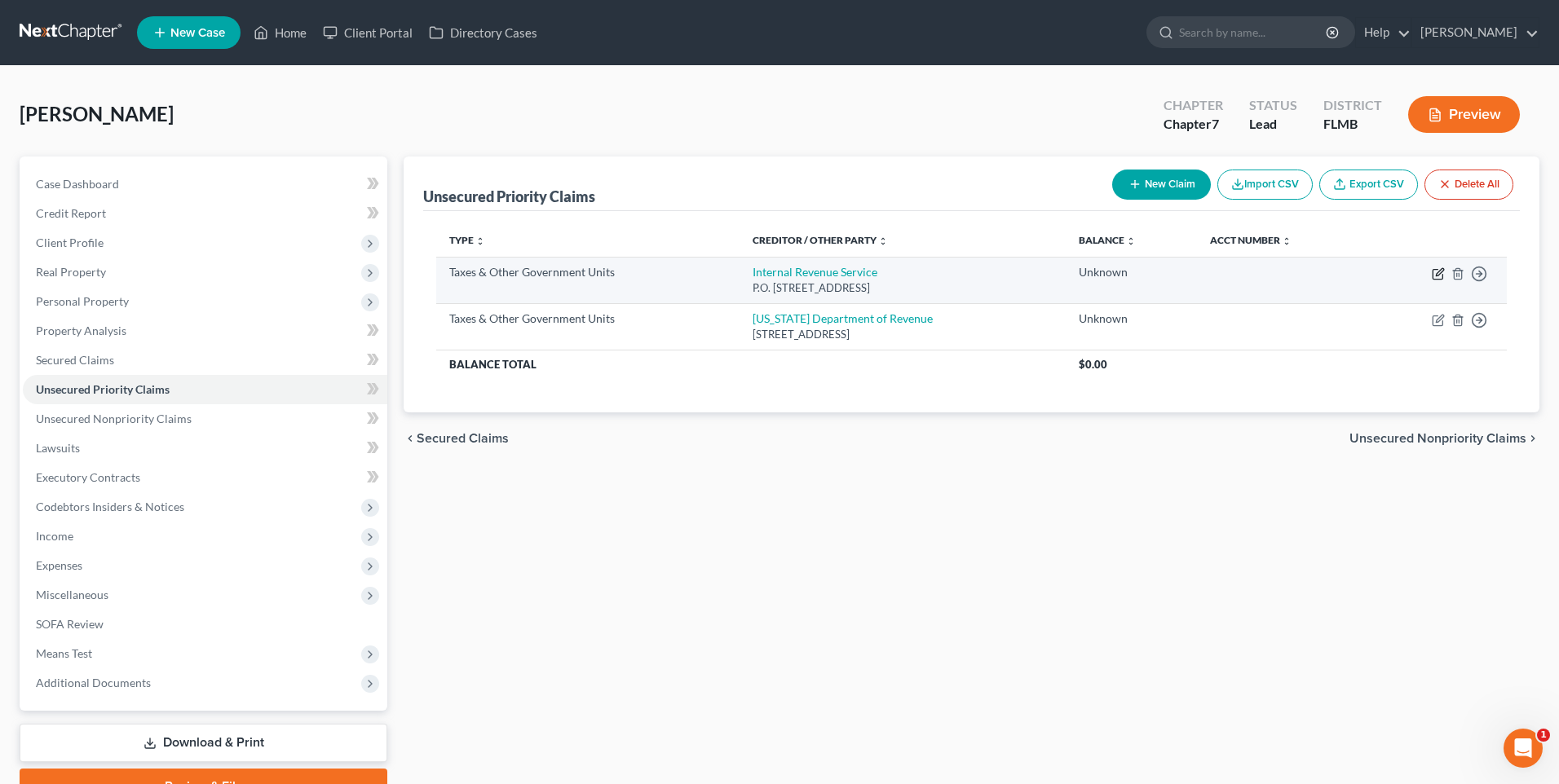
select select "0"
select select "39"
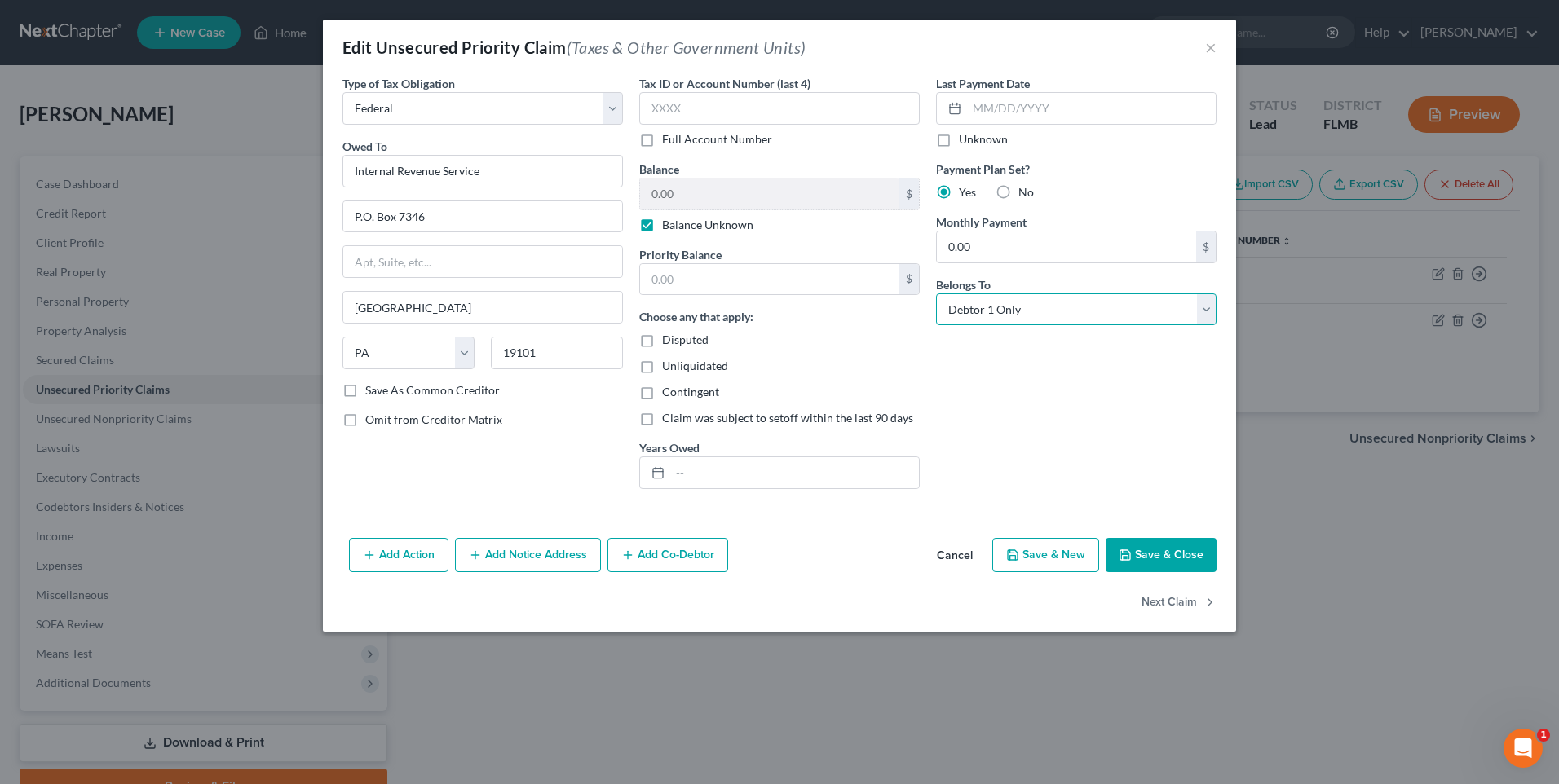
click at [1201, 309] on select "Select Debtor 1 Only Debtor 2 Only Debtor 1 And Debtor 2 Only At Least One Of T…" at bounding box center [1077, 309] width 281 height 32
select select "3"
click at [936, 293] on select "Select Debtor 1 Only Debtor 2 Only Debtor 1 And Debtor 2 Only At Least One Of T…" at bounding box center [1077, 309] width 281 height 32
click at [1209, 314] on select "Select Debtor 1 Only Debtor 2 Only Debtor 1 And Debtor 2 Only At Least One Of T…" at bounding box center [1077, 309] width 281 height 32
click at [936, 293] on select "Select Debtor 1 Only Debtor 2 Only Debtor 1 And Debtor 2 Only At Least One Of T…" at bounding box center [1077, 309] width 281 height 32
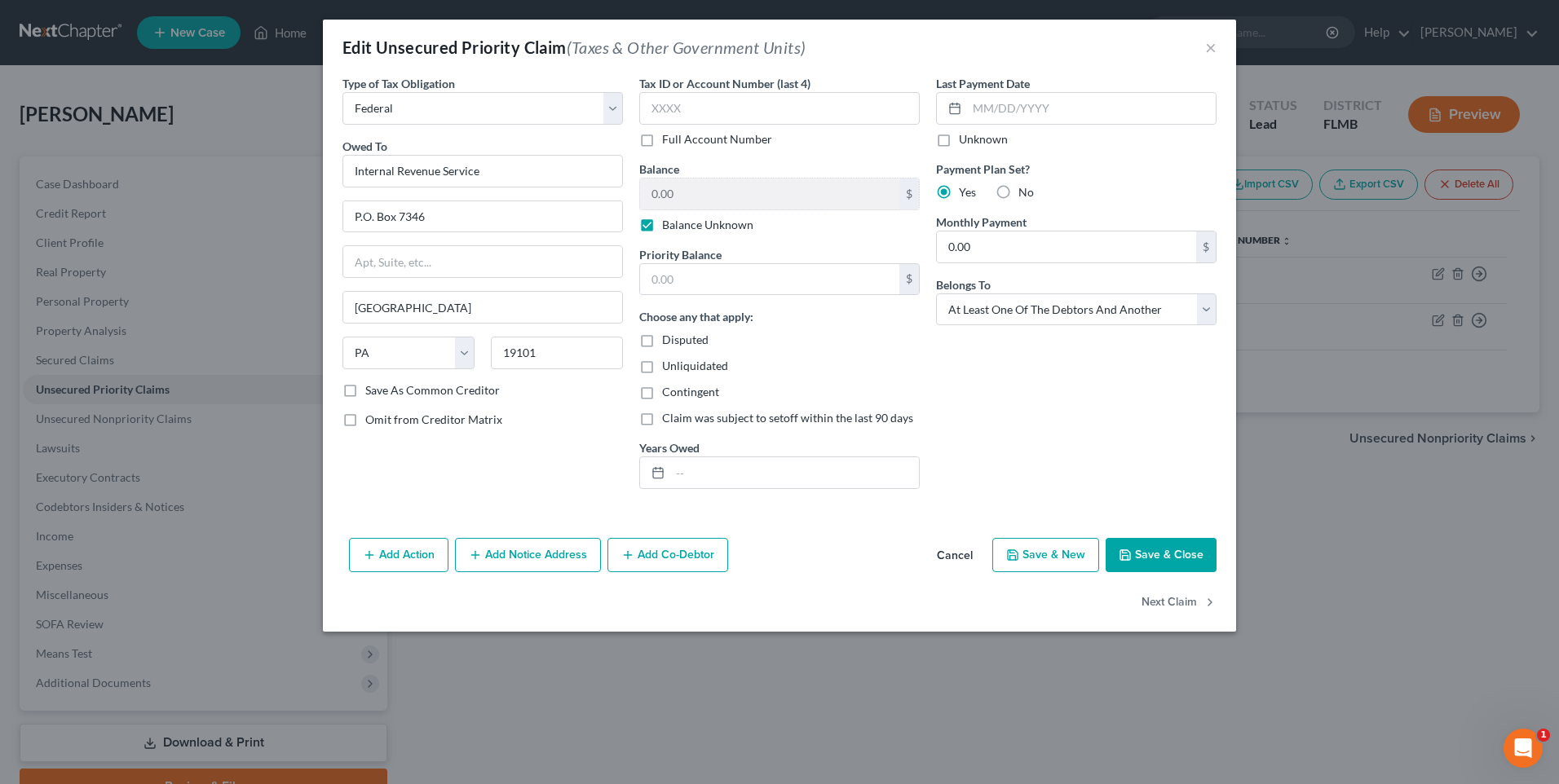
click at [1140, 556] on button "Save & Close" at bounding box center [1160, 555] width 111 height 34
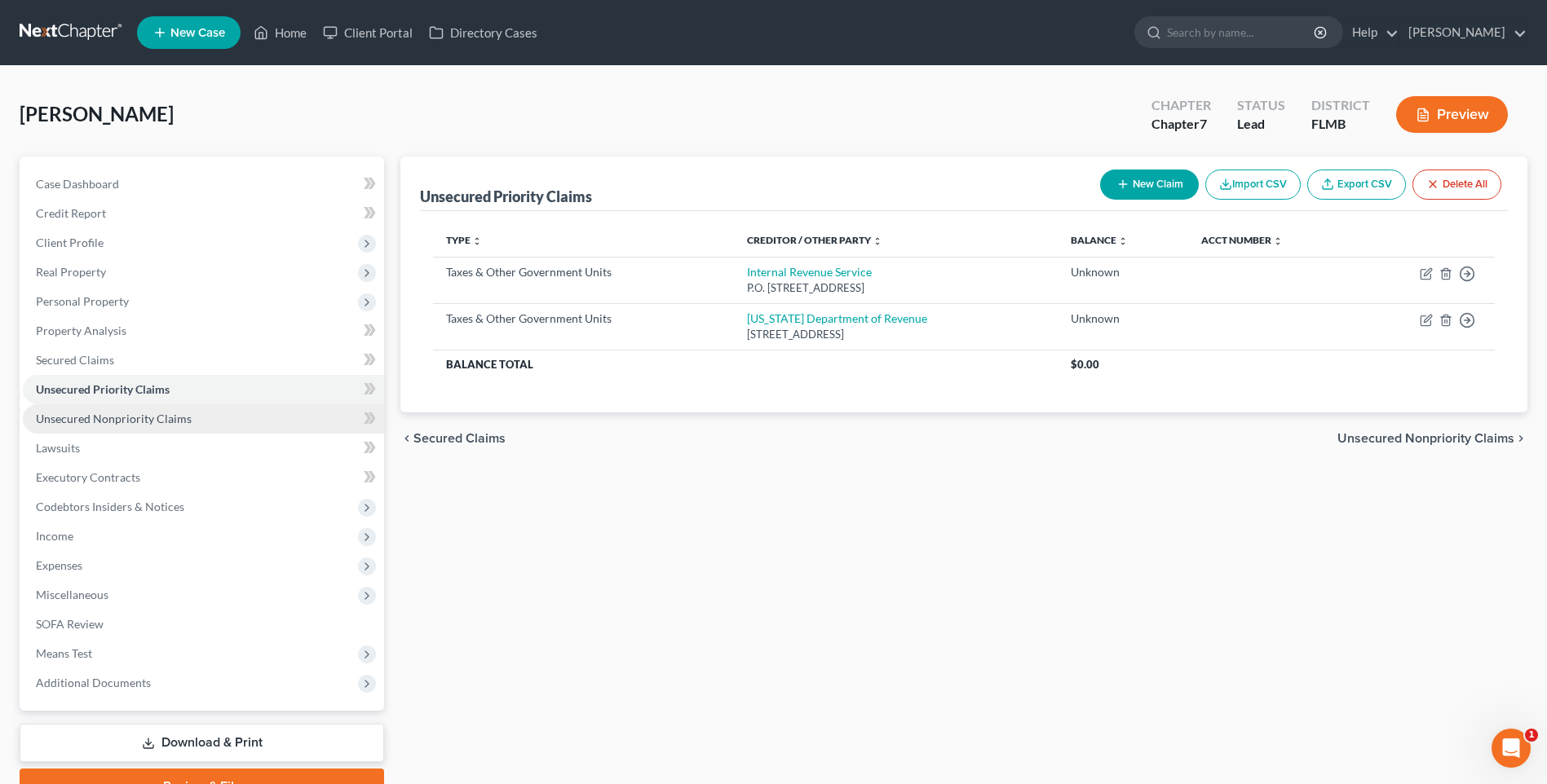
click at [132, 415] on span "Unsecured Nonpriority Claims" at bounding box center [113, 418] width 156 height 13
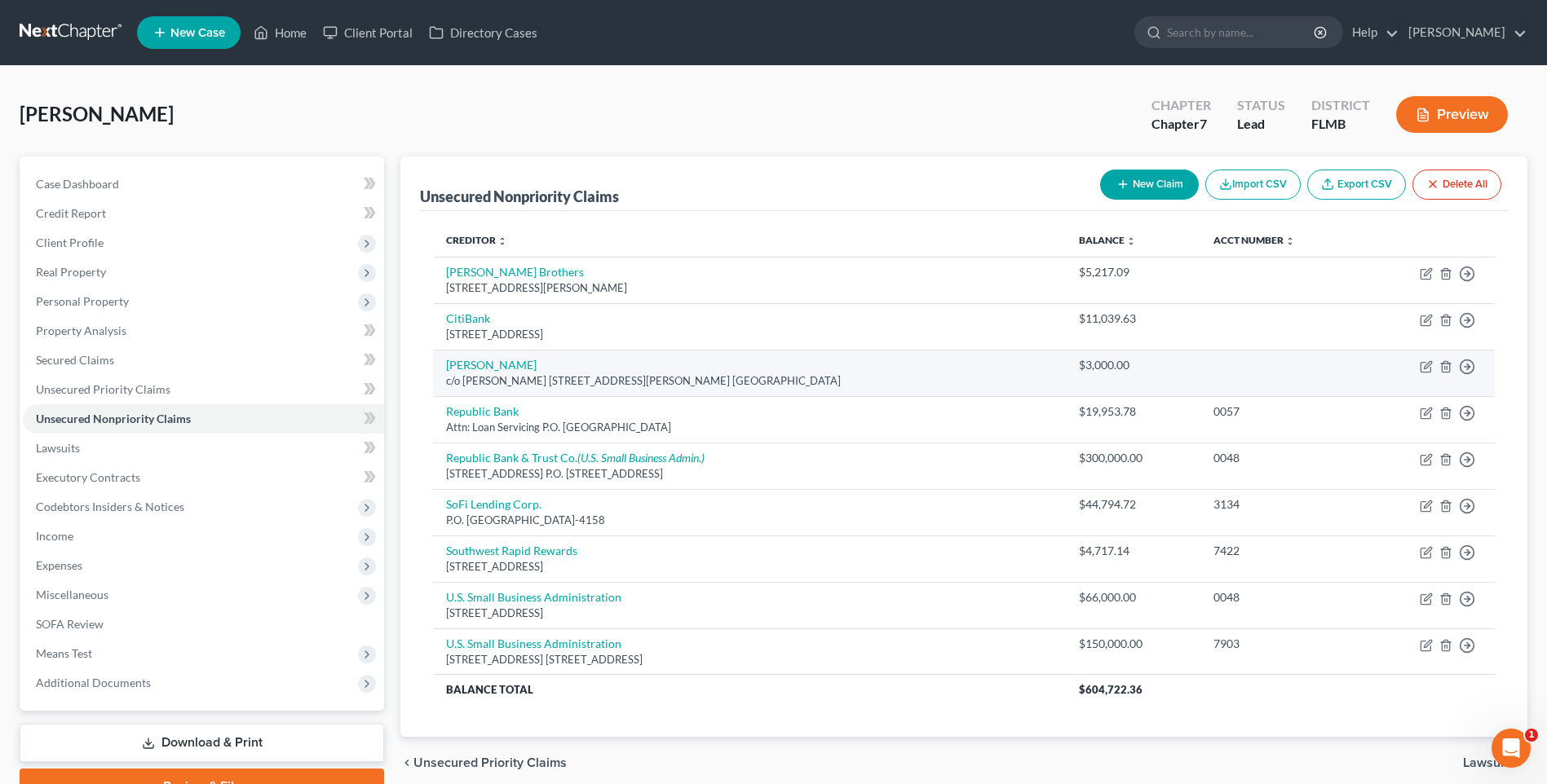
click at [582, 379] on div "c/o [PERSON_NAME] [STREET_ADDRESS][PERSON_NAME] [GEOGRAPHIC_DATA]" at bounding box center [749, 380] width 607 height 15
click at [1423, 365] on icon "button" at bounding box center [1426, 367] width 13 height 13
select select "9"
select select "14"
select select "0"
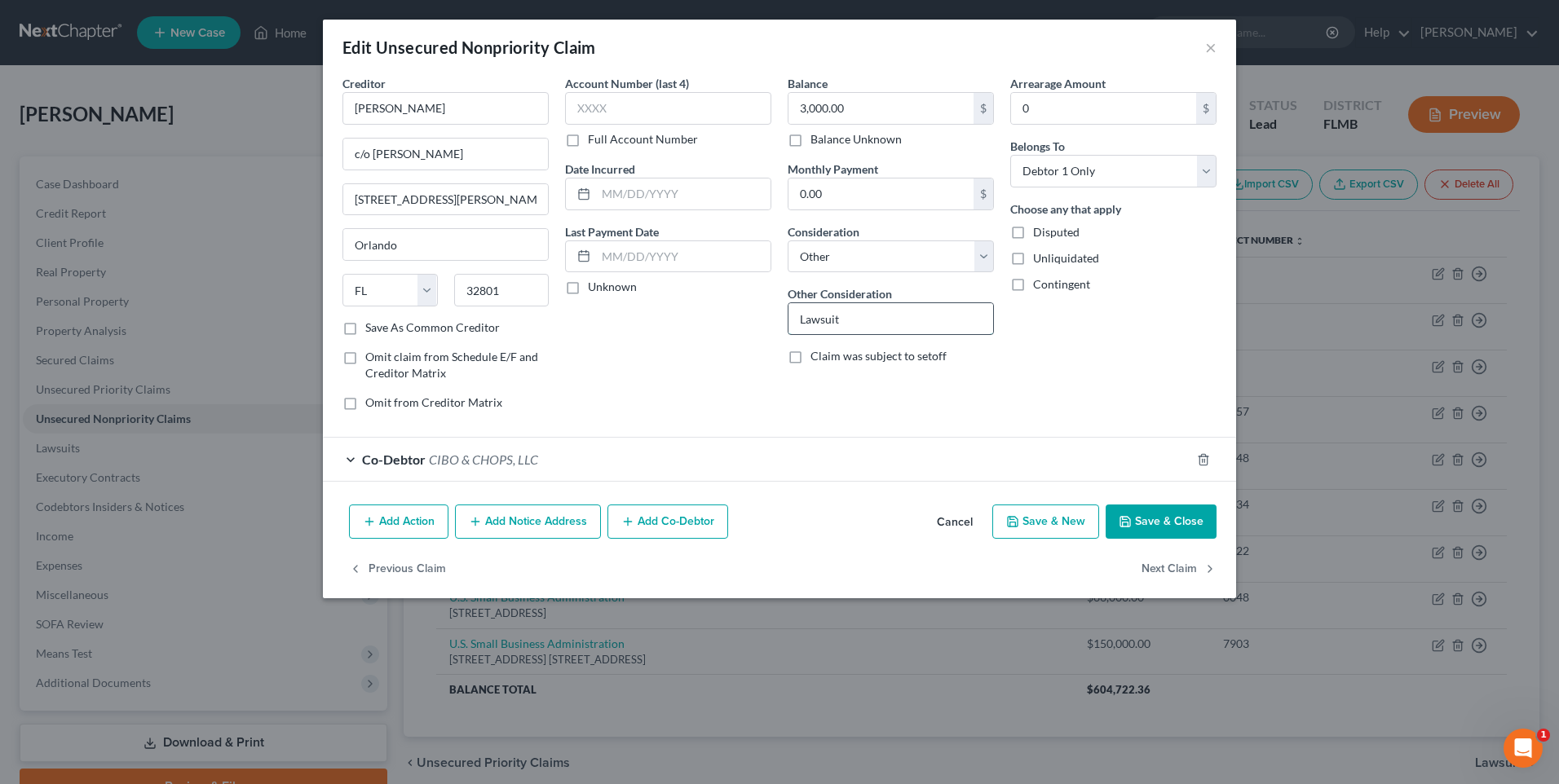
click at [918, 308] on input "Lawsuit" at bounding box center [891, 318] width 205 height 31
click at [1206, 175] on select "Select Debtor 1 Only Debtor 2 Only Debtor 1 And Debtor 2 Only At Least One Of T…" at bounding box center [1113, 171] width 206 height 32
click at [1161, 518] on button "Save & Close" at bounding box center [1160, 521] width 111 height 34
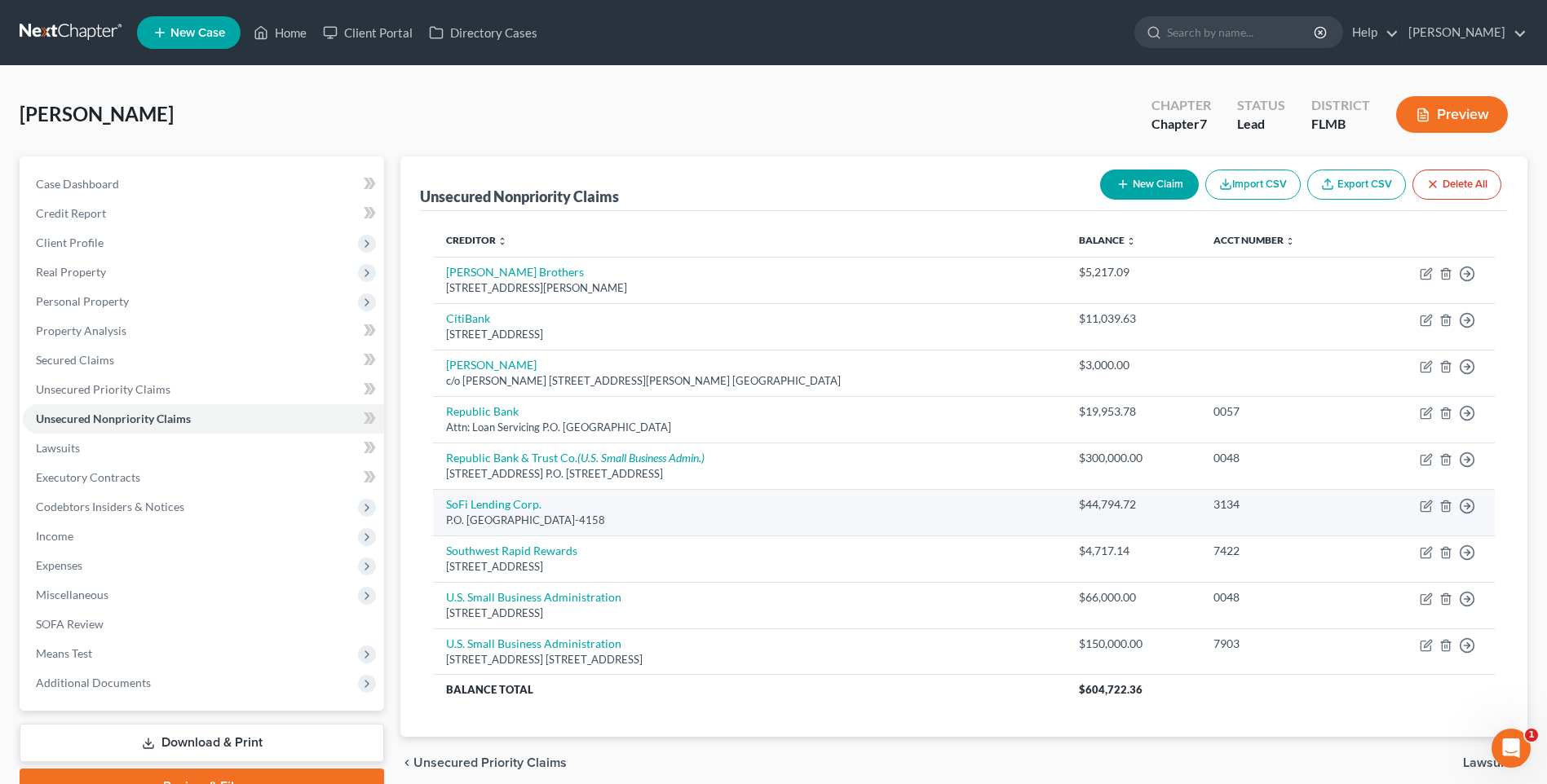
click at [520, 516] on div "P.O. [GEOGRAPHIC_DATA]-4158" at bounding box center [749, 520] width 607 height 15
click at [1448, 507] on icon "button" at bounding box center [1445, 506] width 13 height 13
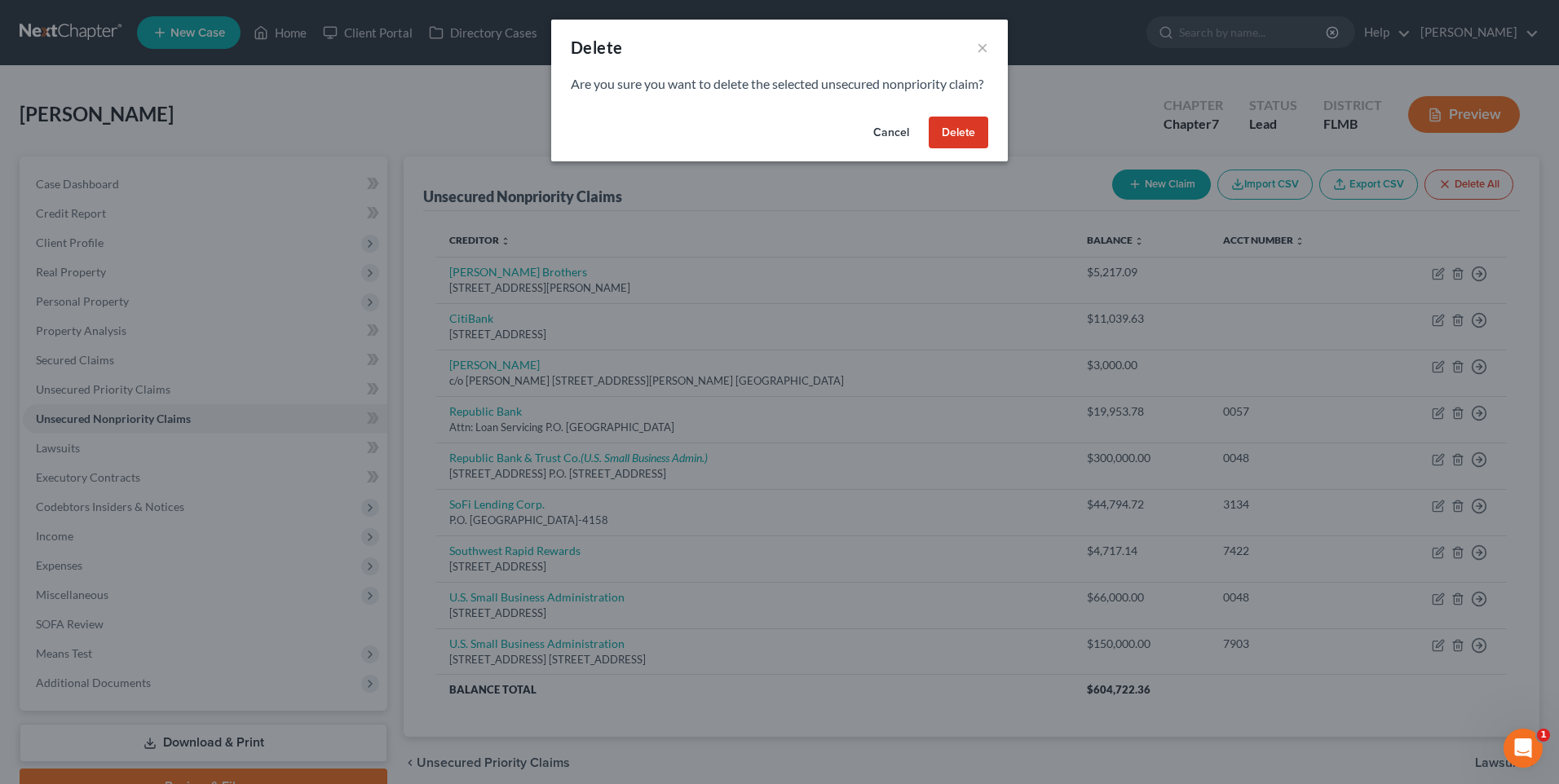
click at [966, 147] on button "Delete" at bounding box center [959, 133] width 59 height 32
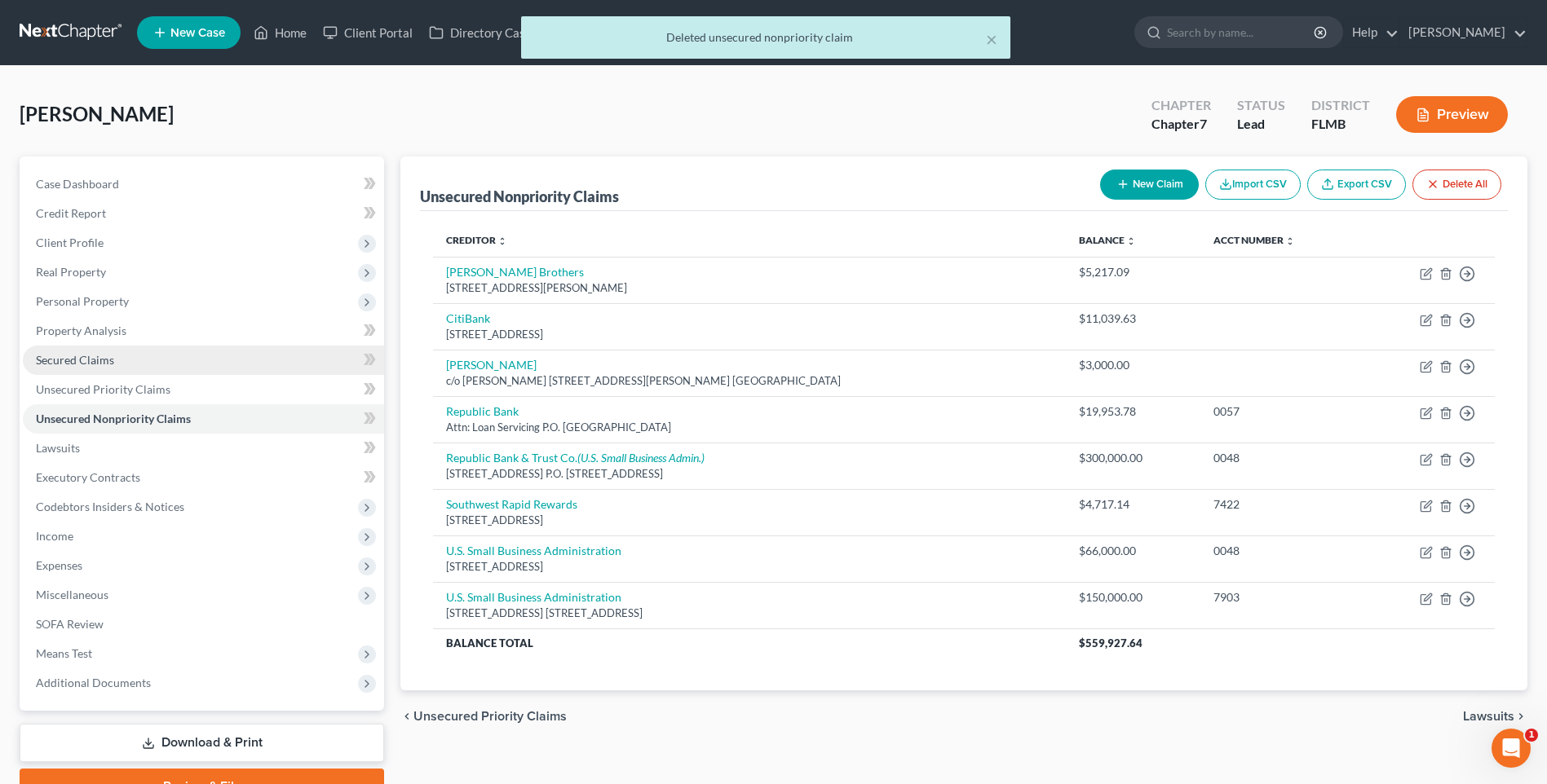
click at [107, 361] on span "Secured Claims" at bounding box center [75, 360] width 78 height 13
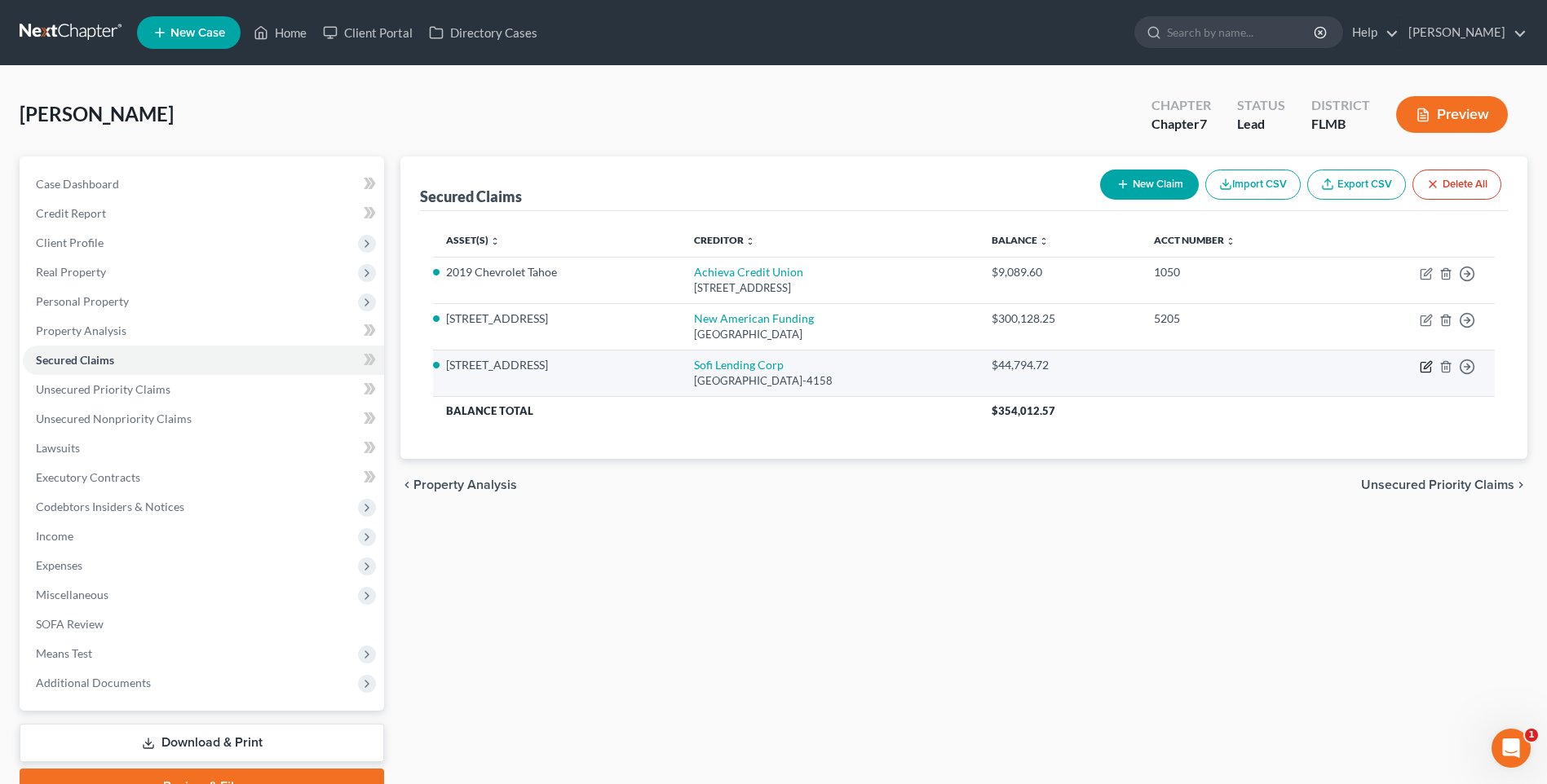
click at [1422, 362] on icon "button" at bounding box center [1425, 367] width 10 height 10
select select "45"
select select "0"
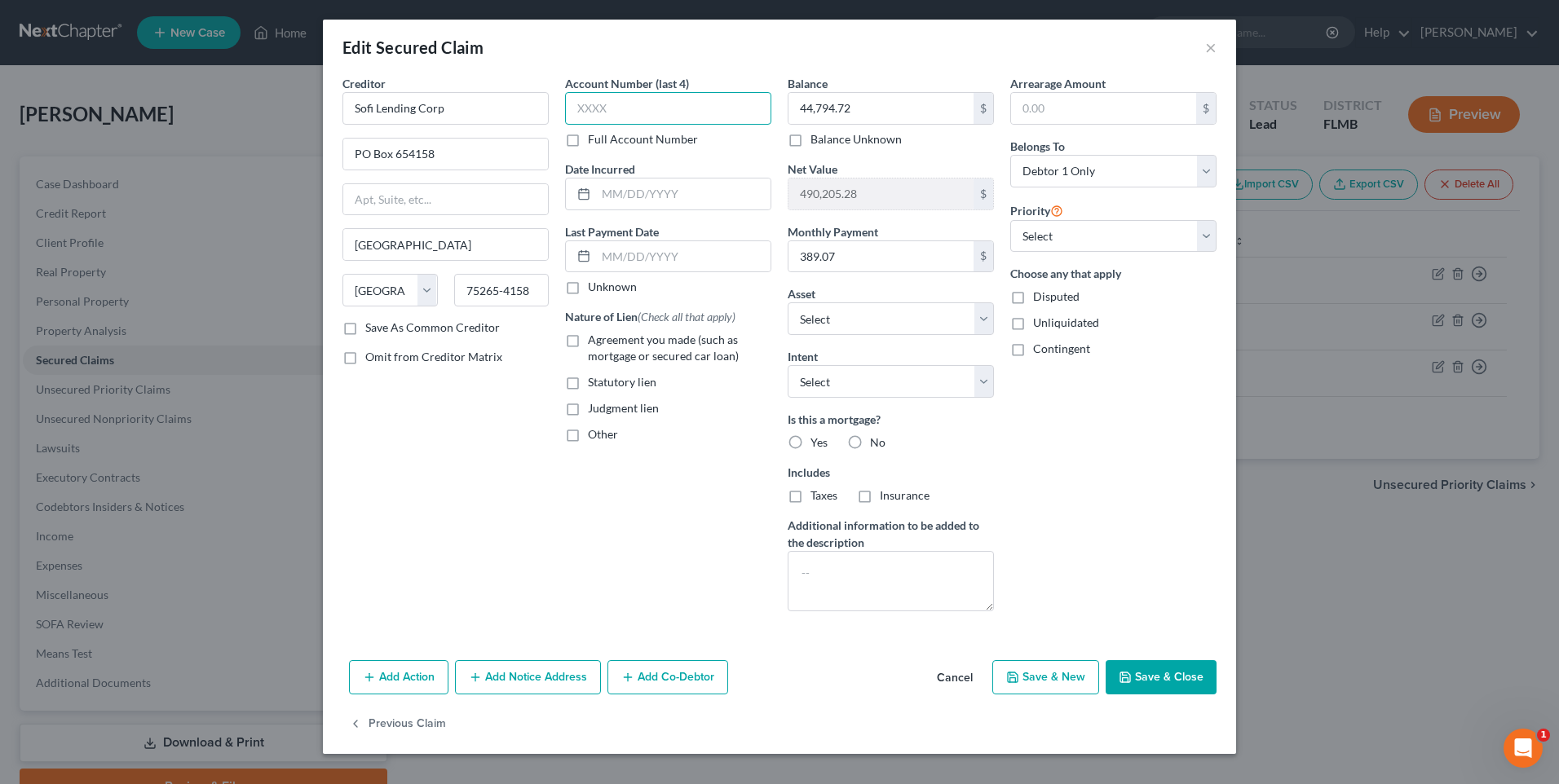
click at [699, 111] on input "text" at bounding box center [668, 108] width 206 height 32
type input "3134"
click at [982, 388] on select "Select Surrender Redeem Reaffirm Avoid Other" at bounding box center [891, 381] width 206 height 32
select select "1"
click at [788, 365] on select "Select Surrender Redeem Reaffirm Avoid Other" at bounding box center [891, 381] width 206 height 32
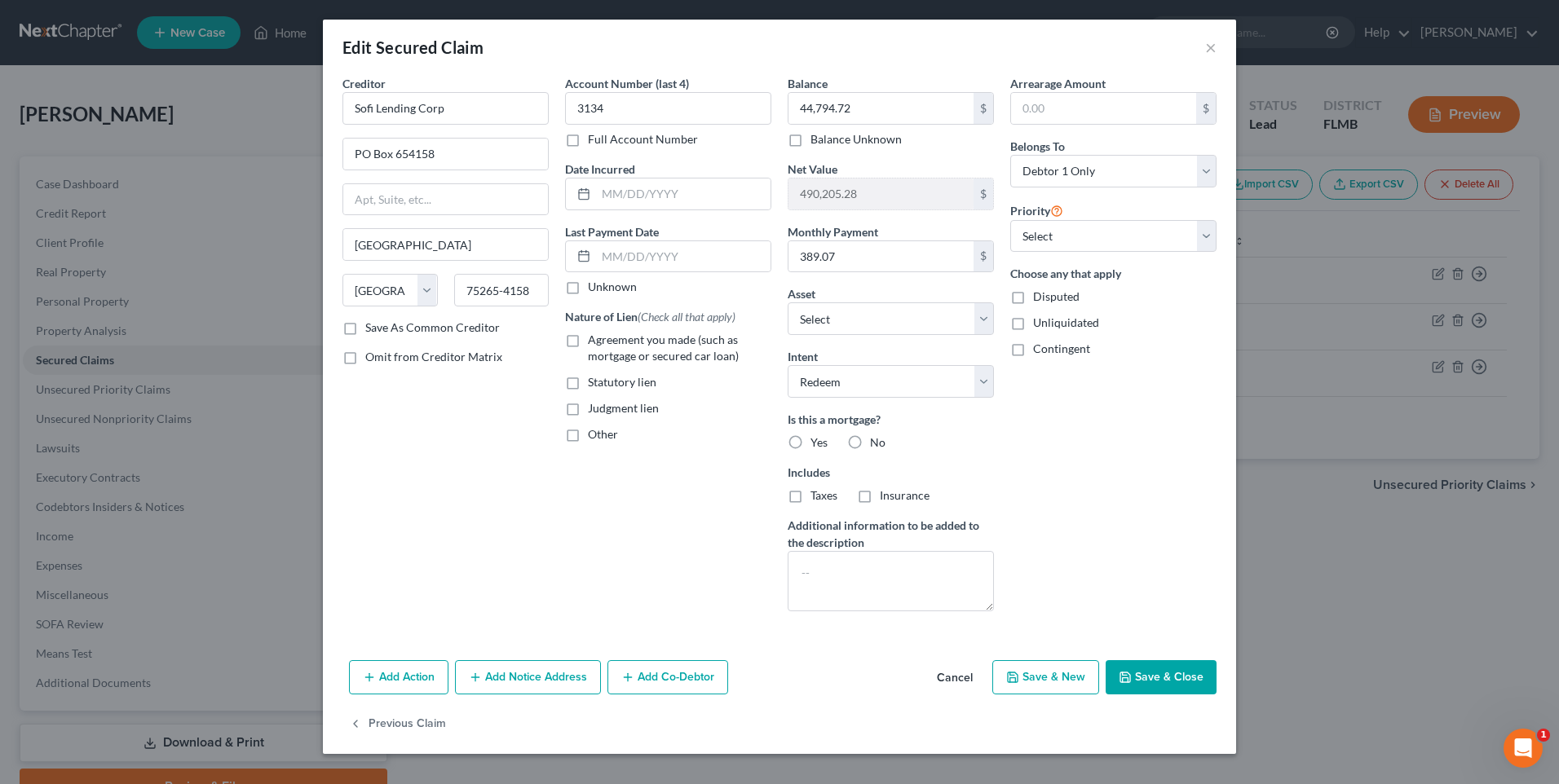
click at [926, 453] on div "Is this a mortgage? Yes No Includes Taxes Insurance" at bounding box center [891, 457] width 206 height 93
click at [870, 441] on label "No" at bounding box center [877, 442] width 15 height 16
click at [877, 441] on input "No" at bounding box center [883, 440] width 11 height 11
radio input "true"
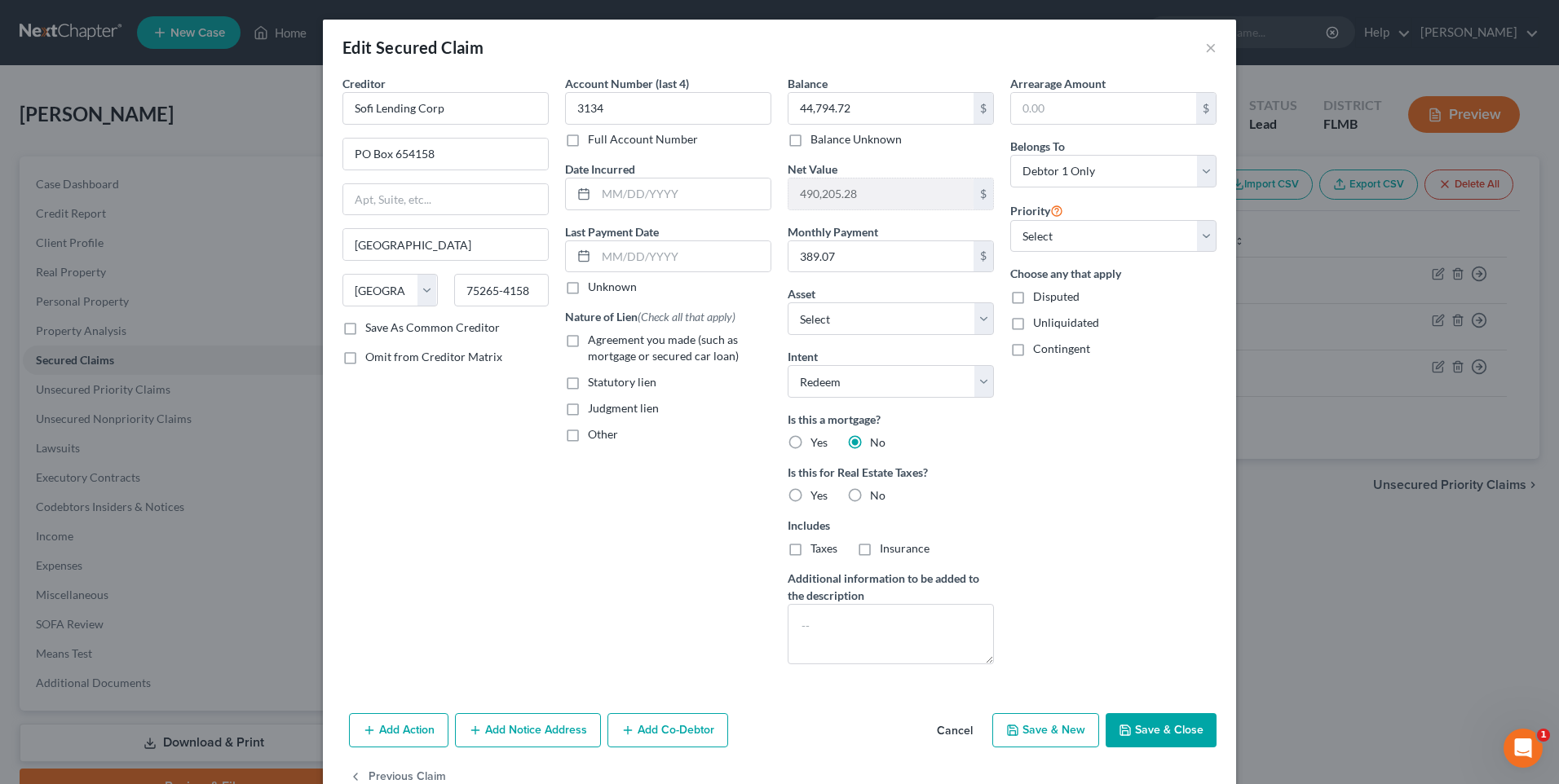
click at [870, 494] on label "No" at bounding box center [877, 495] width 15 height 16
click at [877, 494] on input "No" at bounding box center [883, 493] width 11 height 11
radio input "true"
click at [880, 551] on label "Insurance" at bounding box center [904, 548] width 49 height 16
click at [886, 551] on input "Insurance" at bounding box center [891, 546] width 11 height 11
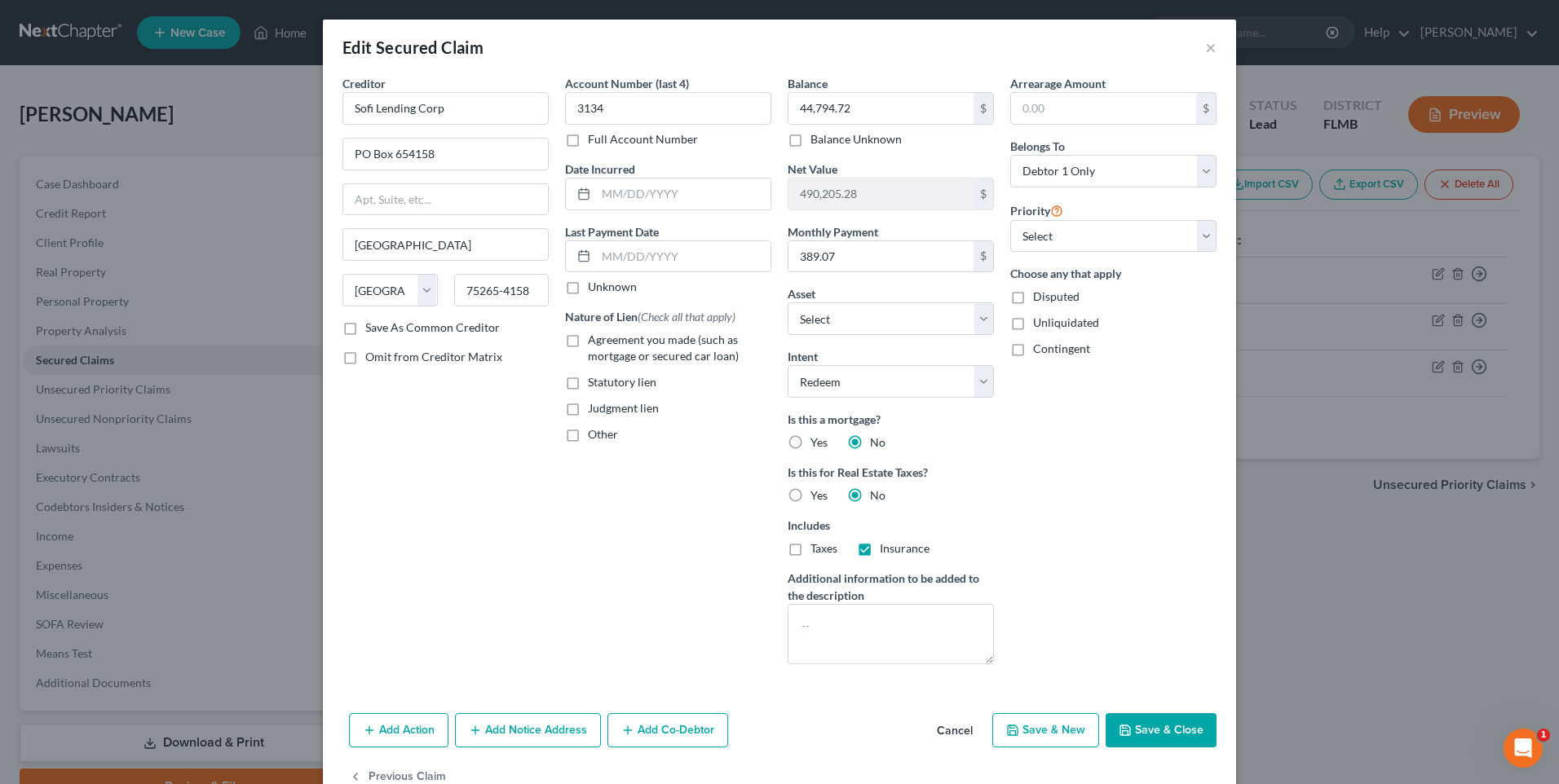
click at [880, 547] on label "Insurance" at bounding box center [904, 548] width 49 height 16
click at [886, 547] on input "Insurance" at bounding box center [891, 546] width 11 height 11
checkbox input "false"
click at [844, 643] on textarea at bounding box center [891, 634] width 206 height 60
type textarea "Solar"
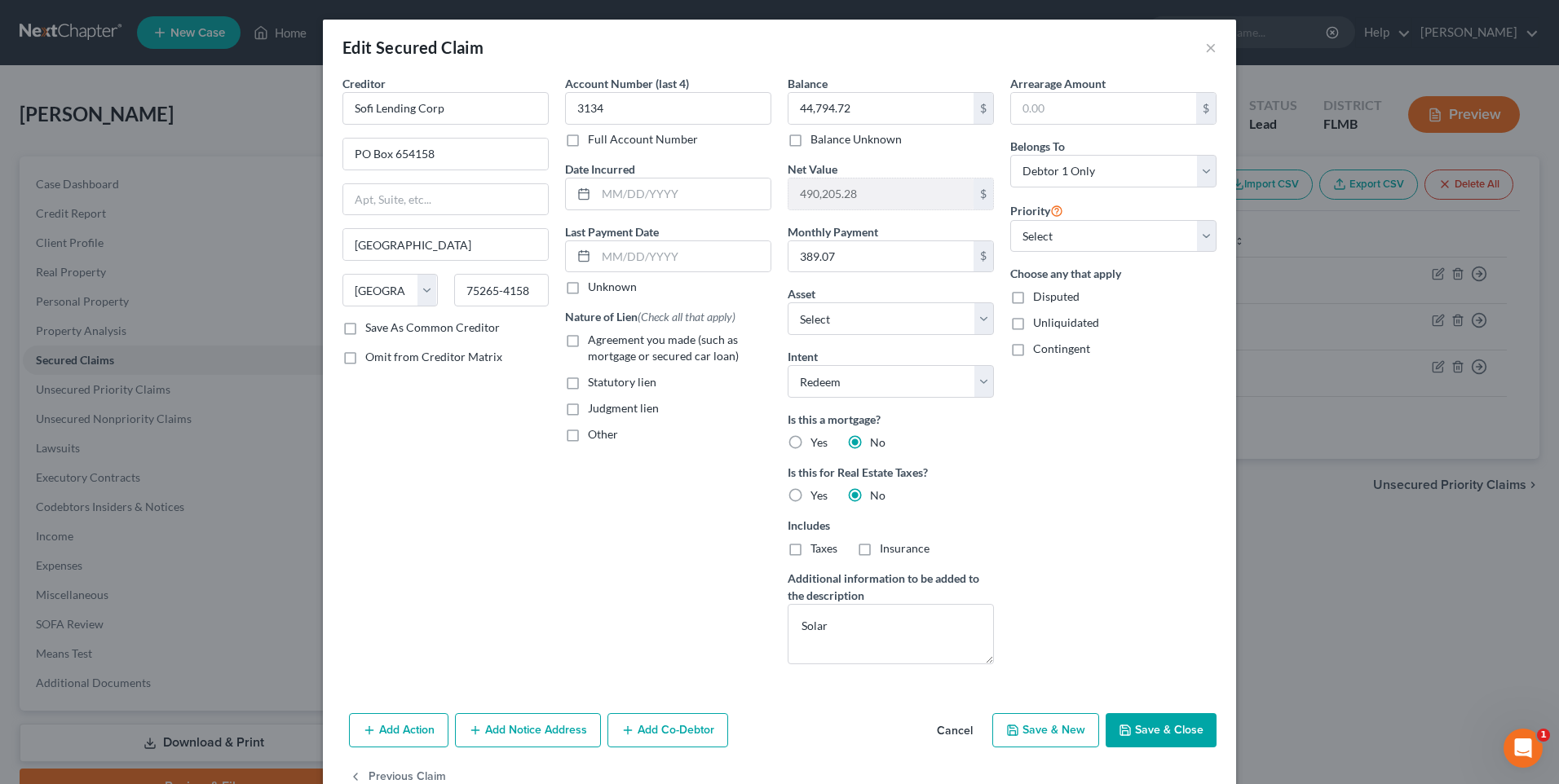
click at [1133, 739] on button "Save & Close" at bounding box center [1160, 730] width 111 height 34
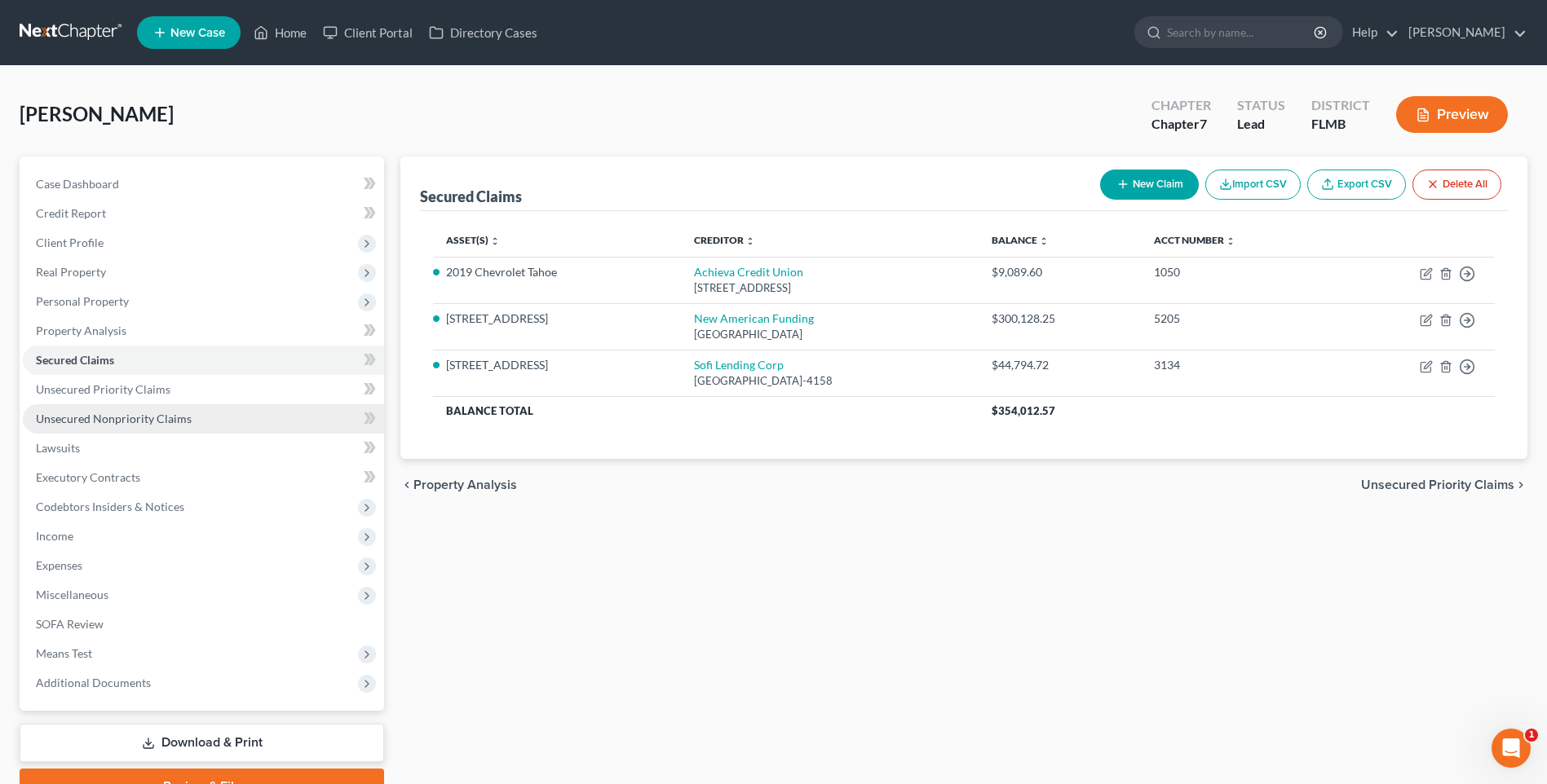
drag, startPoint x: 48, startPoint y: 417, endPoint x: 58, endPoint y: 420, distance: 10.4
click at [48, 417] on span "Unsecured Nonpriority Claims" at bounding box center [113, 418] width 156 height 13
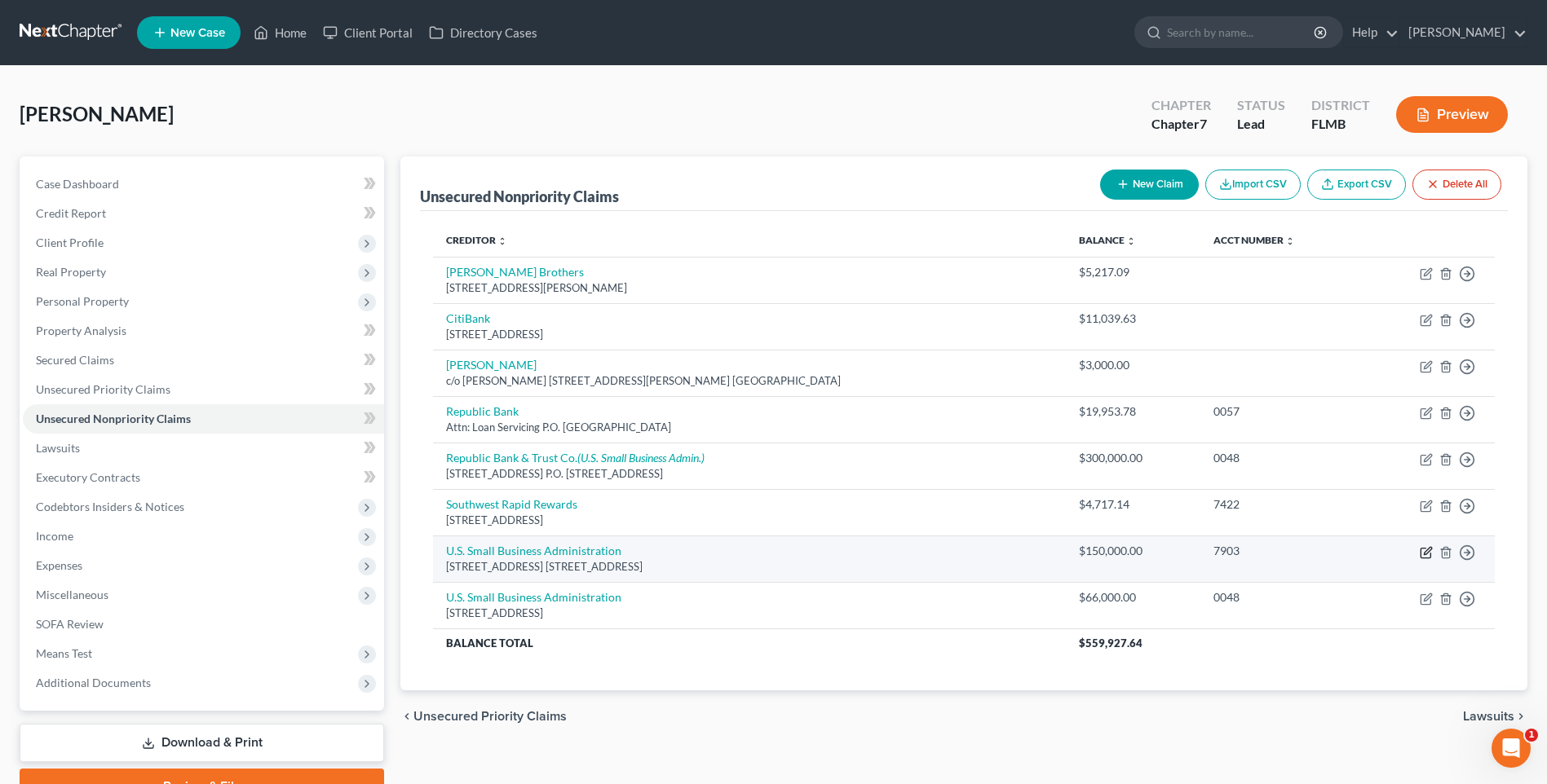
click at [1426, 550] on icon "button" at bounding box center [1427, 550] width 7 height 7
select select "9"
select select "14"
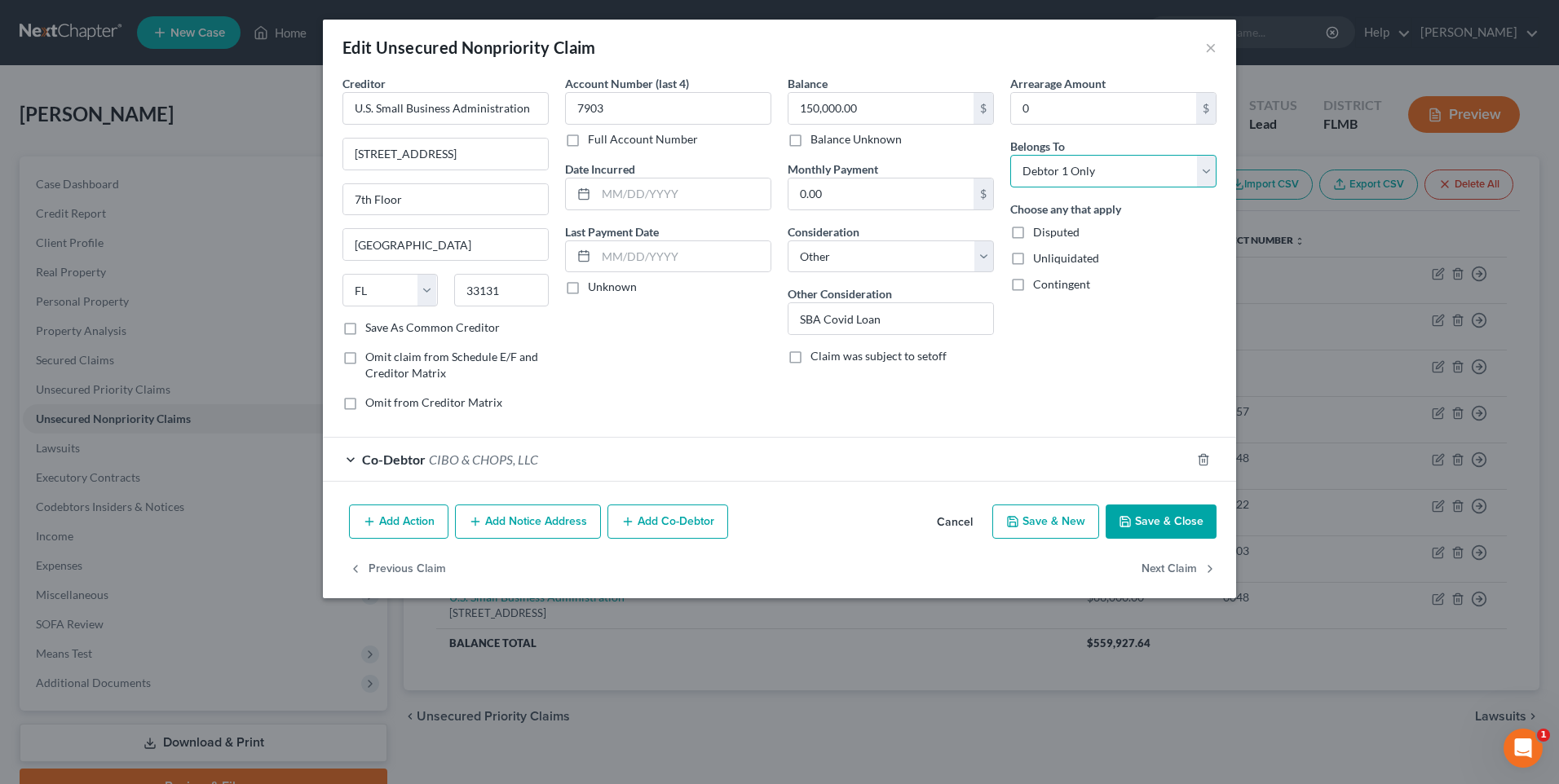
click at [1204, 174] on select "Select Debtor 1 Only Debtor 2 Only Debtor 1 And Debtor 2 Only At Least One Of T…" at bounding box center [1113, 171] width 206 height 32
select select "3"
click at [1010, 155] on select "Select Debtor 1 Only Debtor 2 Only Debtor 1 And Debtor 2 Only At Least One Of T…" at bounding box center [1113, 171] width 206 height 32
click at [1169, 523] on button "Save & Close" at bounding box center [1160, 521] width 111 height 34
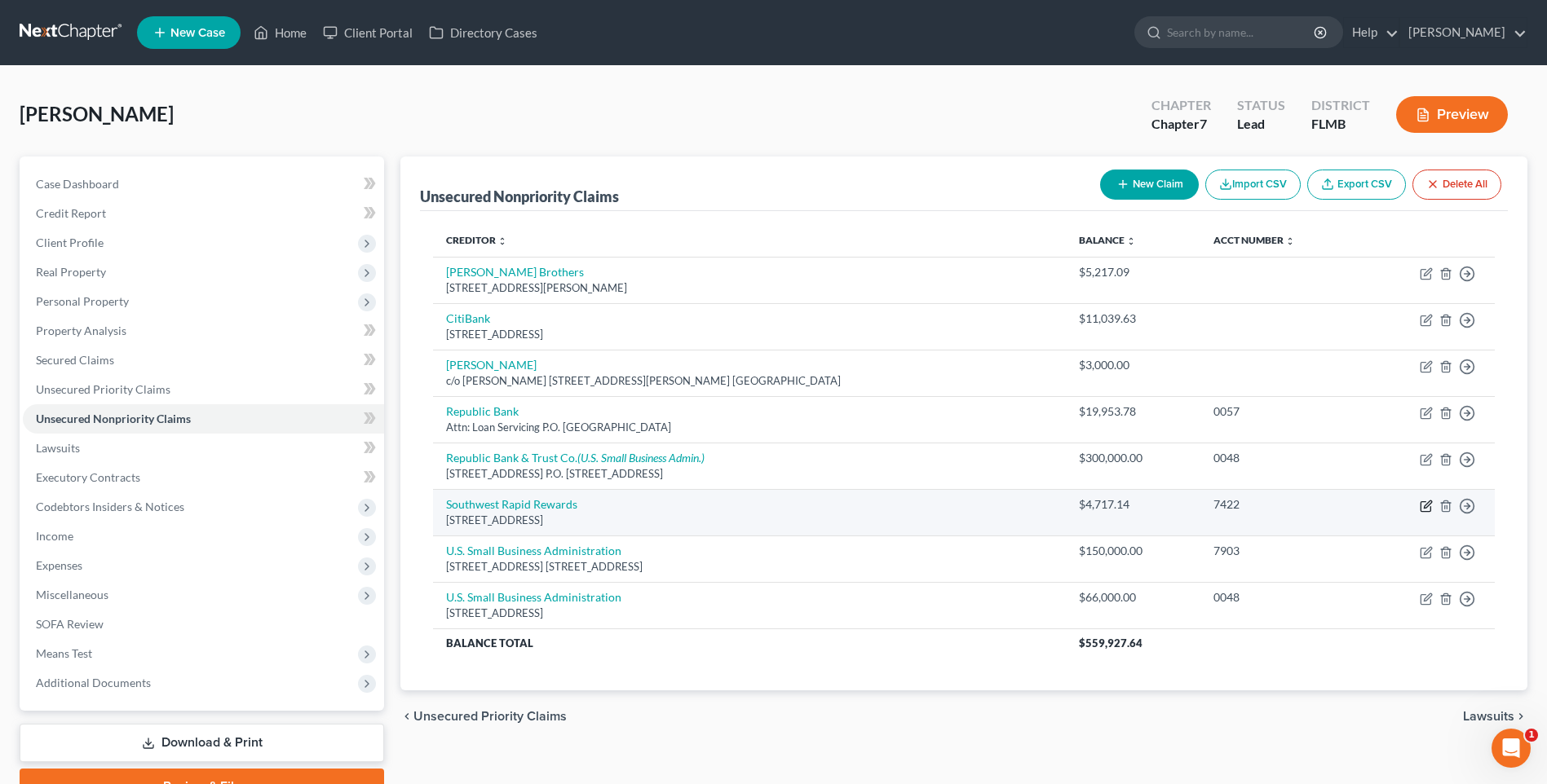
click at [1428, 508] on icon "button" at bounding box center [1426, 506] width 13 height 13
select select "7"
select select "0"
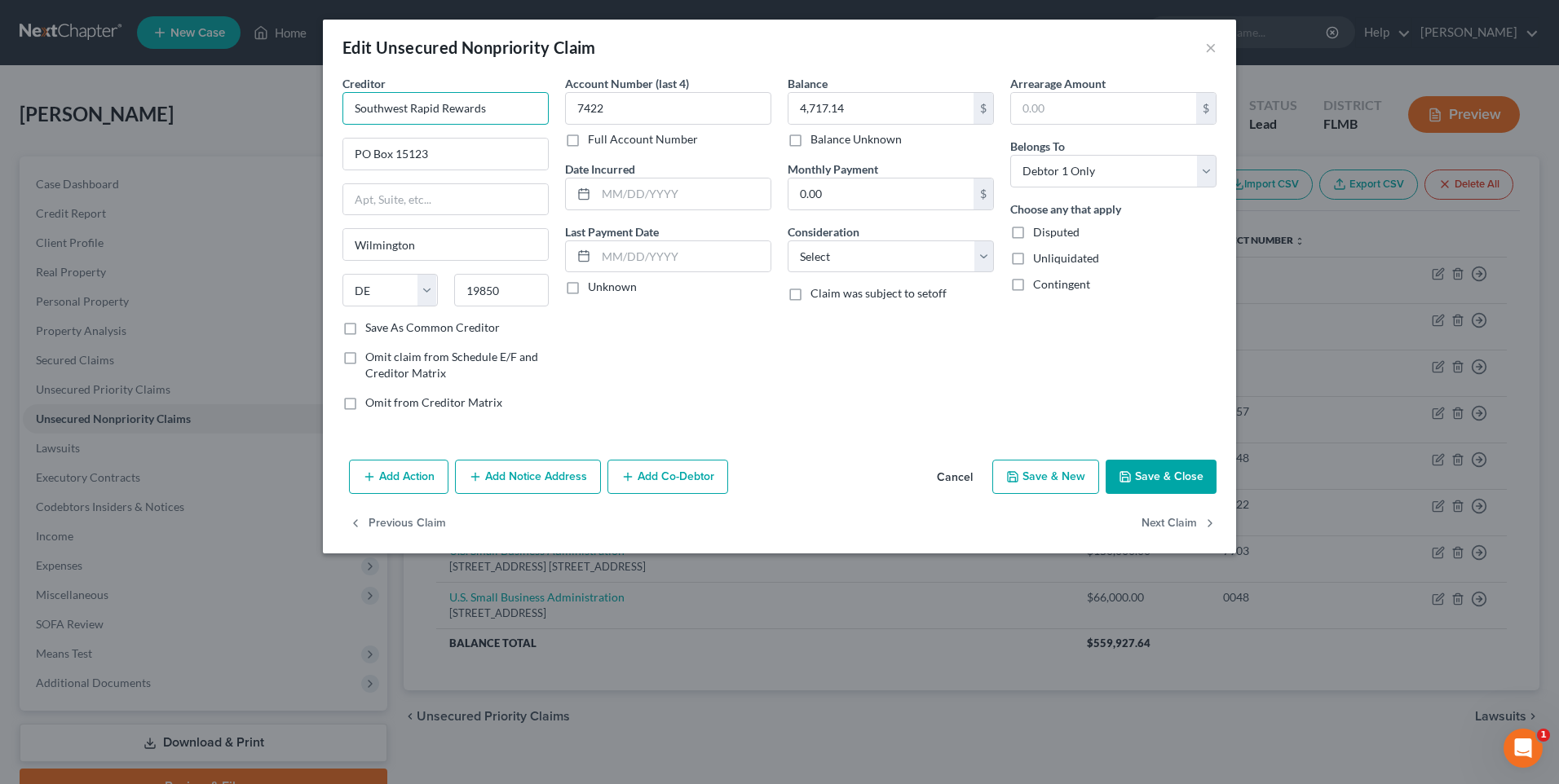
click at [359, 110] on input "Southwest Rapid Rewards" at bounding box center [445, 108] width 206 height 32
type input "Chase Southwest Rapid Rewards"
click at [1157, 476] on button "Save & Close" at bounding box center [1160, 477] width 111 height 34
type input "0"
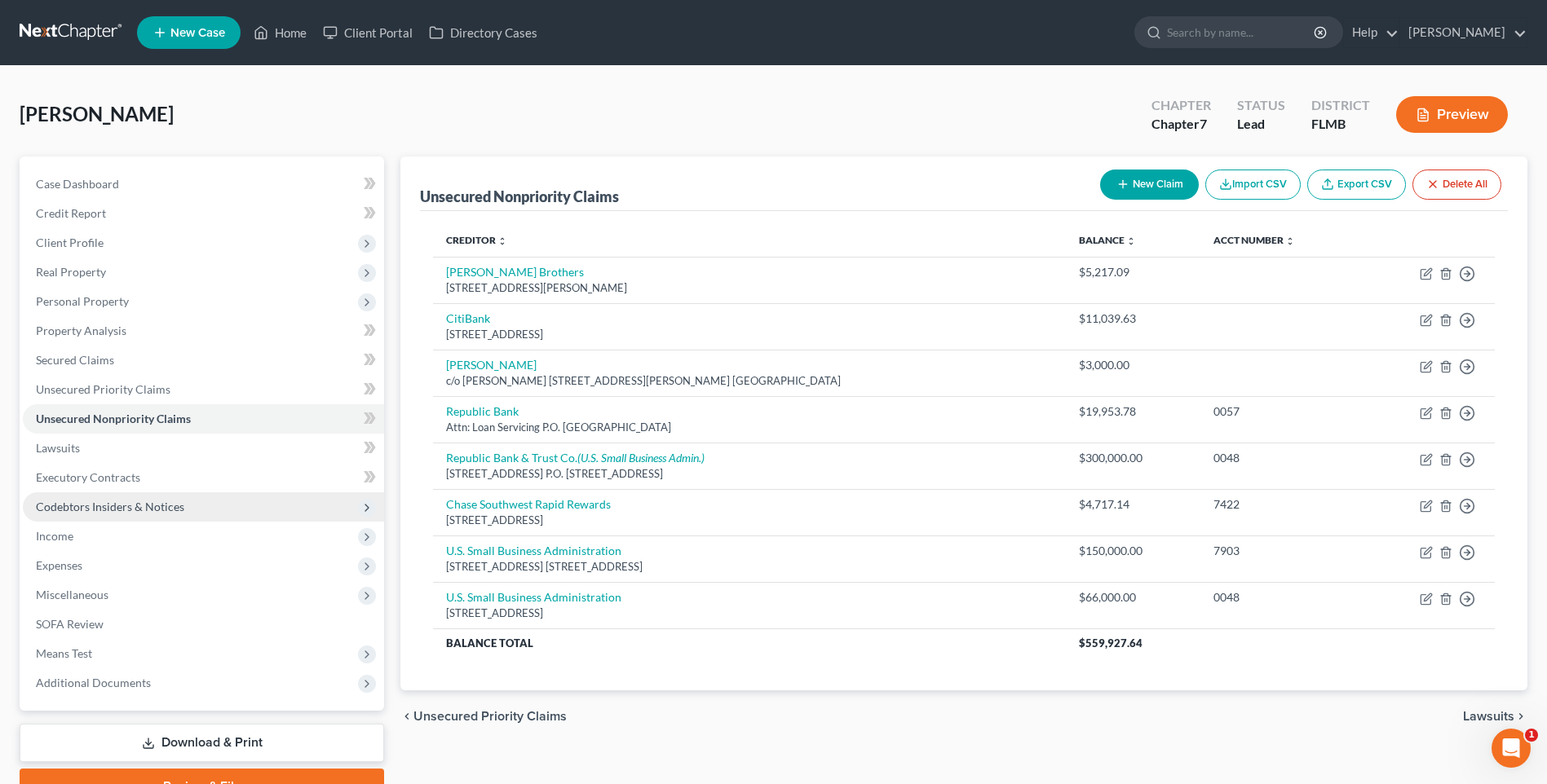
click at [59, 506] on span "Codebtors Insiders & Notices" at bounding box center [110, 506] width 148 height 13
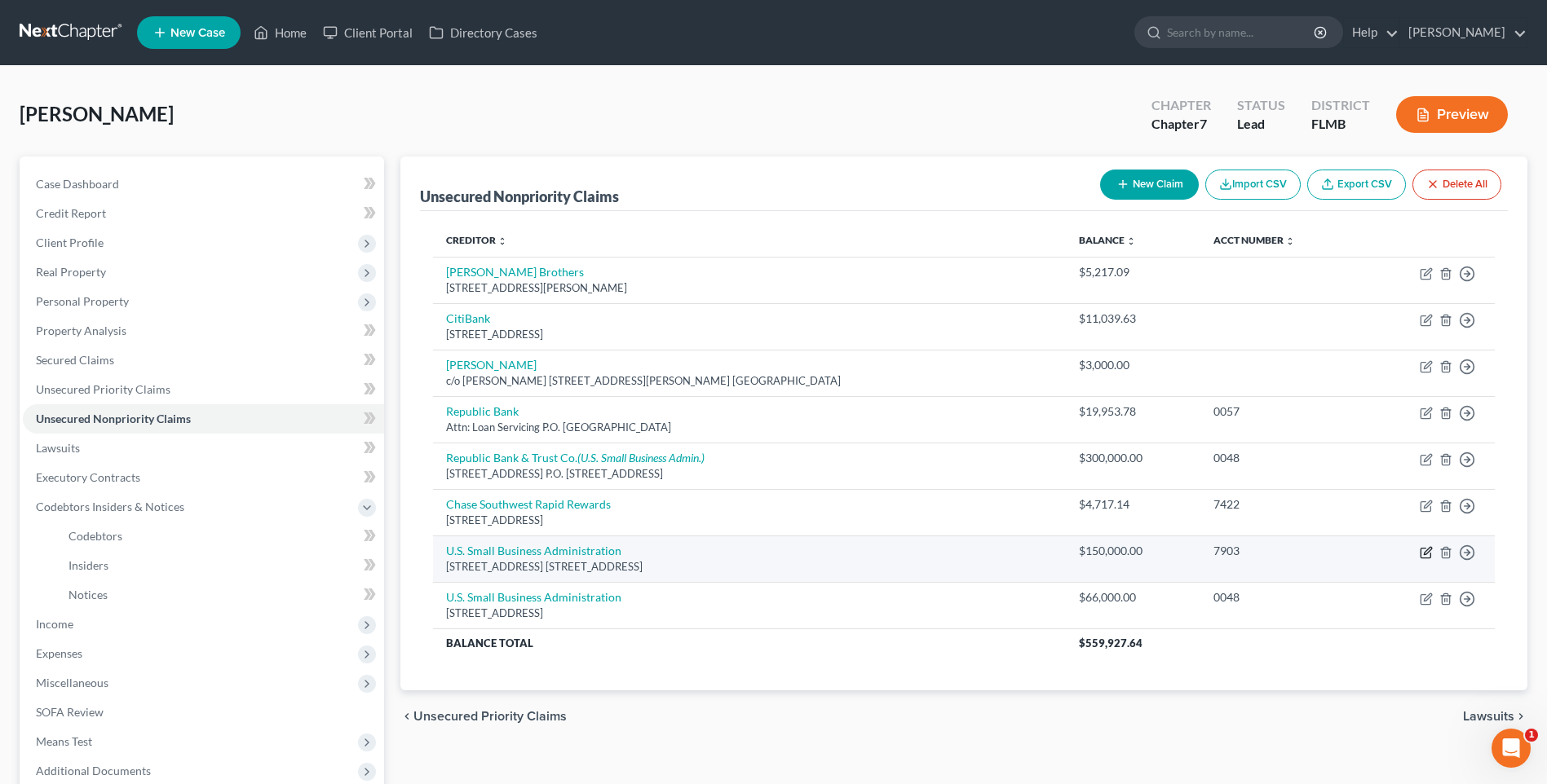
click at [1426, 554] on icon "button" at bounding box center [1427, 550] width 7 height 7
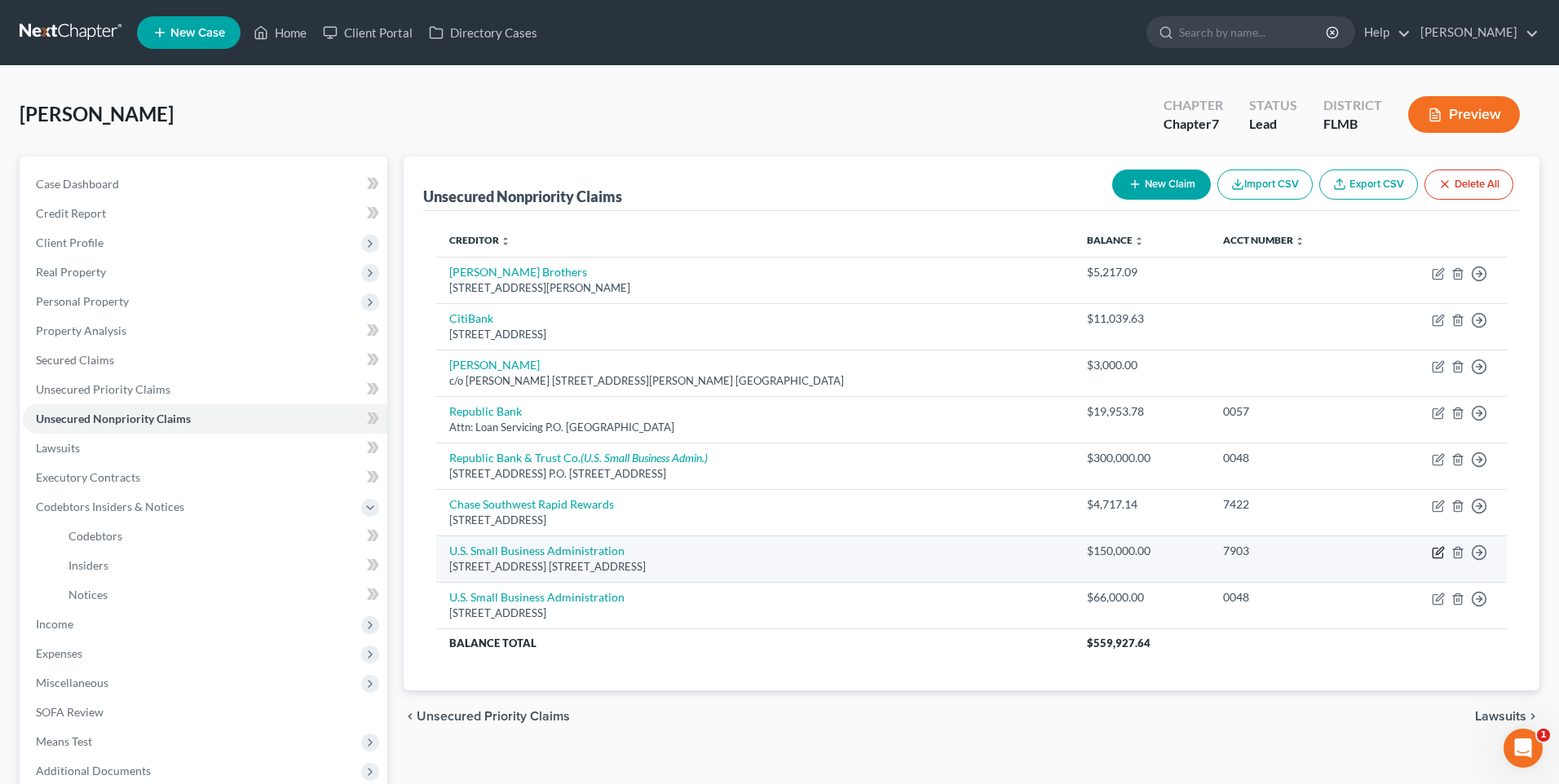
select select "9"
select select "14"
select select "3"
select select "9"
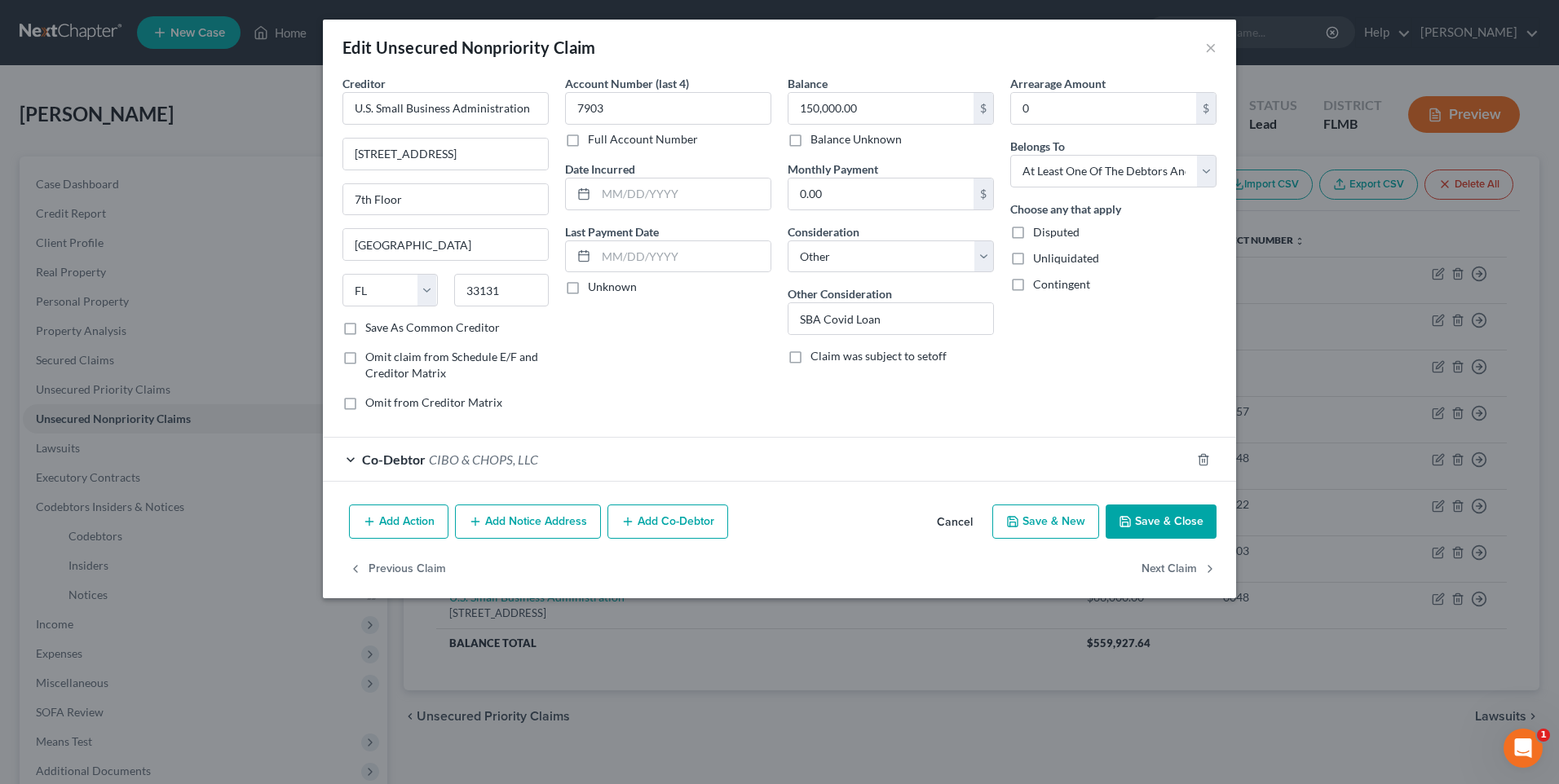
click at [354, 460] on div "Co-Debtor CIBO & CHOPS, LLC" at bounding box center [757, 459] width 868 height 43
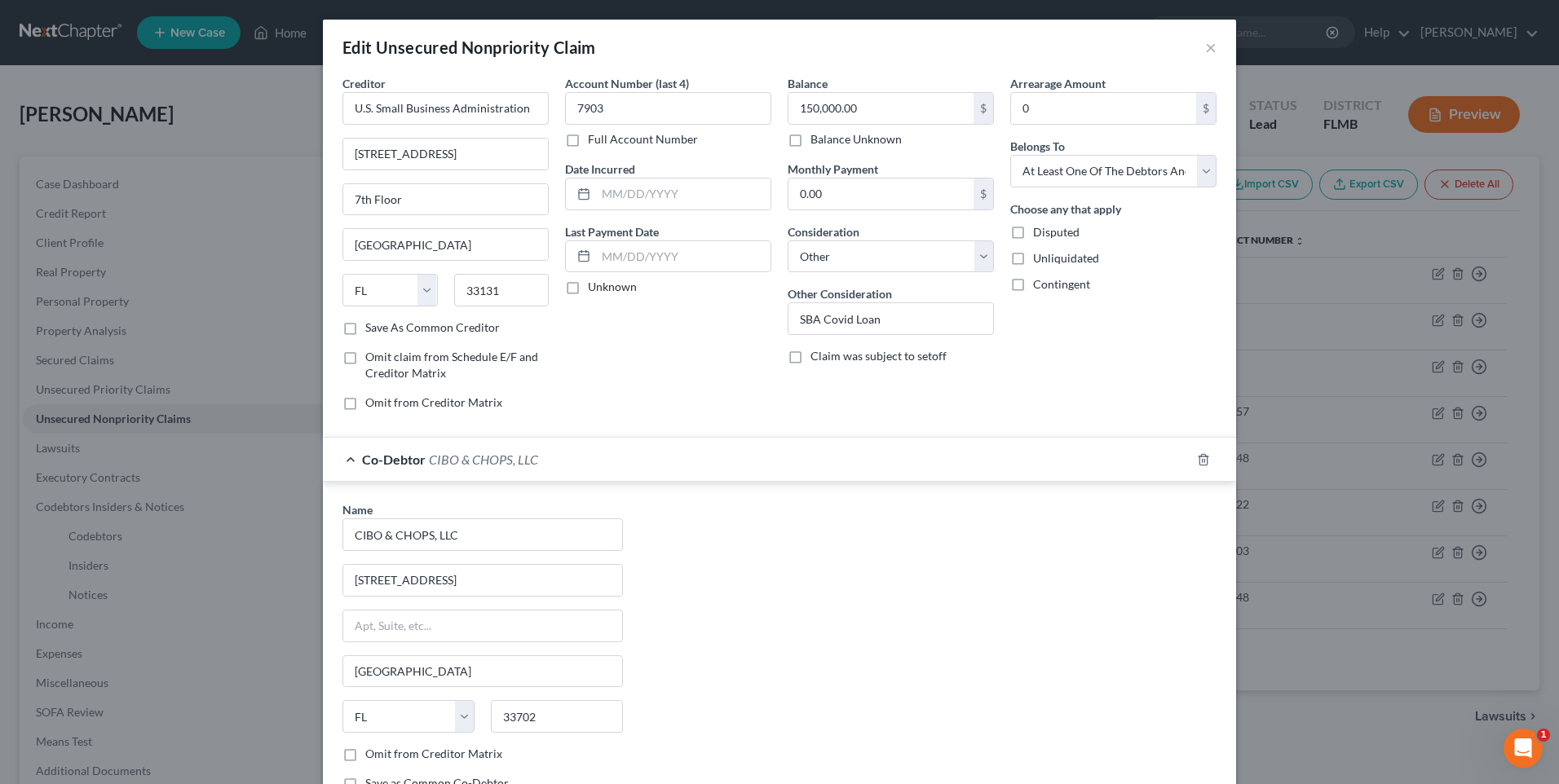
scroll to position [170, 0]
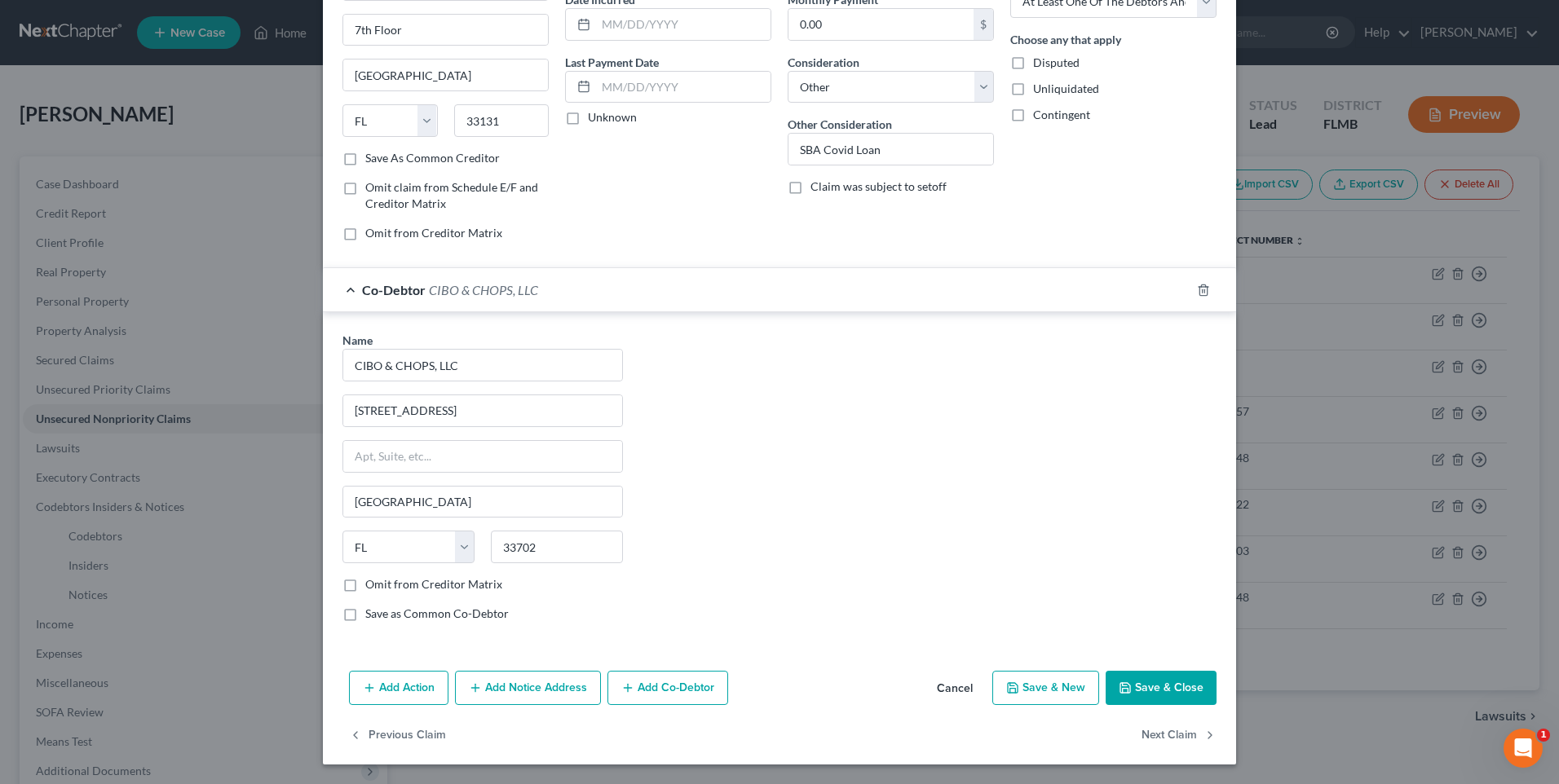
click at [1034, 680] on button "Save & New" at bounding box center [1045, 688] width 107 height 34
select select "0"
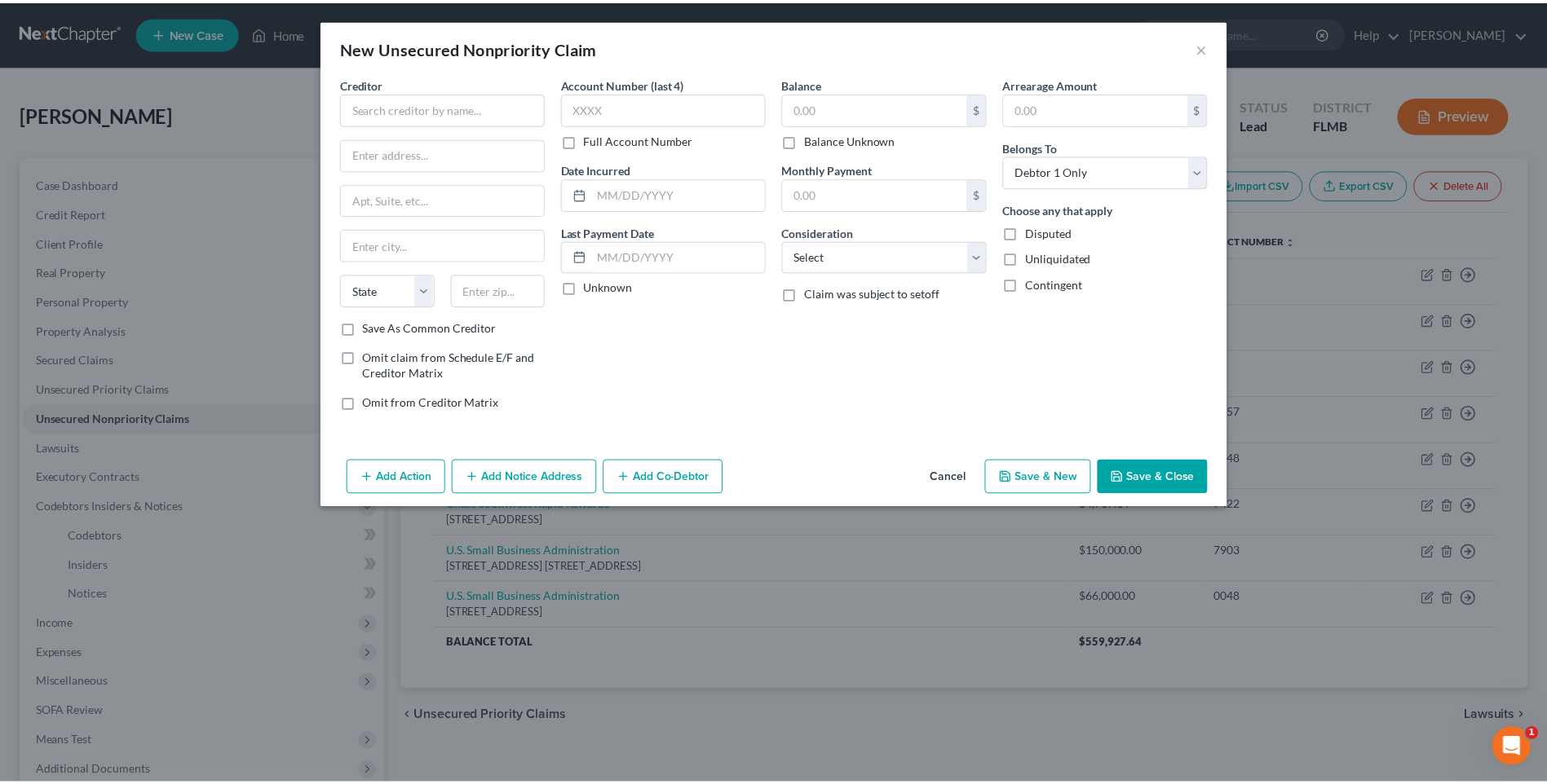
scroll to position [0, 0]
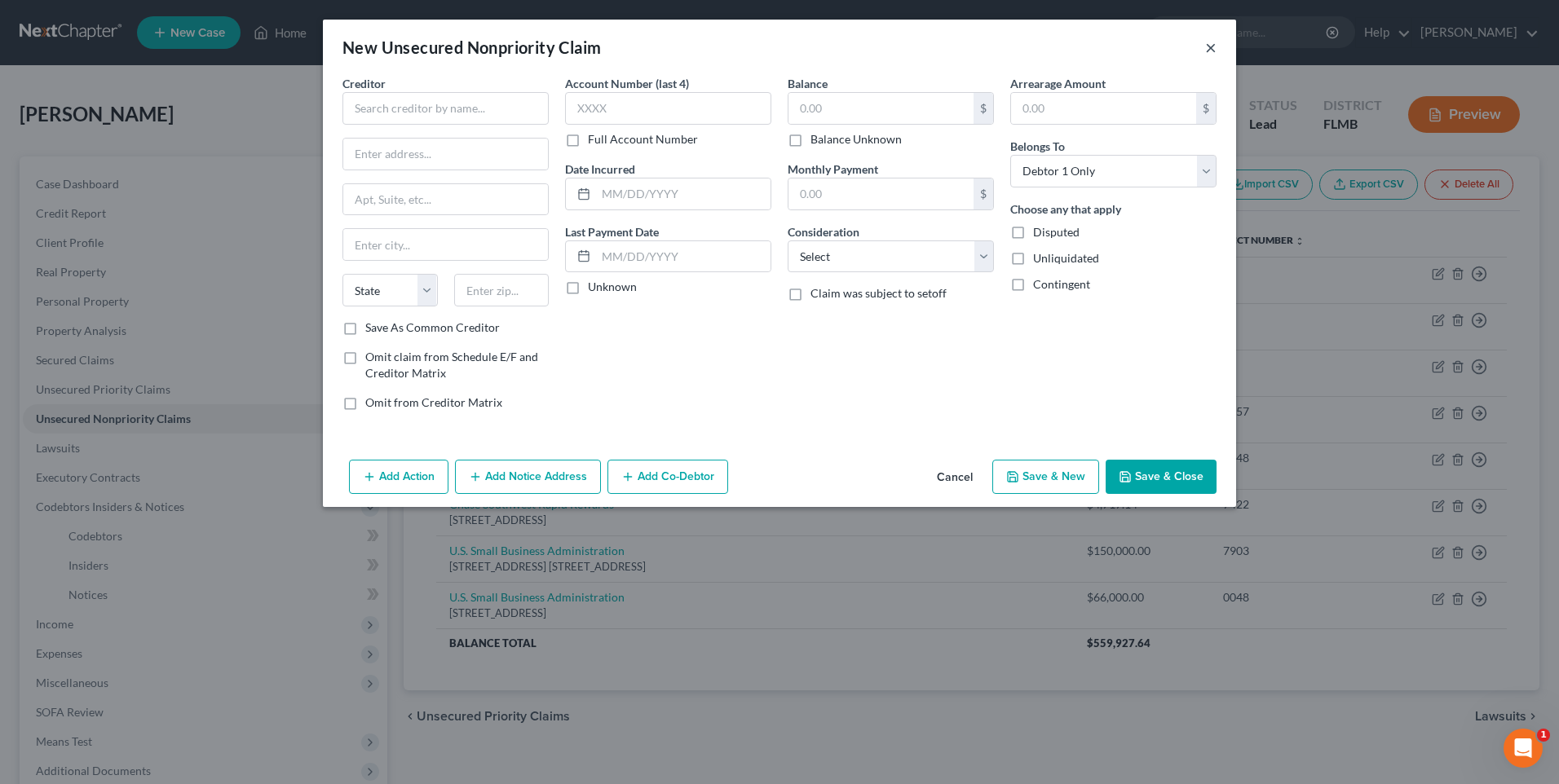
click at [1214, 47] on button "×" at bounding box center [1211, 48] width 12 height 20
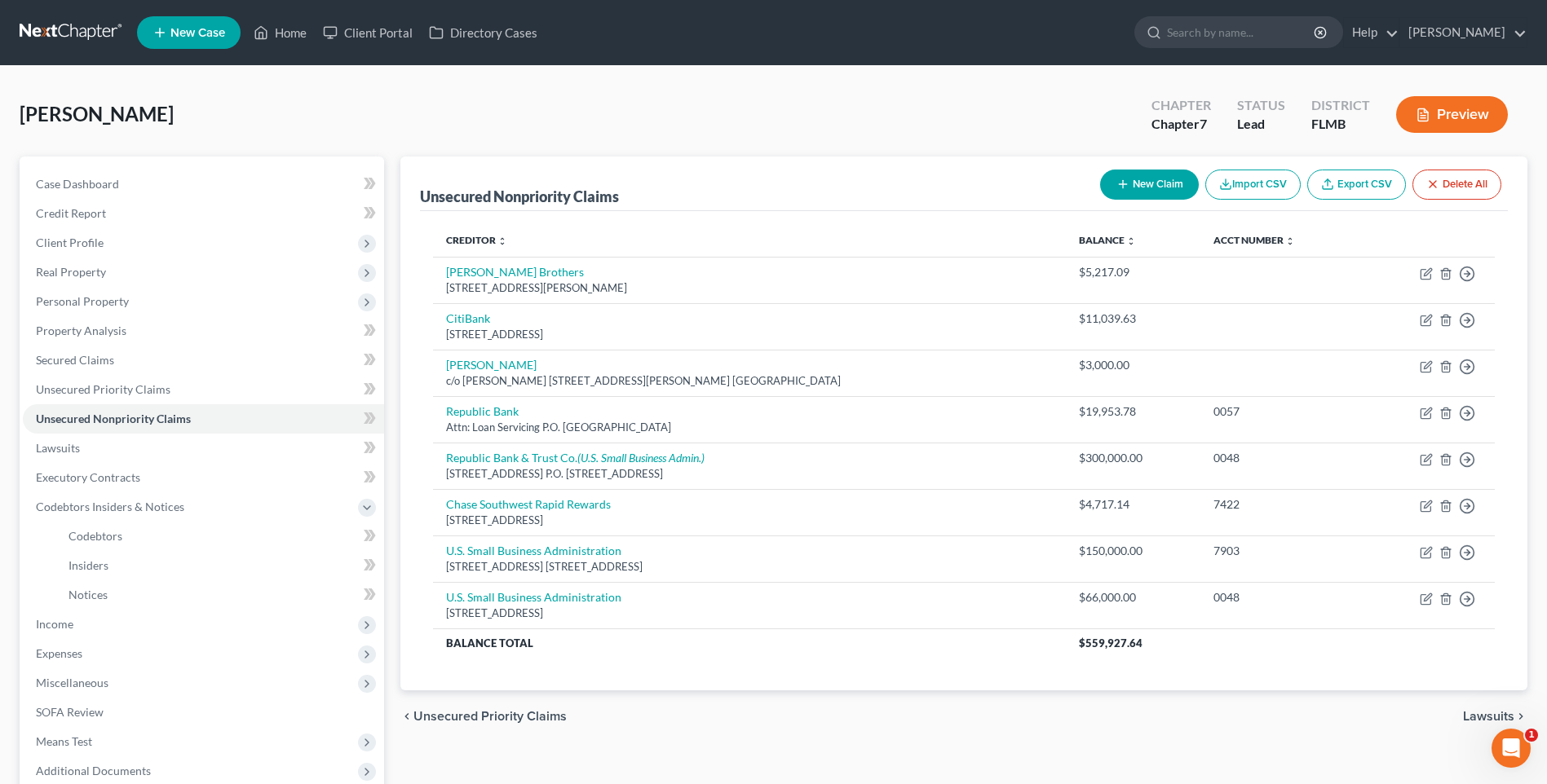
scroll to position [170, 0]
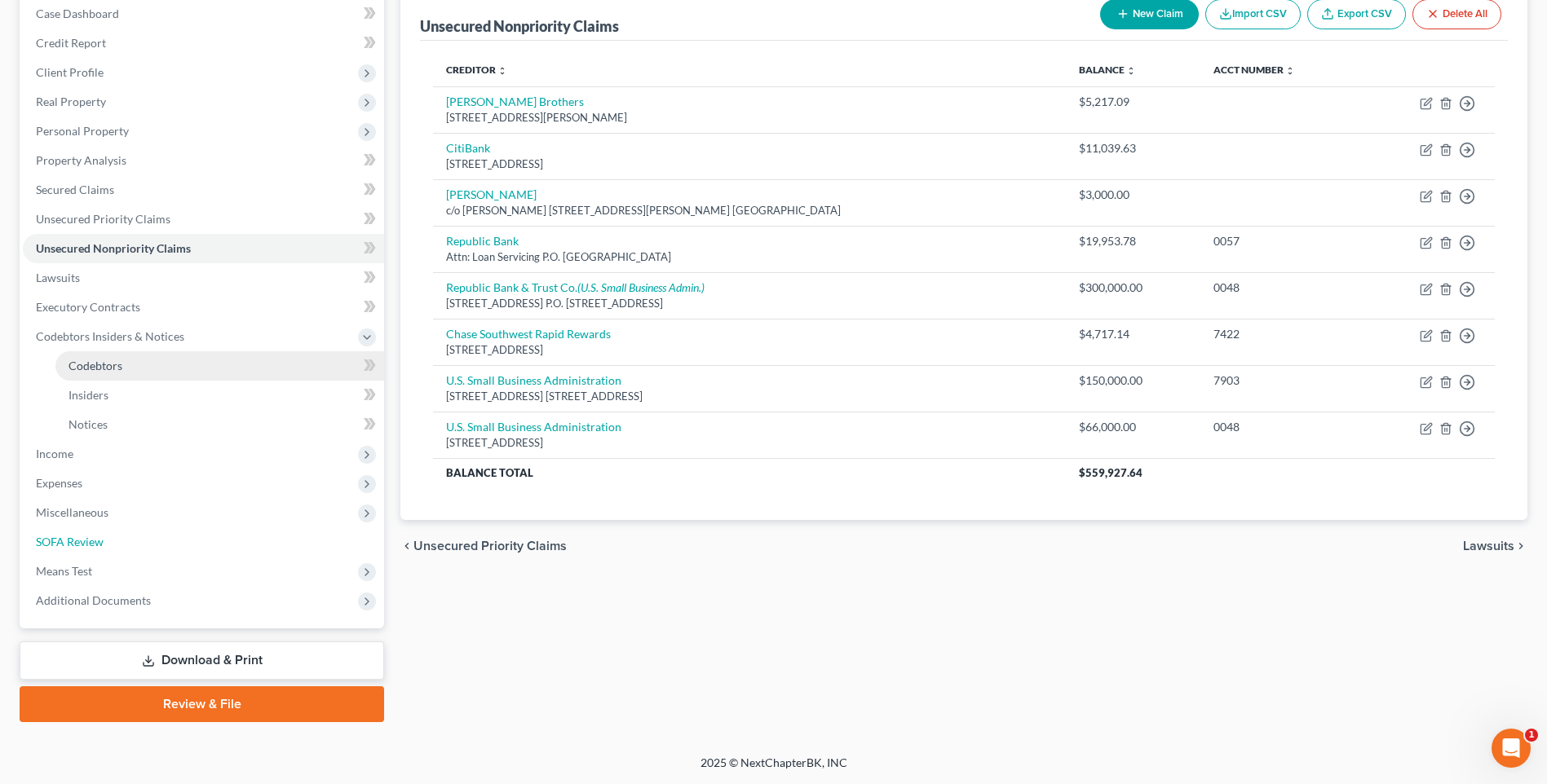
drag, startPoint x: 58, startPoint y: 545, endPoint x: 72, endPoint y: 548, distance: 14.3
click at [58, 545] on span "SOFA Review" at bounding box center [69, 541] width 67 height 13
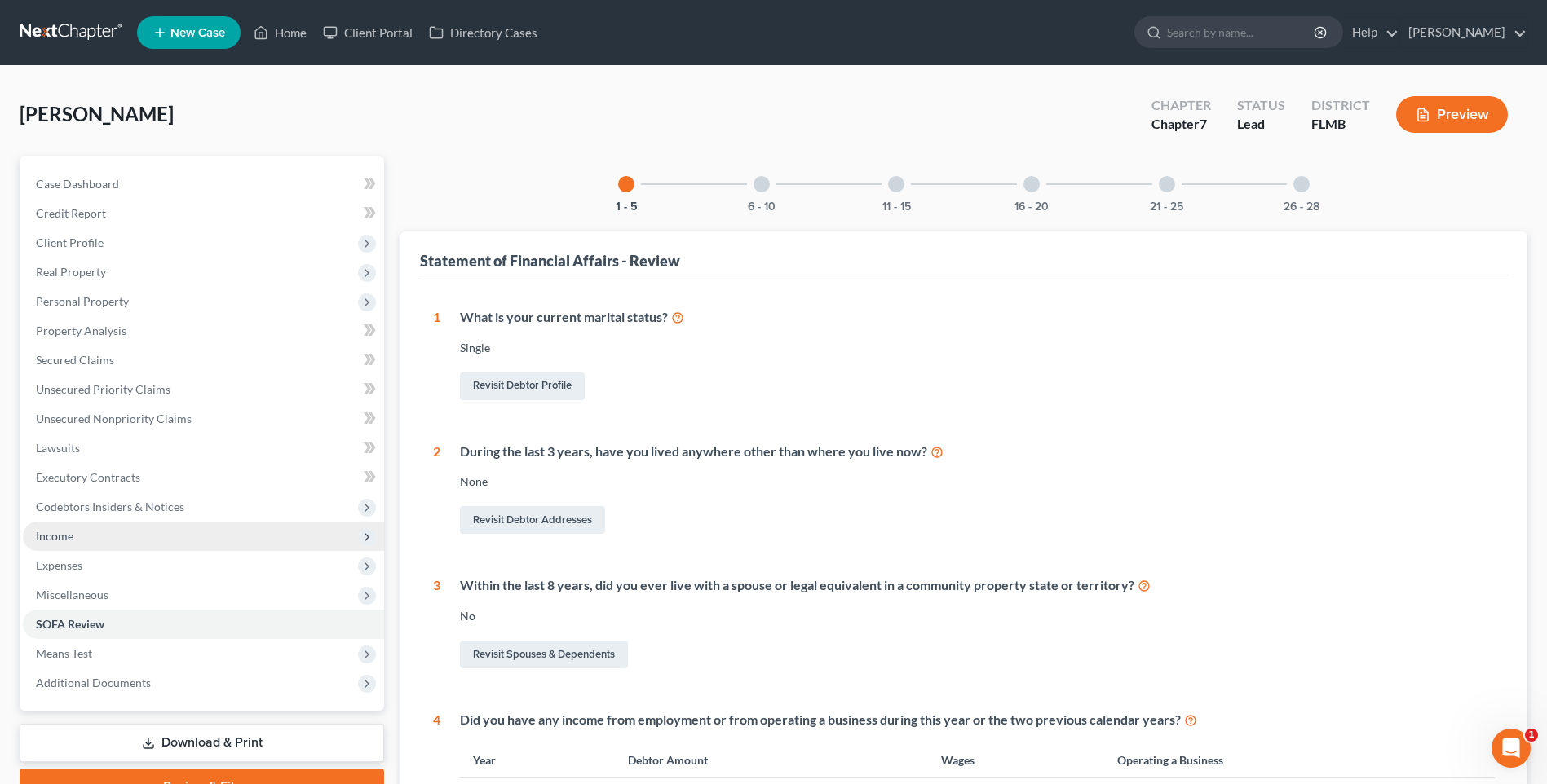
click at [54, 535] on span "Income" at bounding box center [55, 535] width 38 height 13
